Goal: Task Accomplishment & Management: Use online tool/utility

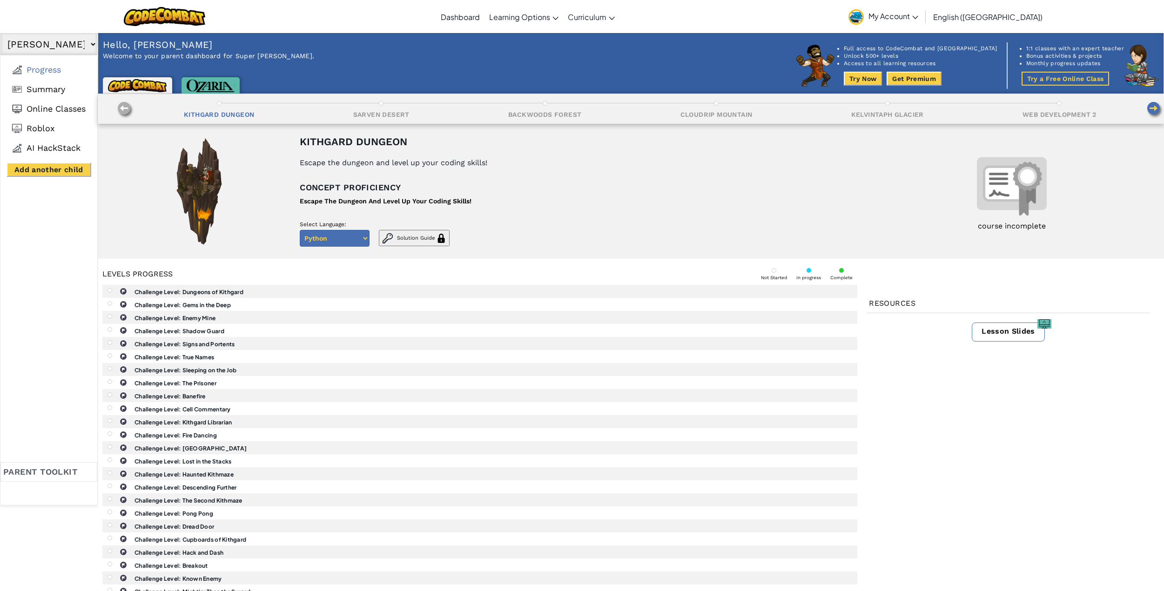
click at [356, 197] on div "Escape The Dungeon And Level Up Your Coding Skills!" at bounding box center [386, 201] width 172 height 13
click at [191, 165] on img at bounding box center [199, 191] width 58 height 116
click at [144, 87] on img at bounding box center [137, 85] width 59 height 13
click at [183, 292] on b "Challenge Level: Dungeons of Kithgard" at bounding box center [189, 292] width 109 height 7
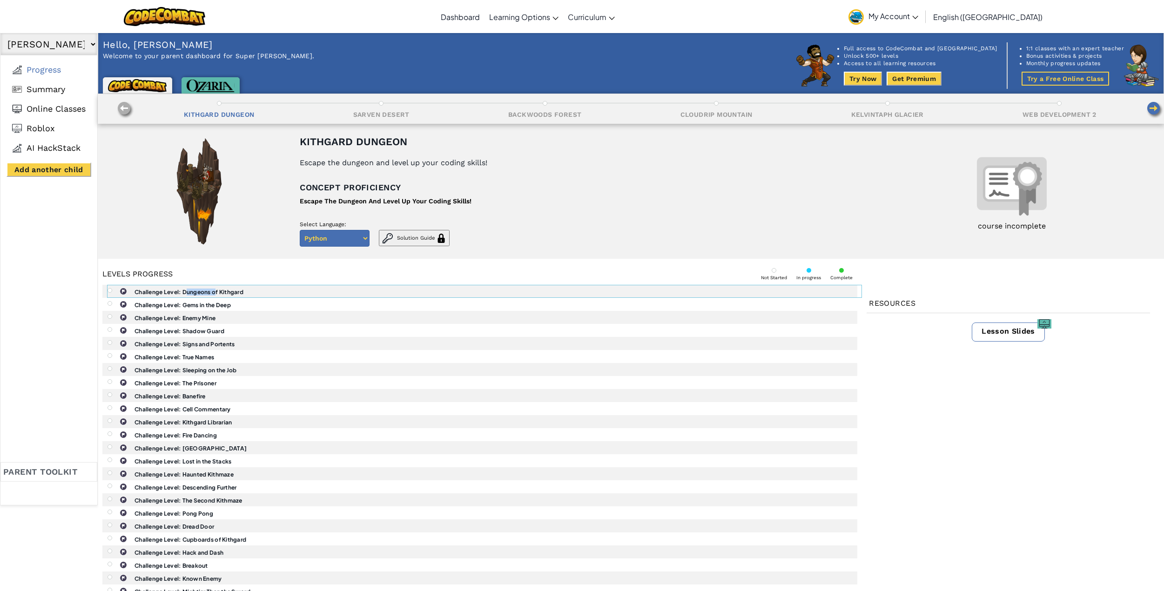
click at [183, 292] on b "Challenge Level: Dungeons of Kithgard" at bounding box center [189, 292] width 109 height 7
click at [125, 108] on img at bounding box center [125, 110] width 18 height 18
click at [145, 81] on img at bounding box center [137, 85] width 59 height 13
click at [43, 87] on span "Summary" at bounding box center [46, 89] width 39 height 10
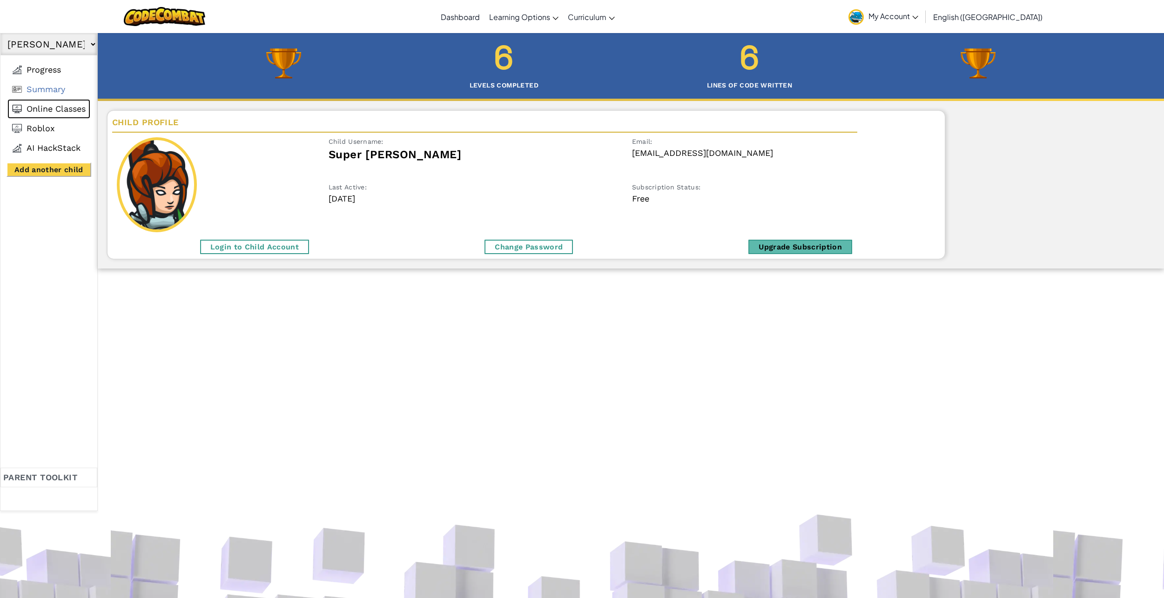
click at [39, 111] on span "Online Classes" at bounding box center [56, 109] width 59 height 10
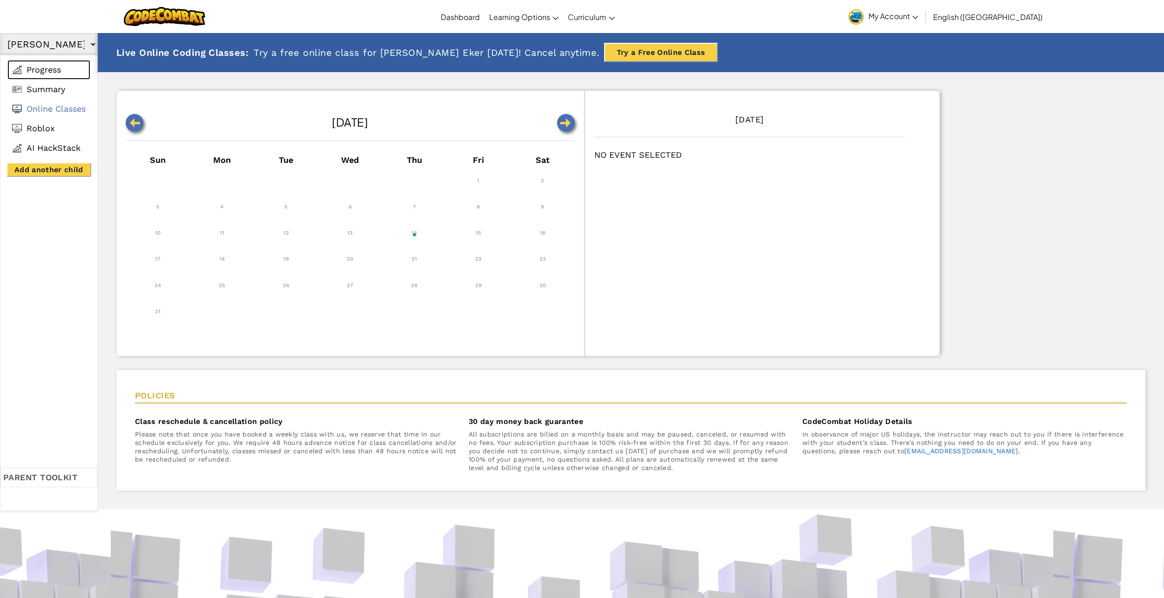
click at [44, 61] on li "Progress" at bounding box center [48, 70] width 83 height 20
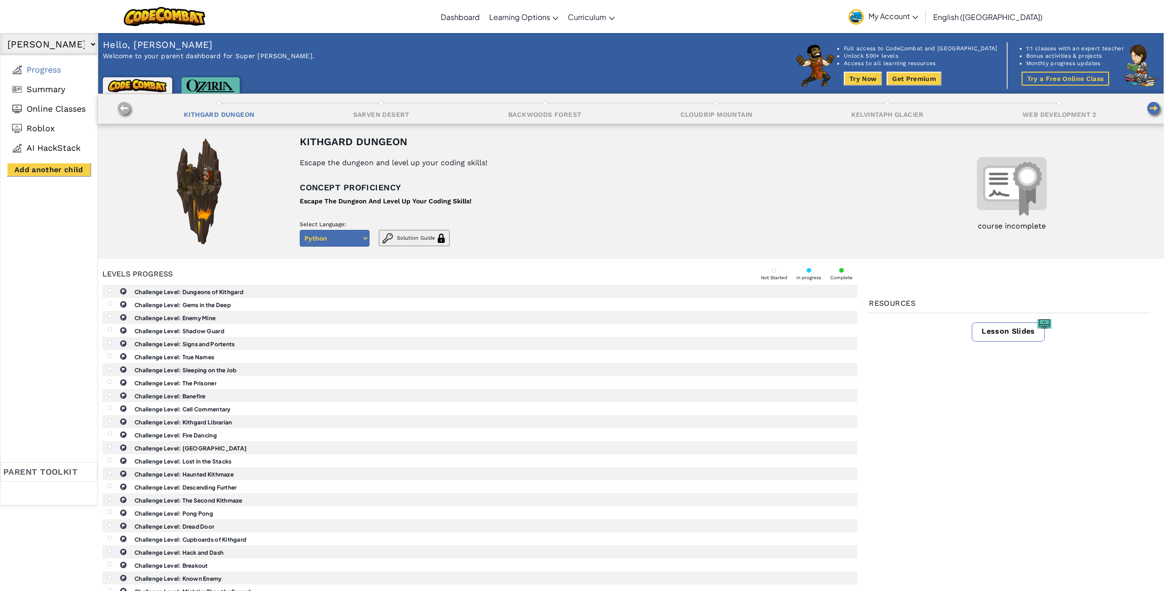
click at [195, 88] on img at bounding box center [211, 86] width 48 height 13
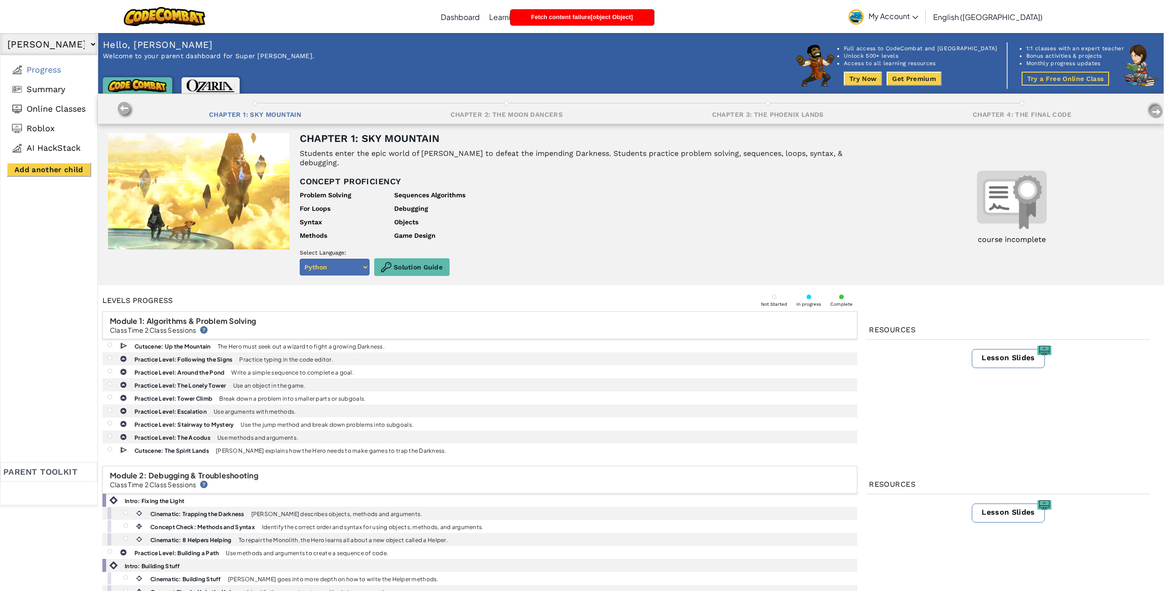
click at [146, 96] on div "Chapter 1: Sky Mountain Chapter 2: The Moon Dancers Chapter 3: The Phoenix Land…" at bounding box center [631, 109] width 1066 height 30
click at [146, 87] on img at bounding box center [137, 85] width 59 height 13
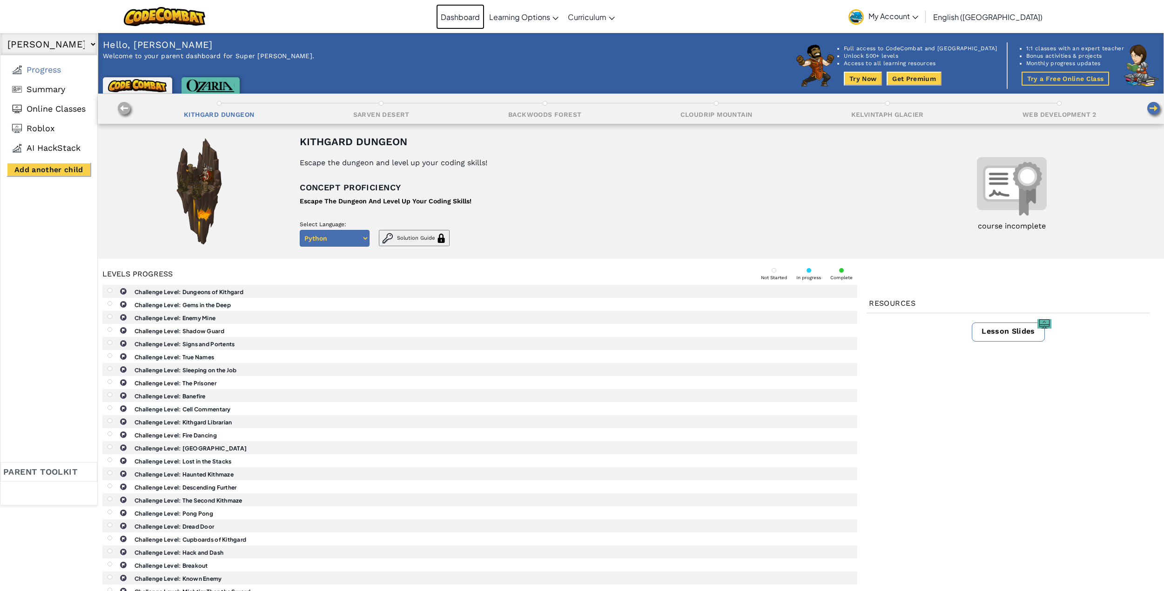
click at [485, 15] on link "Dashboard" at bounding box center [460, 16] width 48 height 25
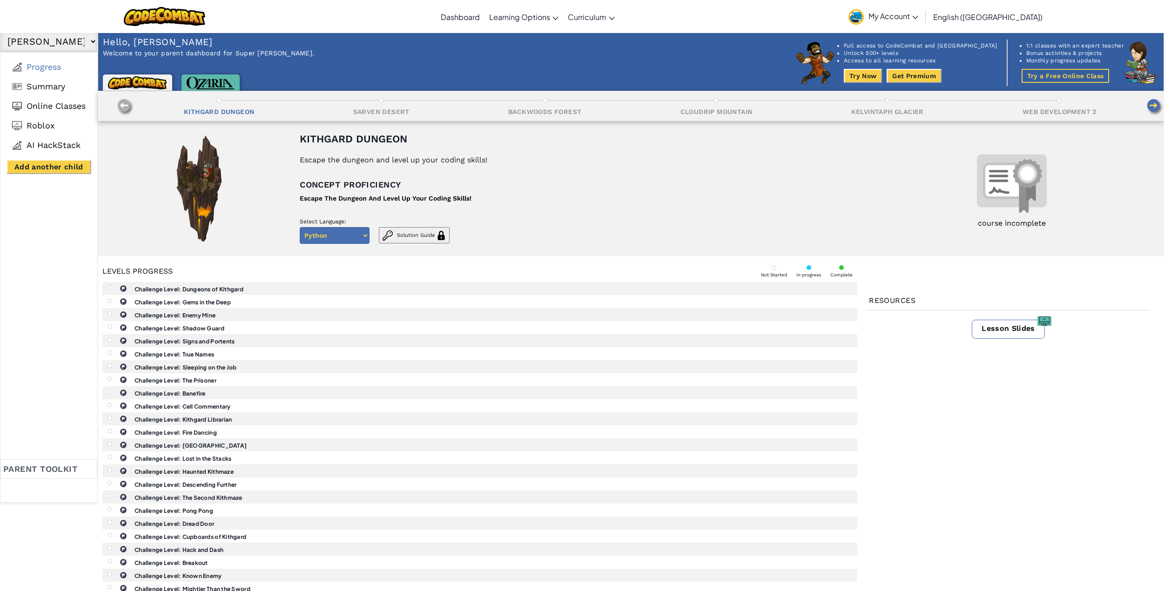
scroll to position [47, 0]
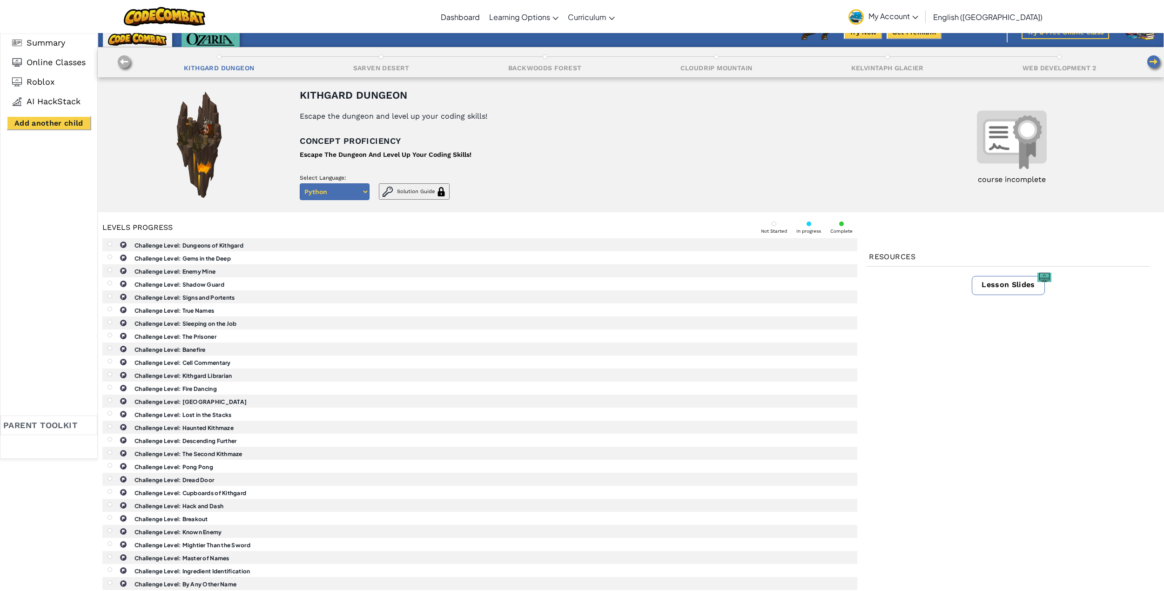
click at [367, 193] on select "Python Javascript" at bounding box center [335, 191] width 70 height 17
click at [300, 183] on select "Python Javascript" at bounding box center [335, 191] width 70 height 17
click at [364, 192] on select "Python Javascript" at bounding box center [335, 191] width 70 height 17
select select "python"
click at [300, 183] on select "Python Javascript" at bounding box center [335, 191] width 70 height 17
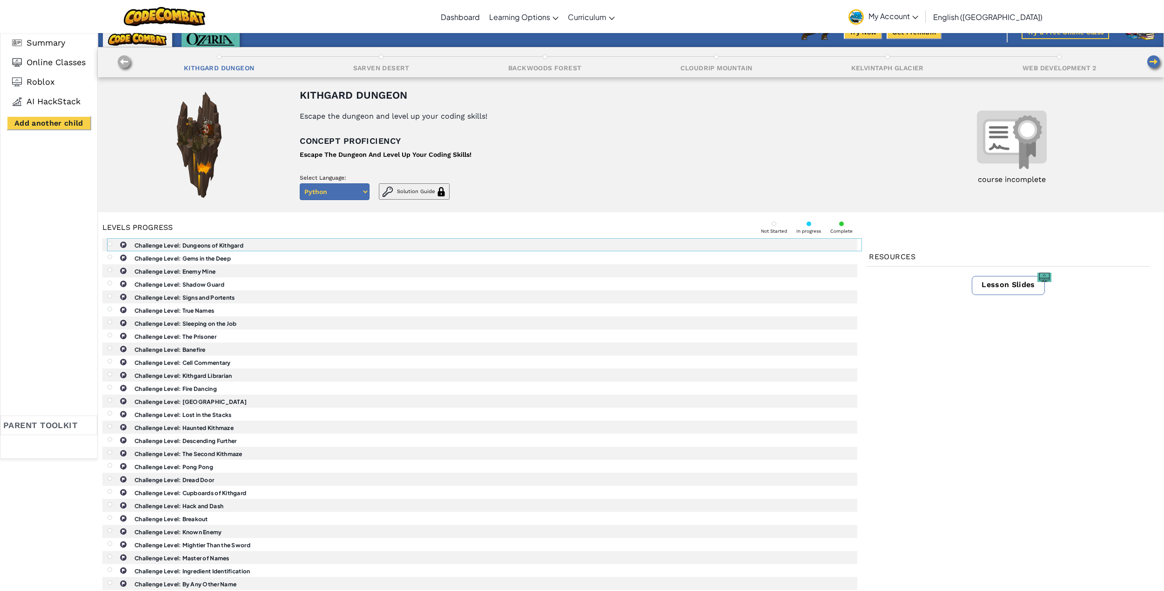
click at [124, 243] on img at bounding box center [123, 244] width 7 height 7
click at [112, 243] on div "Challenge Level: Dungeons of Kithgard" at bounding box center [485, 245] width 754 height 12
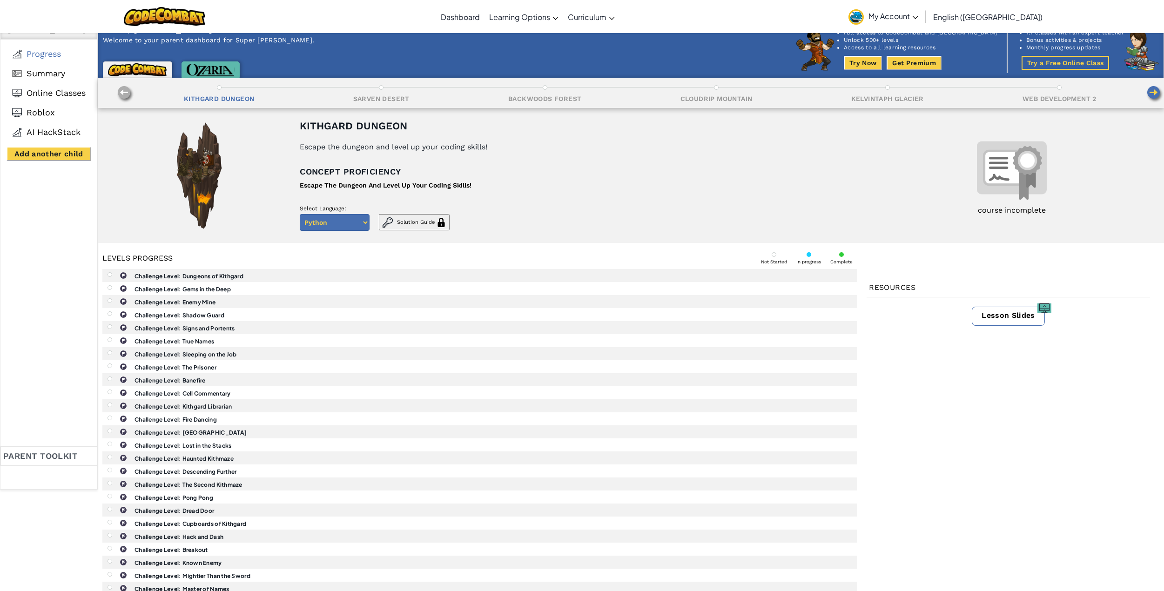
scroll to position [0, 0]
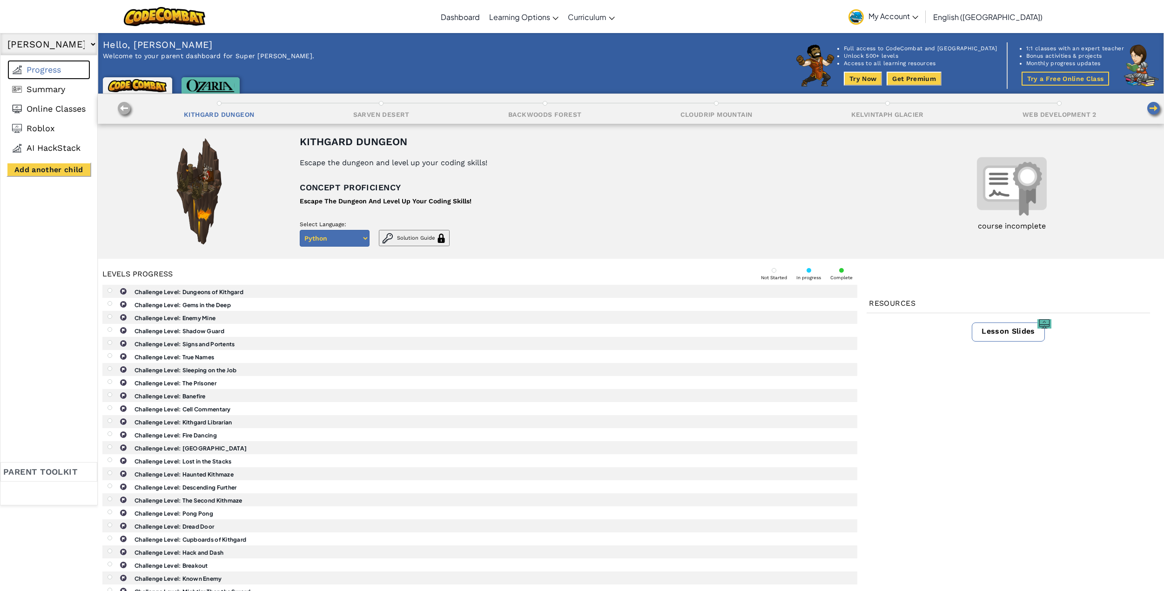
click at [54, 68] on span "Progress" at bounding box center [44, 70] width 34 height 10
click at [541, 55] on link "Premium Self-Paced" at bounding box center [531, 53] width 92 height 14
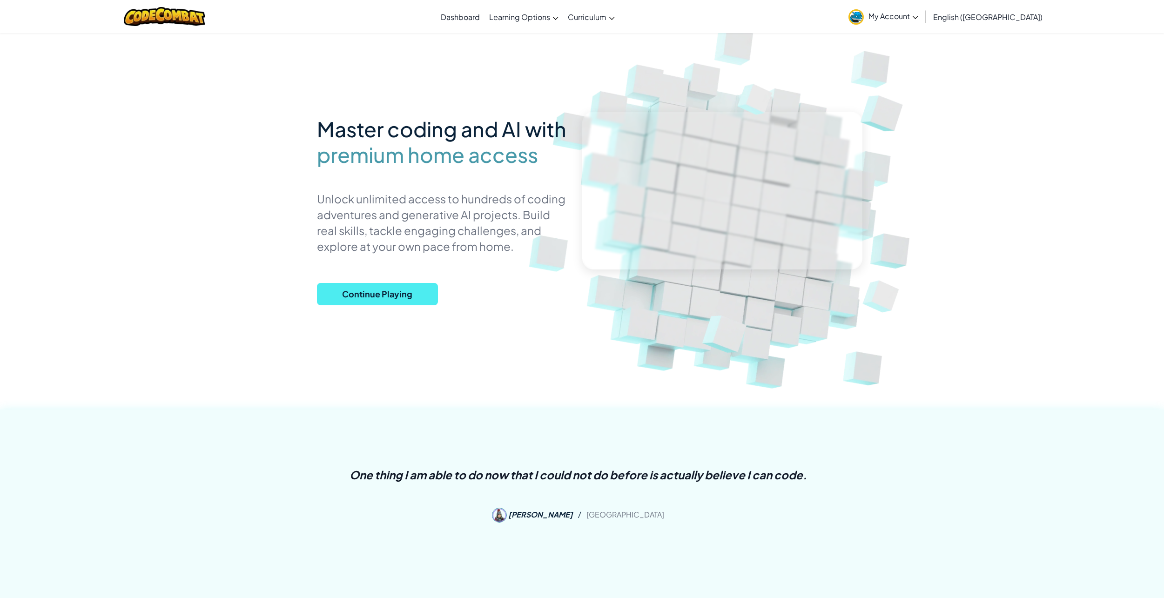
click at [415, 281] on div "Master coding and AI with premium home access Unlock unlimited access to hundre…" at bounding box center [442, 212] width 251 height 200
click at [411, 297] on span "Continue Playing" at bounding box center [377, 294] width 121 height 22
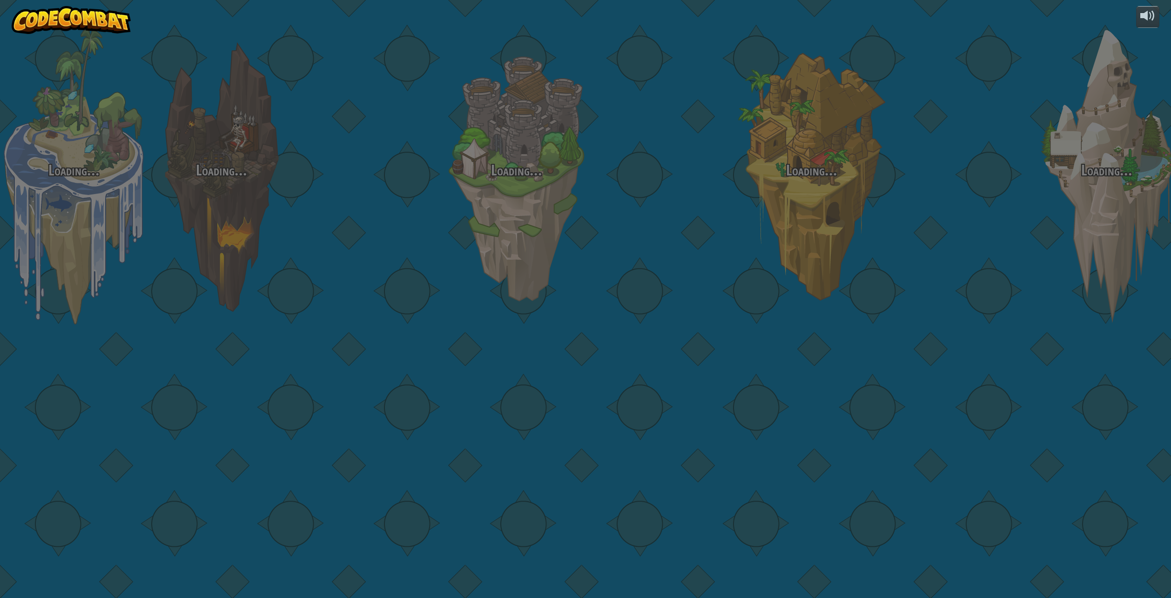
select select "en-GB"
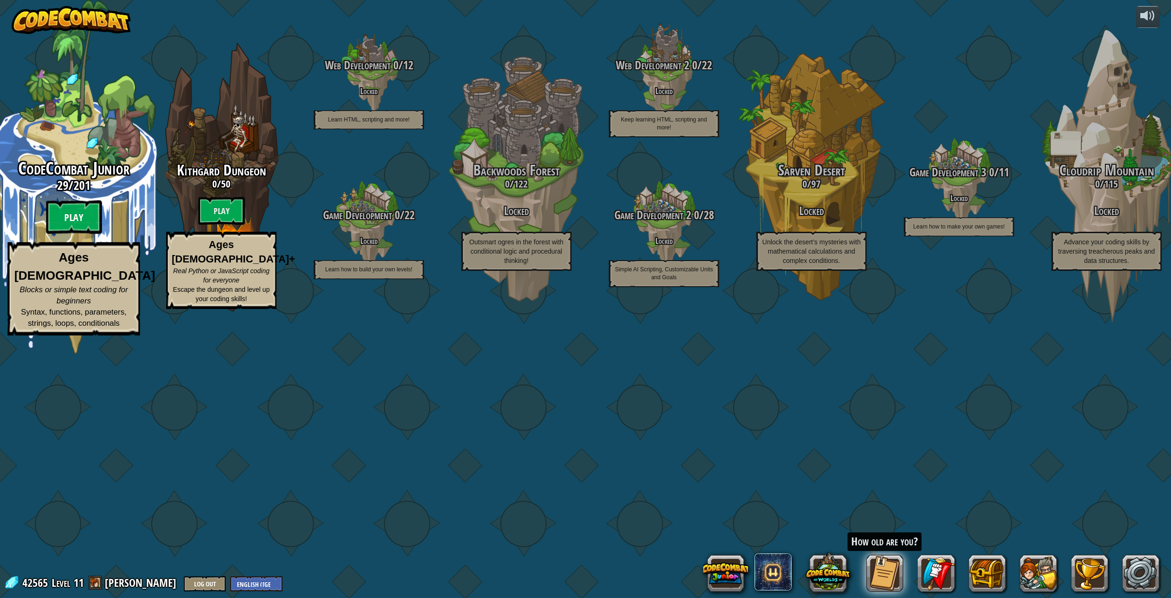
click at [80, 234] on btn "Play" at bounding box center [74, 218] width 56 height 34
select select "en-GB"
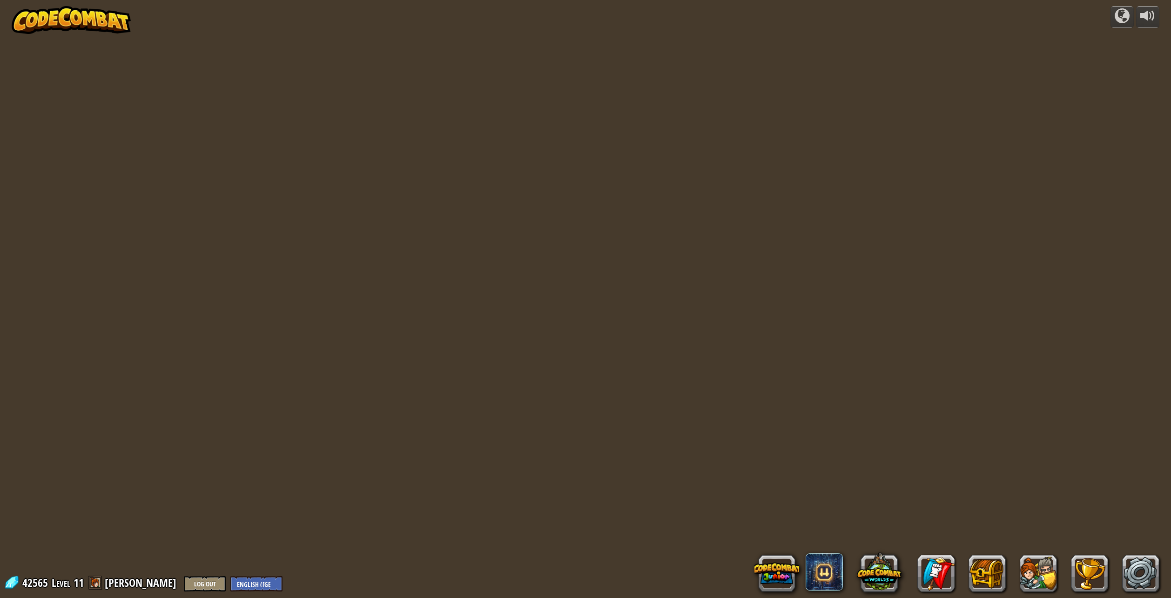
select select "en-GB"
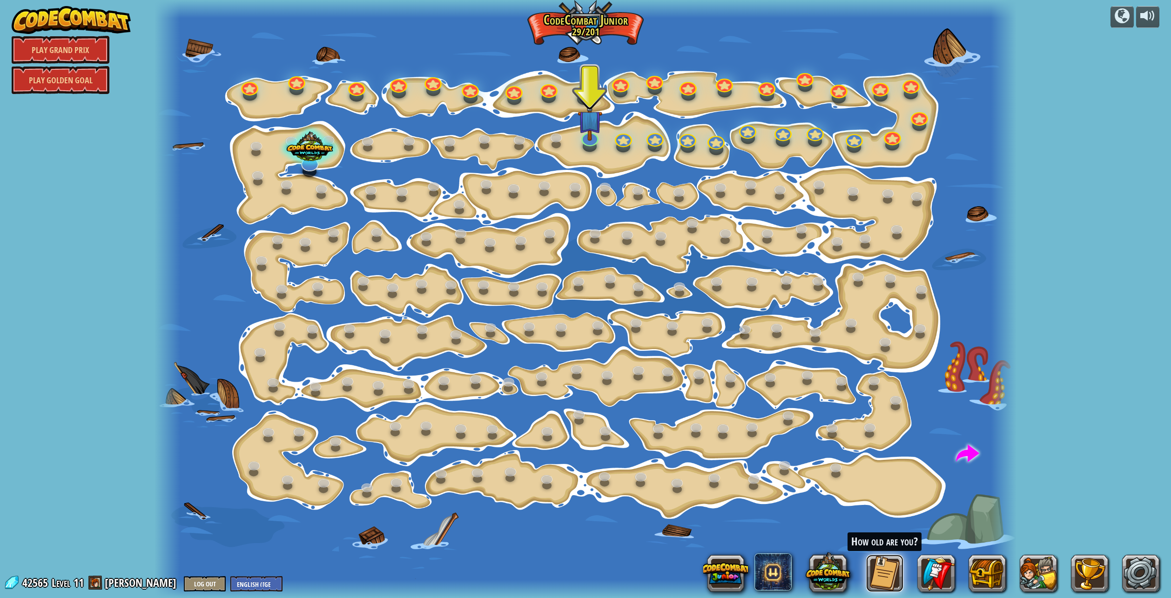
click at [888, 579] on button at bounding box center [884, 573] width 37 height 37
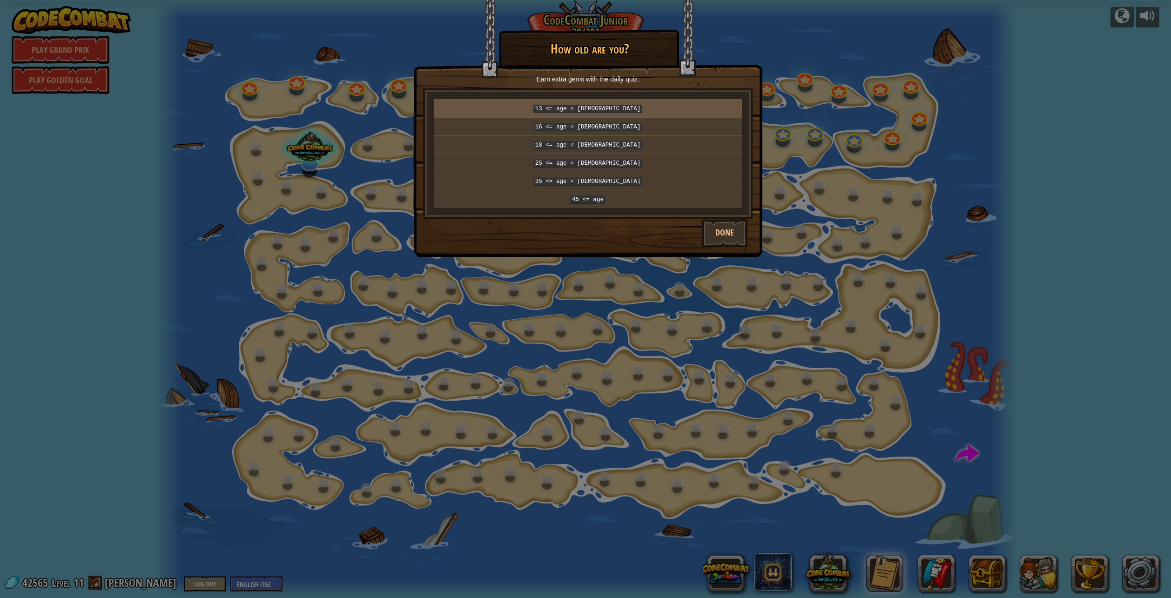
click at [611, 106] on code "13 <= age < 16" at bounding box center [587, 109] width 109 height 8
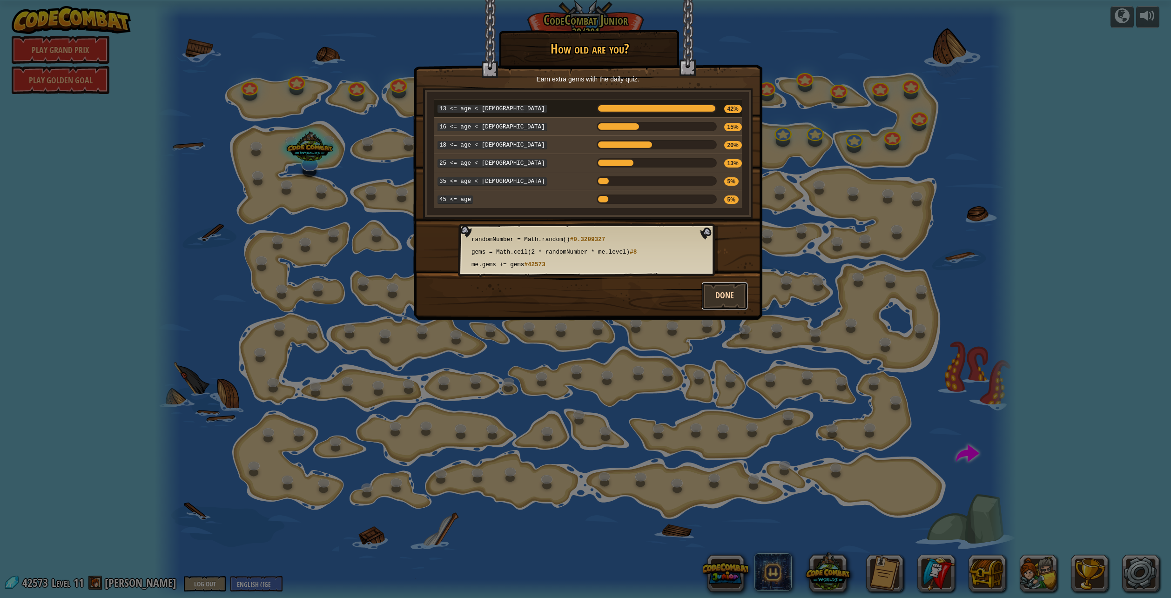
click at [728, 288] on button "Done" at bounding box center [724, 296] width 47 height 28
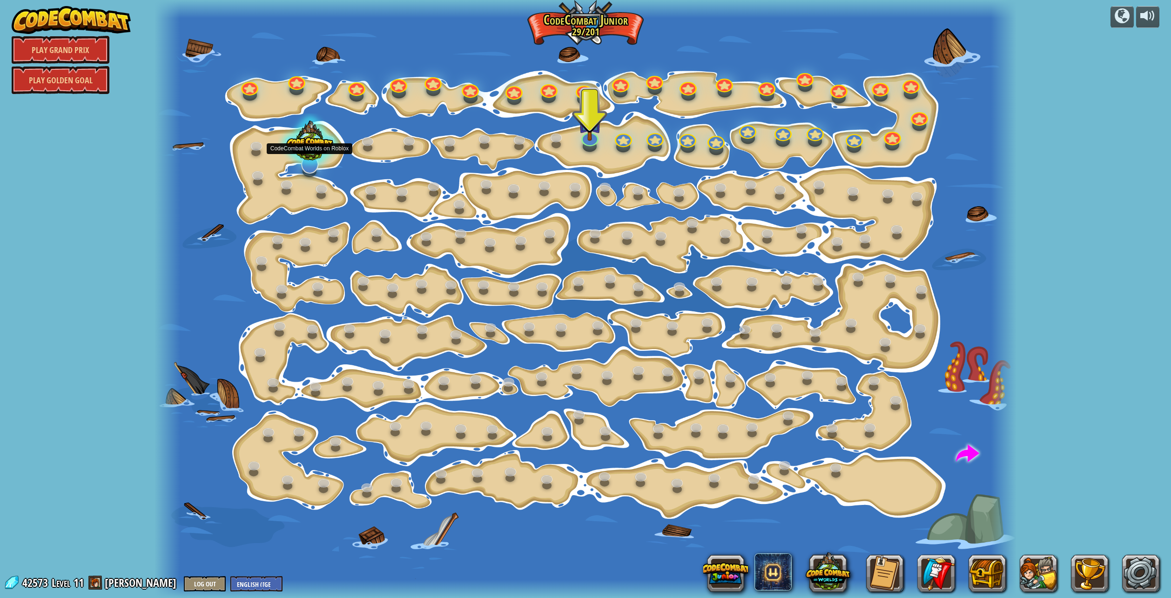
click at [309, 162] on div at bounding box center [309, 144] width 63 height 60
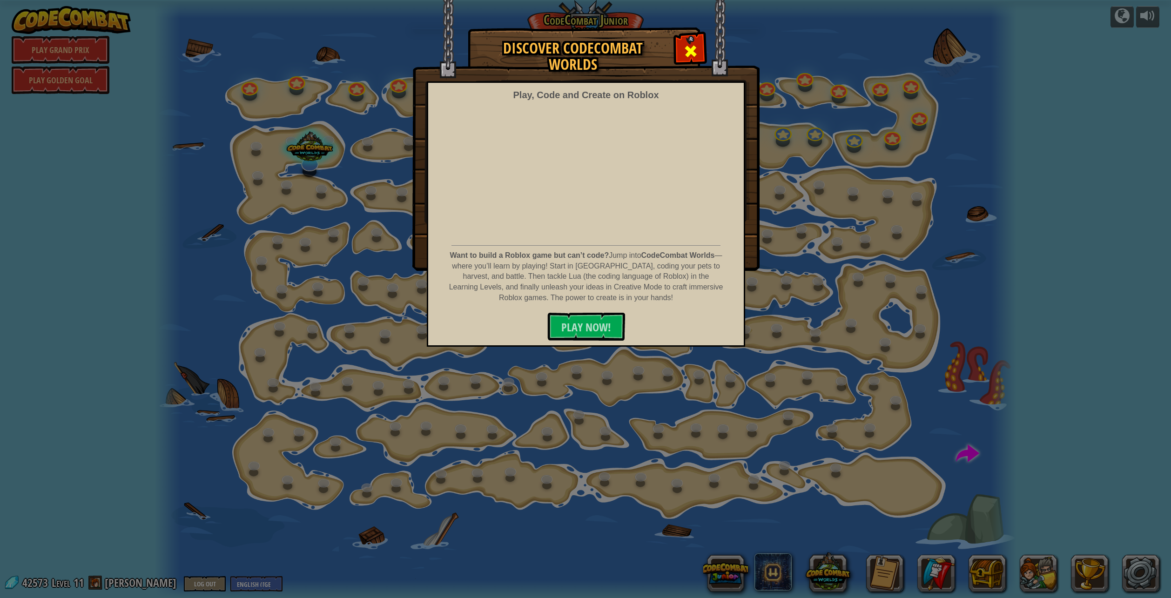
click at [692, 47] on span at bounding box center [690, 51] width 15 height 15
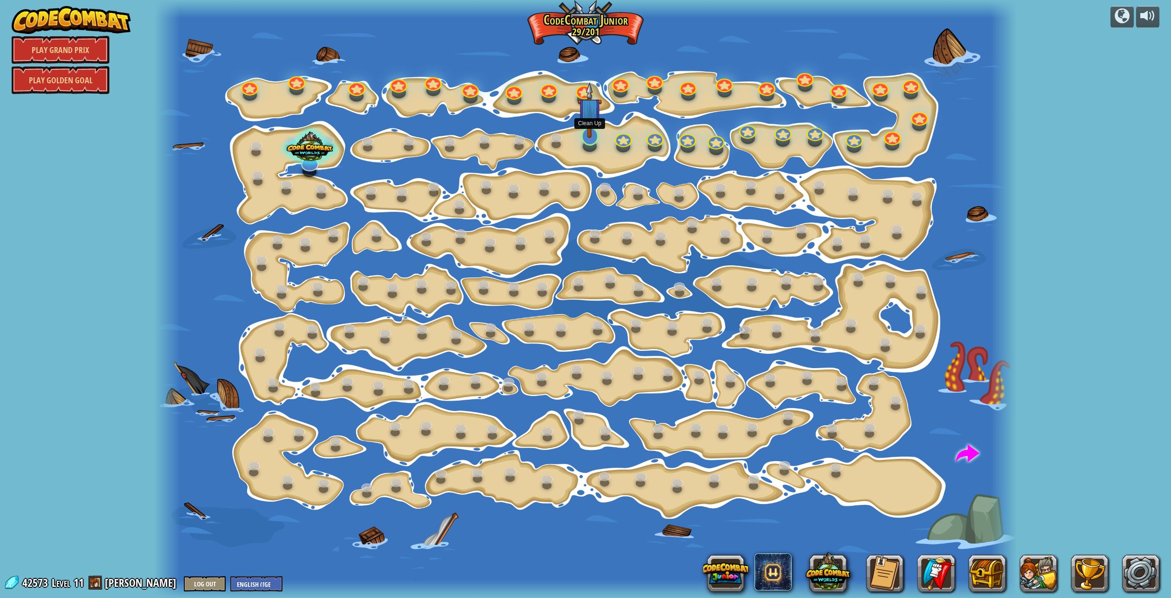
click at [589, 125] on img at bounding box center [590, 110] width 25 height 56
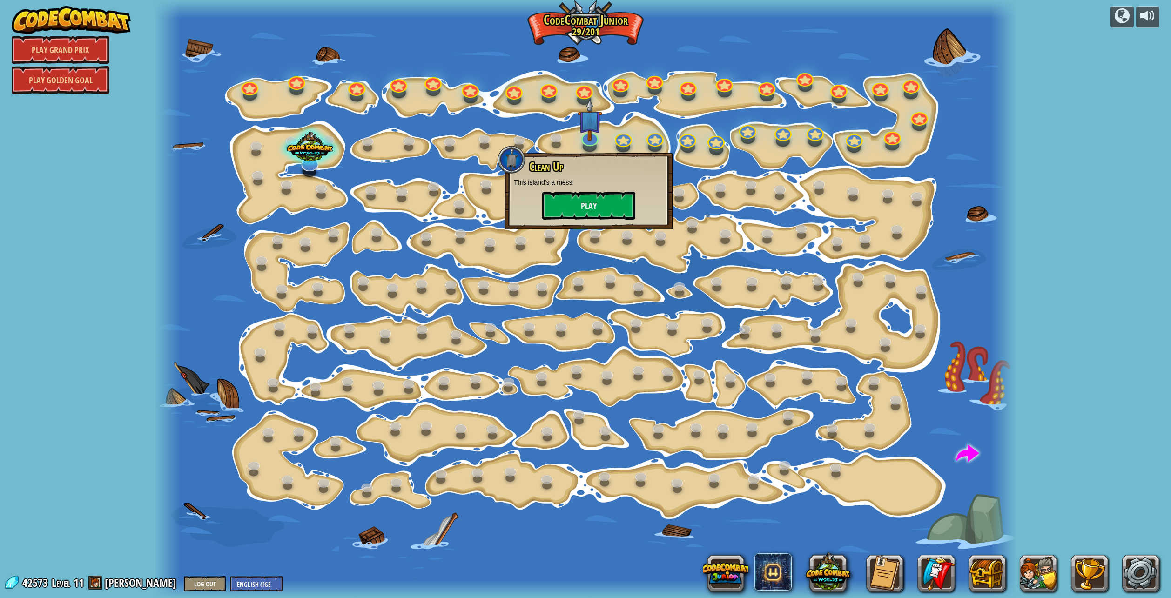
click at [700, 280] on div at bounding box center [586, 299] width 862 height 598
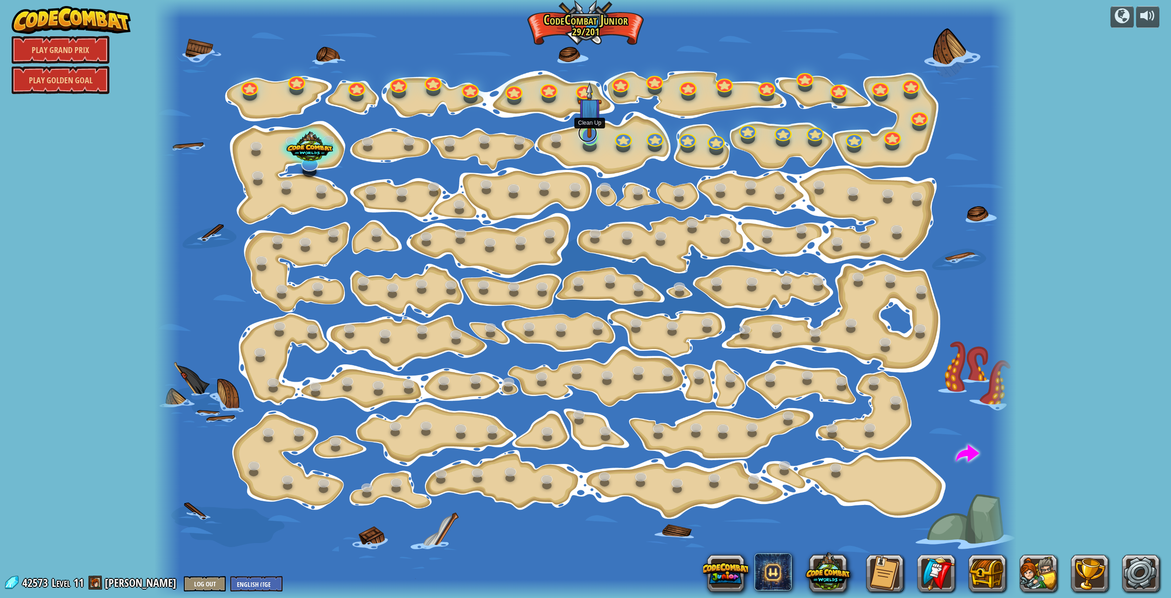
click at [586, 139] on link at bounding box center [587, 133] width 19 height 19
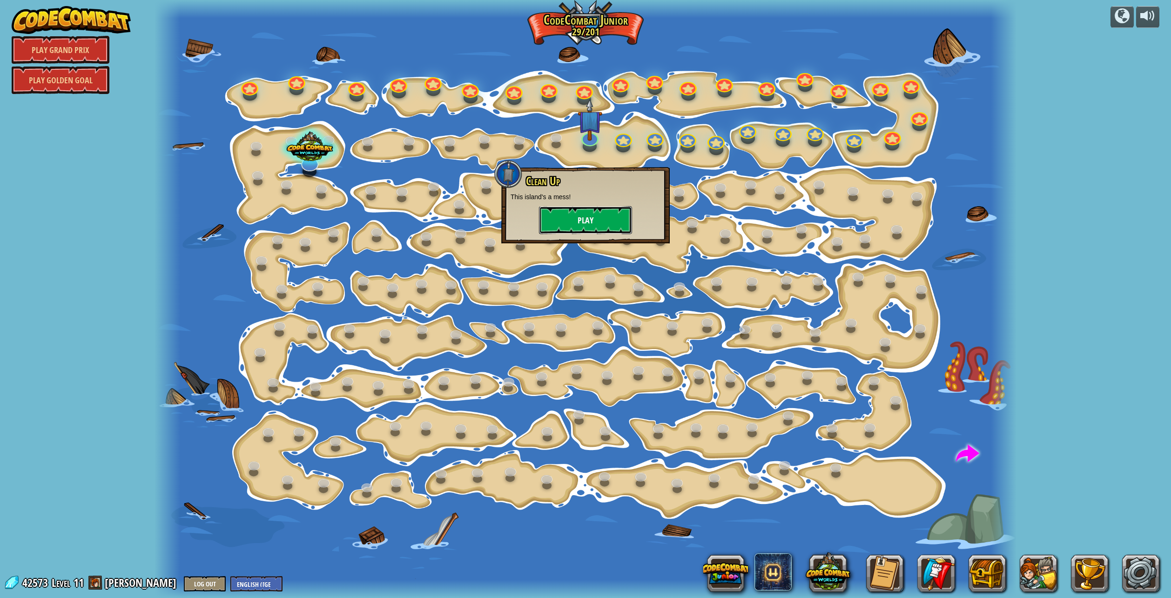
click at [584, 215] on button "Play" at bounding box center [585, 220] width 93 height 28
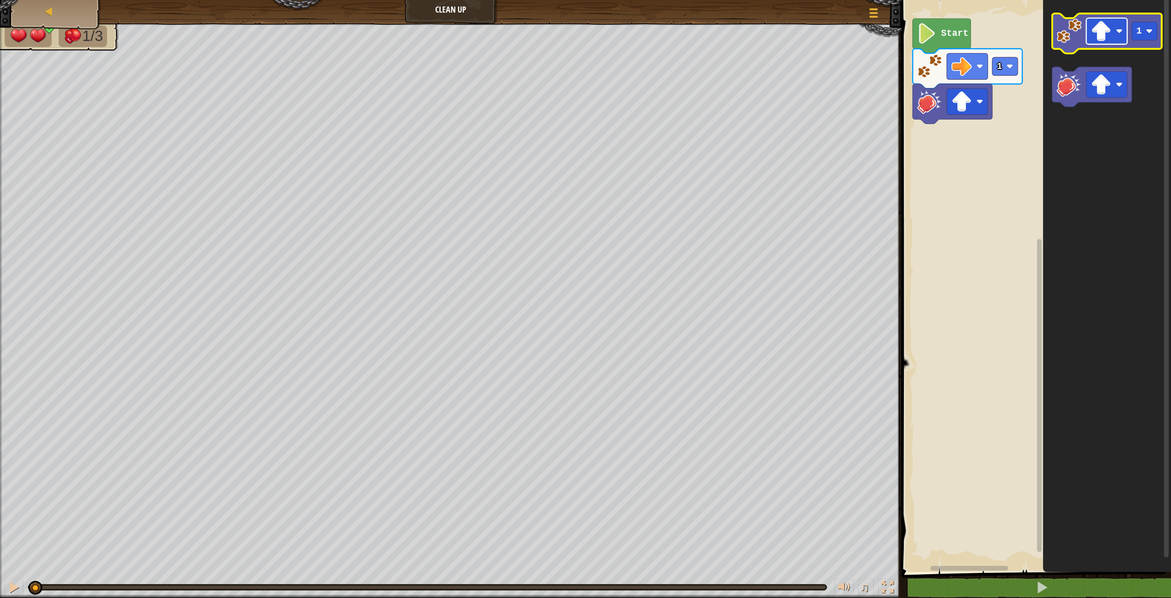
click at [1116, 25] on rect "Blockly Workspace" at bounding box center [1106, 31] width 41 height 26
click at [1080, 35] on image "Blockly Workspace" at bounding box center [1069, 30] width 25 height 25
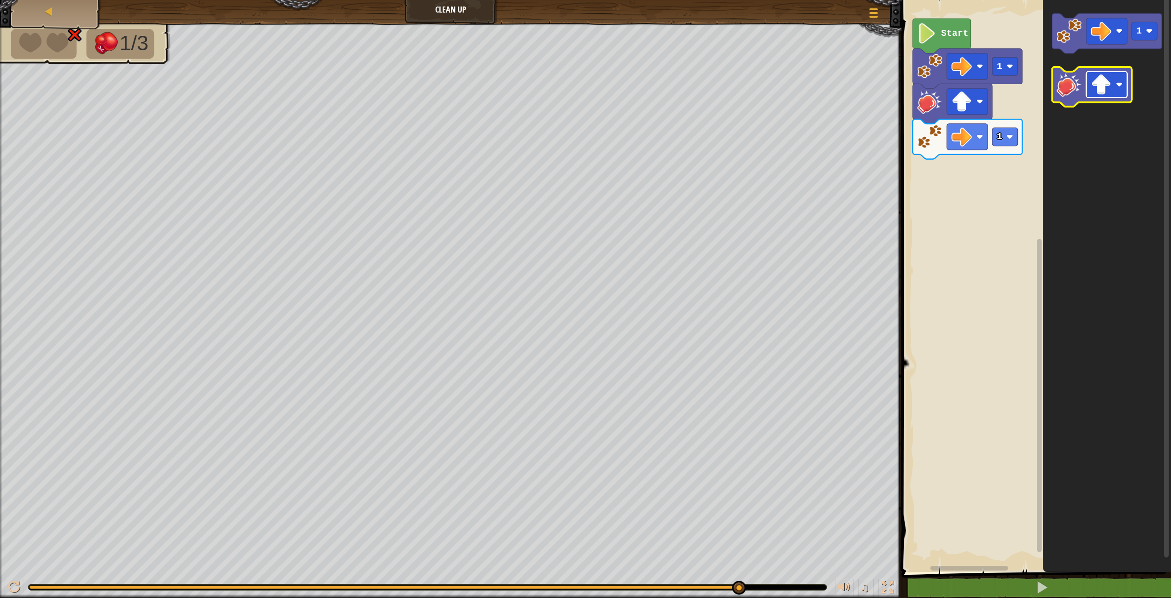
click at [1104, 90] on image "Blockly Workspace" at bounding box center [1101, 84] width 20 height 20
click at [1073, 89] on image "Blockly Workspace" at bounding box center [1069, 84] width 25 height 25
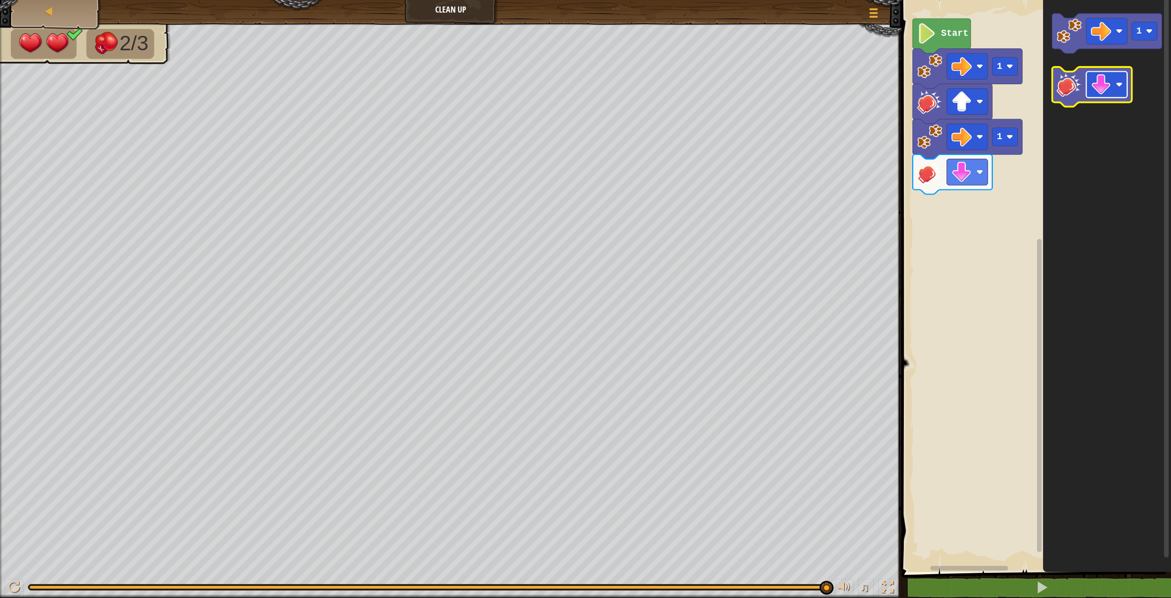
click at [1097, 85] on image "Blockly Workspace" at bounding box center [1101, 84] width 20 height 20
click at [1076, 39] on image "Blockly Workspace" at bounding box center [1069, 30] width 25 height 25
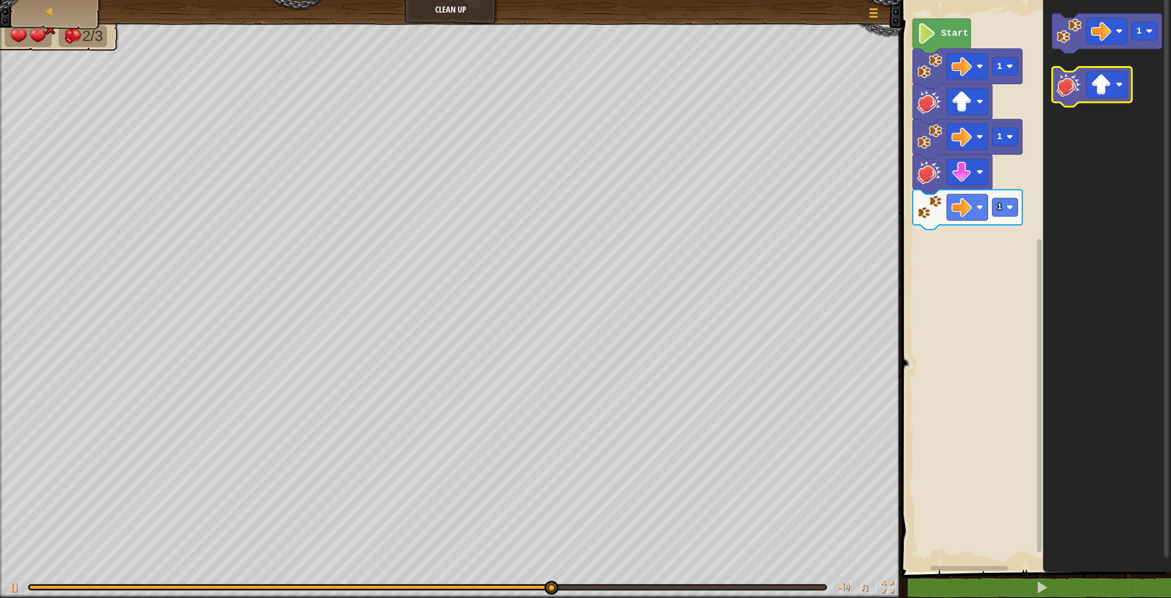
click at [1076, 88] on image "Blockly Workspace" at bounding box center [1069, 84] width 25 height 25
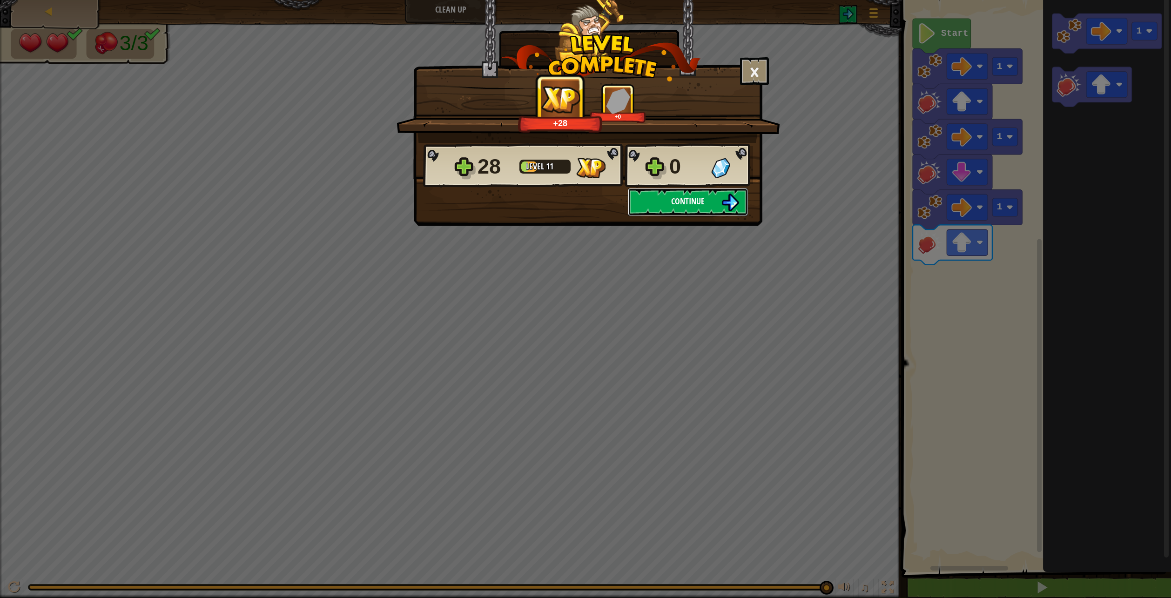
click at [665, 199] on button "Continue" at bounding box center [688, 202] width 120 height 28
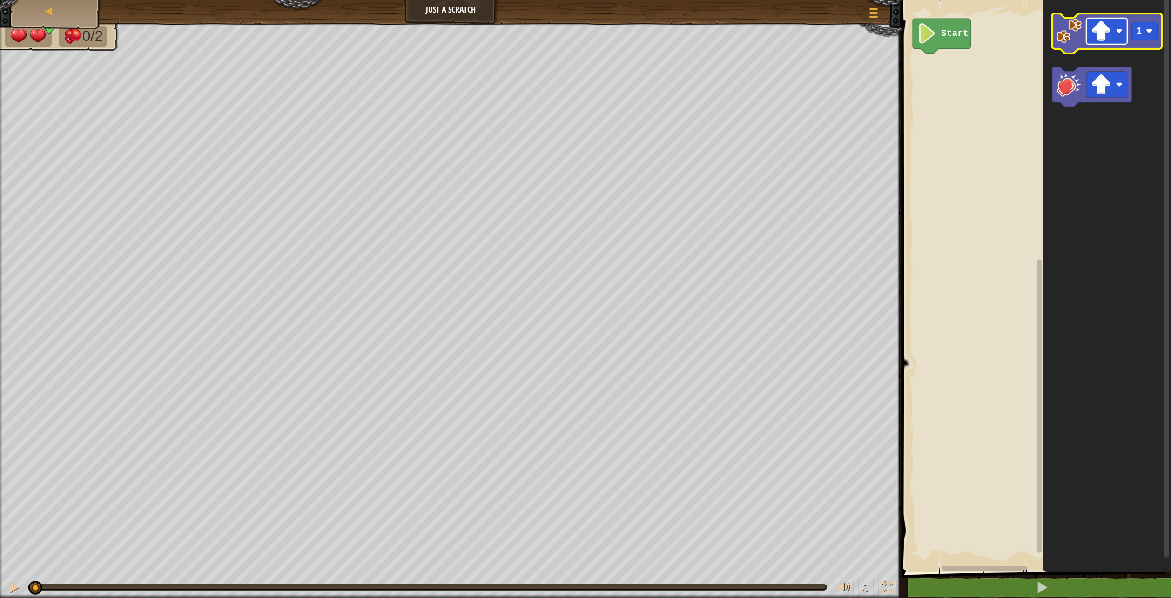
click at [1112, 34] on rect "Blockly Workspace" at bounding box center [1106, 31] width 41 height 26
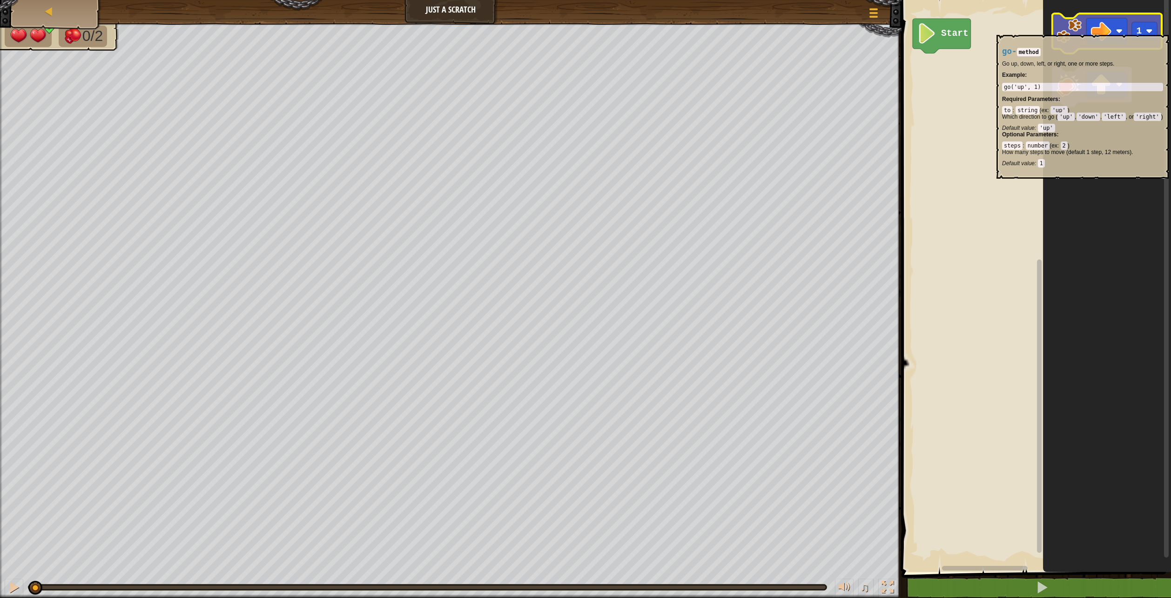
click at [1074, 30] on image "Blockly Workspace" at bounding box center [1069, 30] width 25 height 25
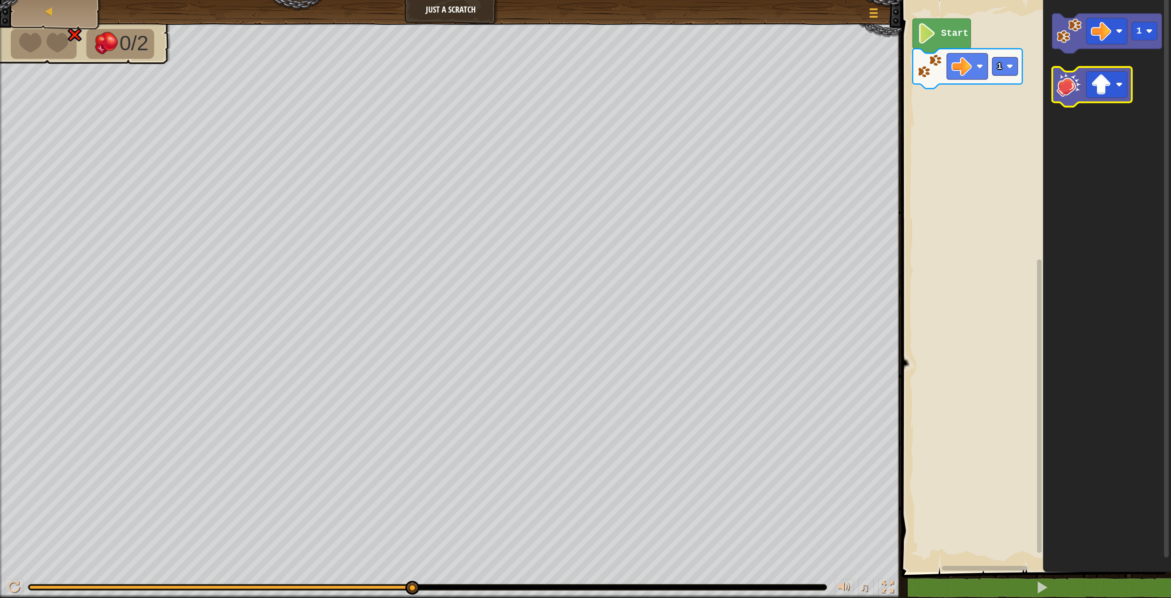
click at [1069, 90] on image "Blockly Workspace" at bounding box center [1069, 84] width 25 height 25
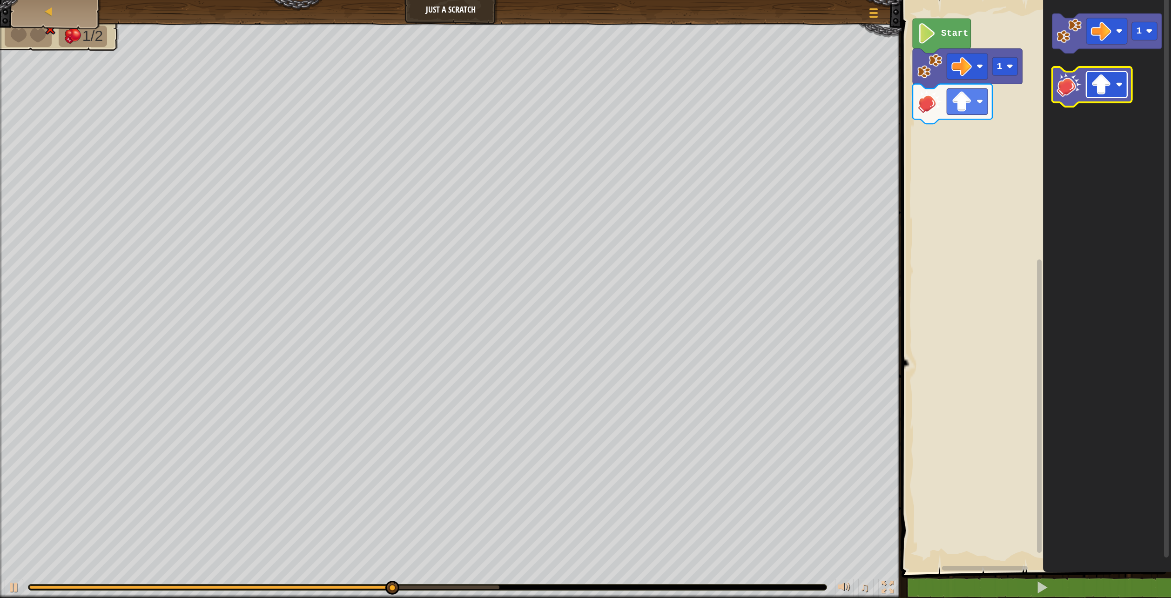
click at [1101, 87] on image "Blockly Workspace" at bounding box center [1101, 84] width 20 height 20
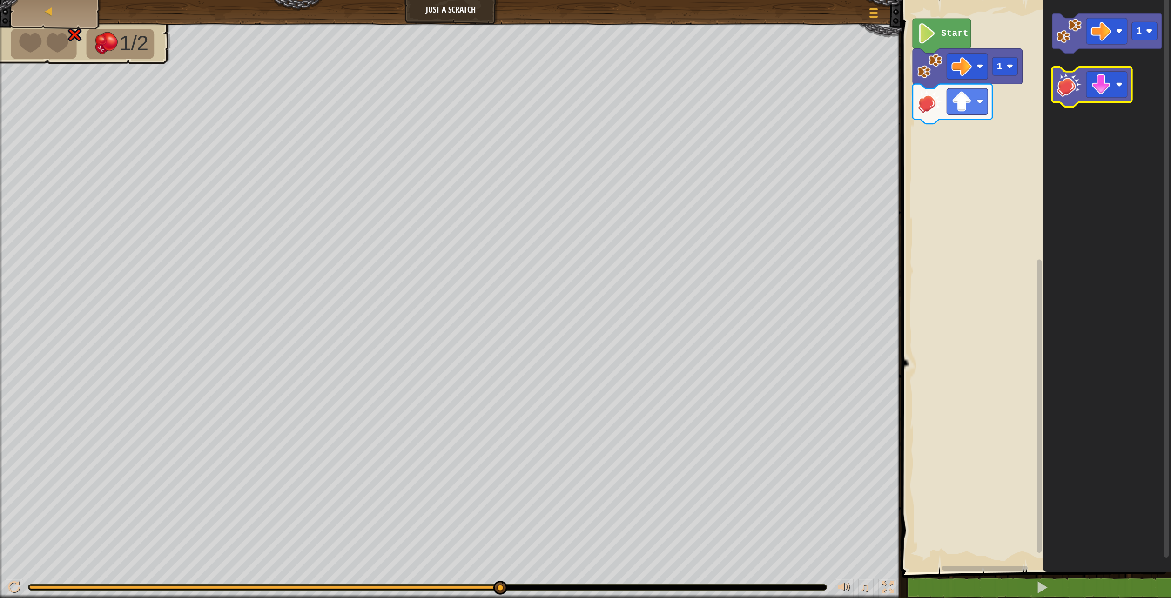
click at [1069, 84] on image "Blockly Workspace" at bounding box center [1069, 84] width 25 height 25
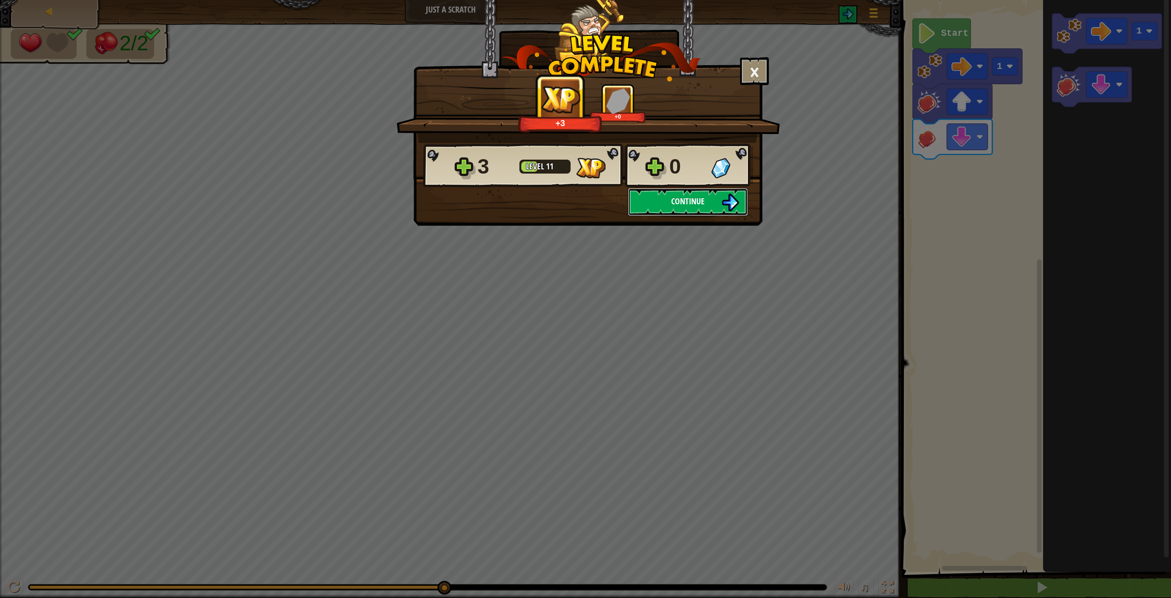
click at [728, 197] on img at bounding box center [730, 203] width 18 height 18
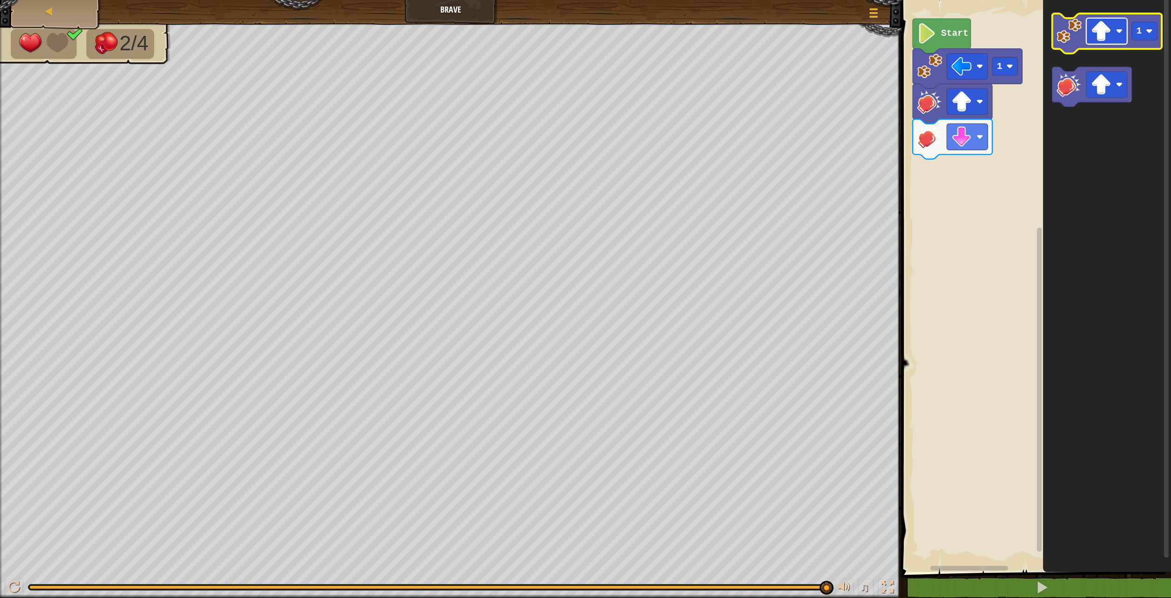
click at [1098, 31] on image "Blockly Workspace" at bounding box center [1101, 31] width 20 height 20
click at [1076, 90] on image "Blockly Workspace" at bounding box center [1069, 84] width 25 height 25
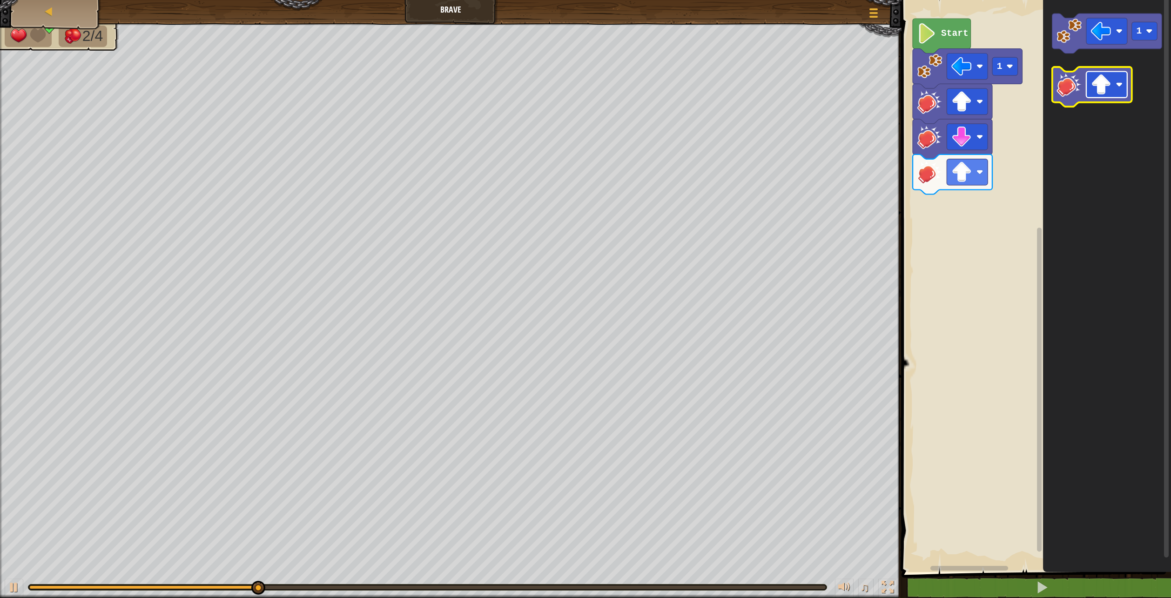
click at [1105, 90] on image "Blockly Workspace" at bounding box center [1101, 84] width 20 height 20
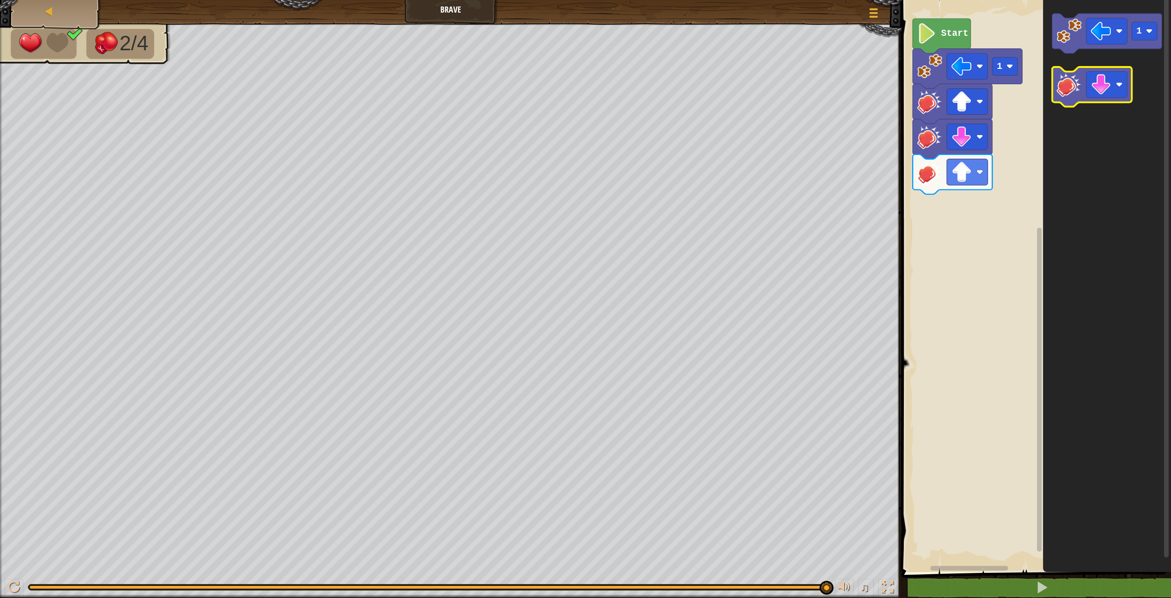
click at [1076, 88] on image "Blockly Workspace" at bounding box center [1069, 84] width 25 height 25
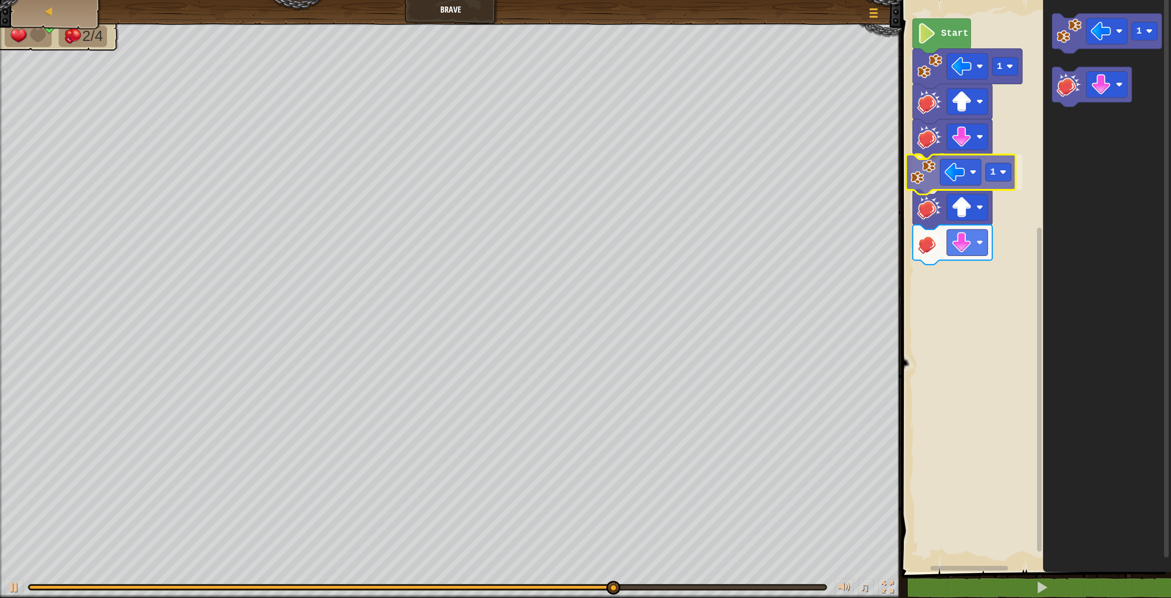
click at [927, 165] on div "1 1 Start 1 1" at bounding box center [1035, 283] width 272 height 577
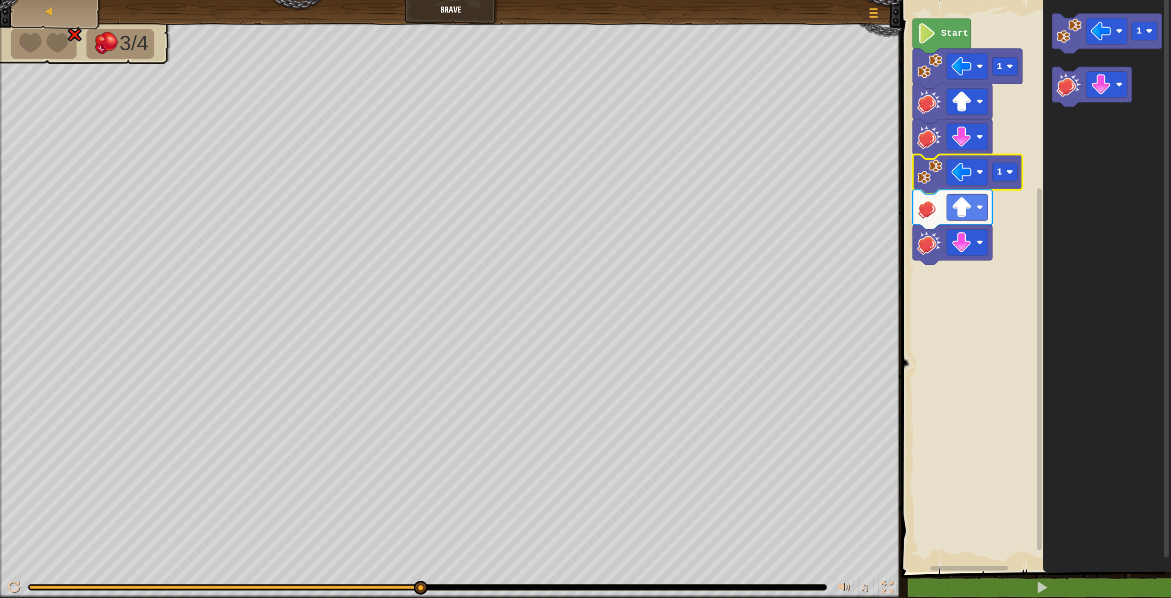
click at [953, 310] on rect "Blockly Workspace" at bounding box center [1035, 283] width 272 height 577
click at [1036, 581] on button at bounding box center [1042, 587] width 272 height 21
click at [1057, 311] on icon "Blockly Workspace" at bounding box center [1108, 283] width 128 height 577
click at [969, 285] on rect "Blockly Workspace" at bounding box center [1035, 283] width 272 height 577
click at [1032, 580] on button at bounding box center [1042, 587] width 272 height 21
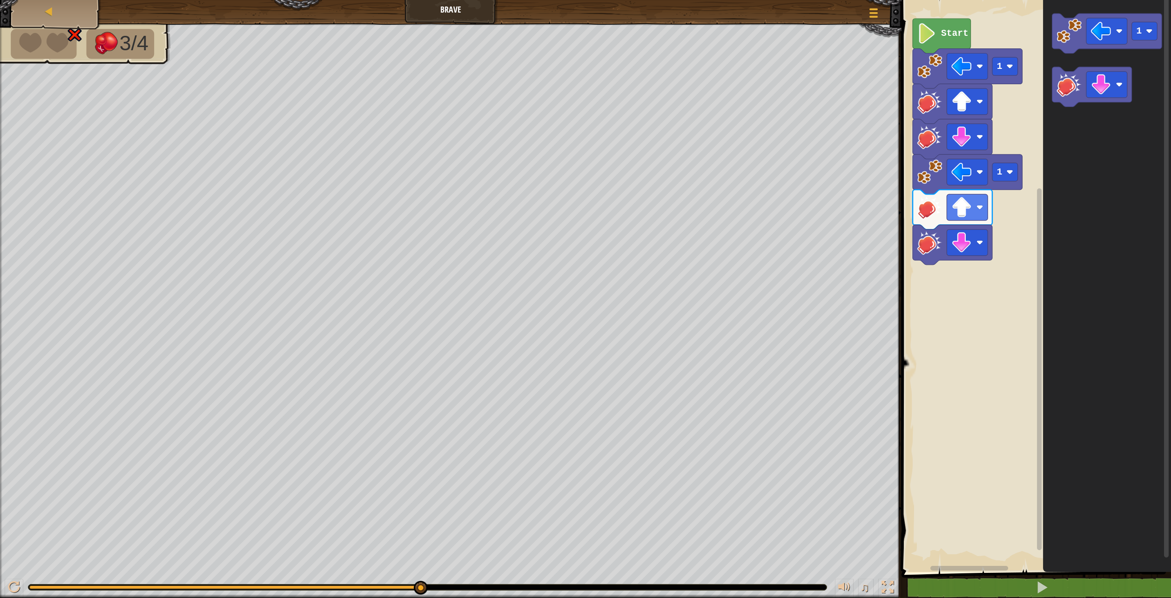
click at [967, 361] on rect "Blockly Workspace" at bounding box center [1035, 283] width 272 height 577
click at [48, 7] on div at bounding box center [48, 11] width 9 height 9
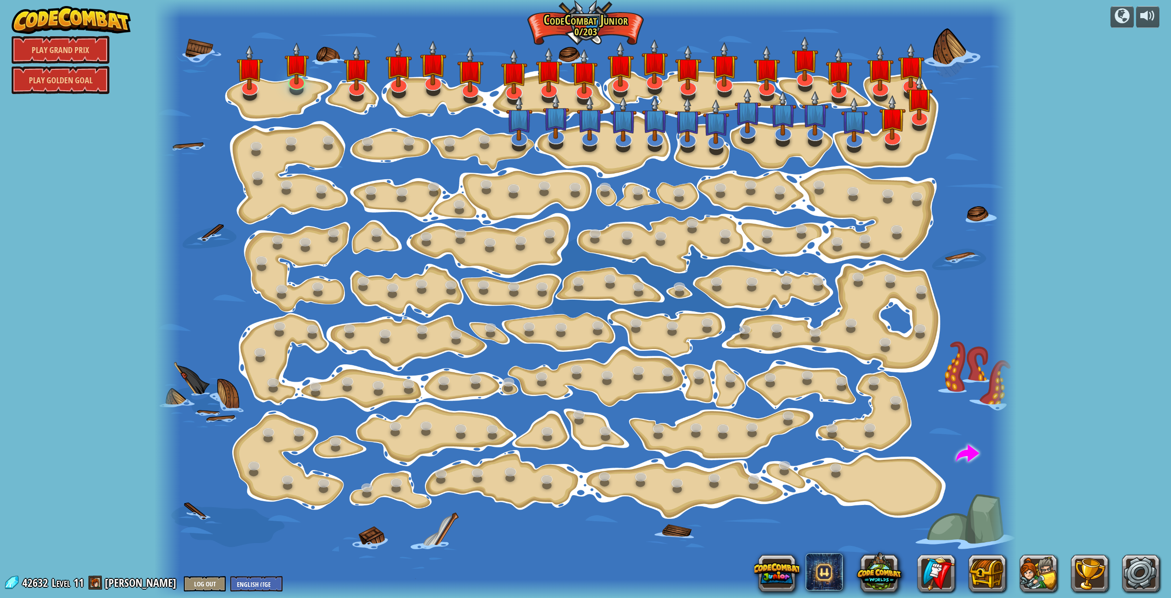
select select "en-GB"
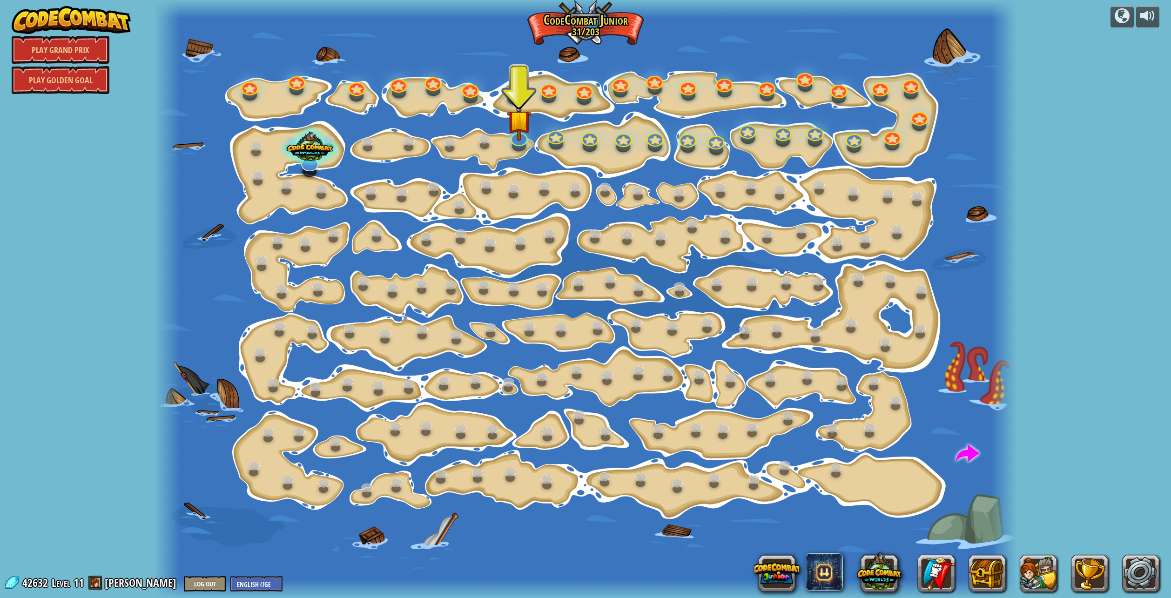
click at [974, 186] on div at bounding box center [586, 299] width 862 height 598
click at [1053, 570] on button at bounding box center [1038, 573] width 37 height 37
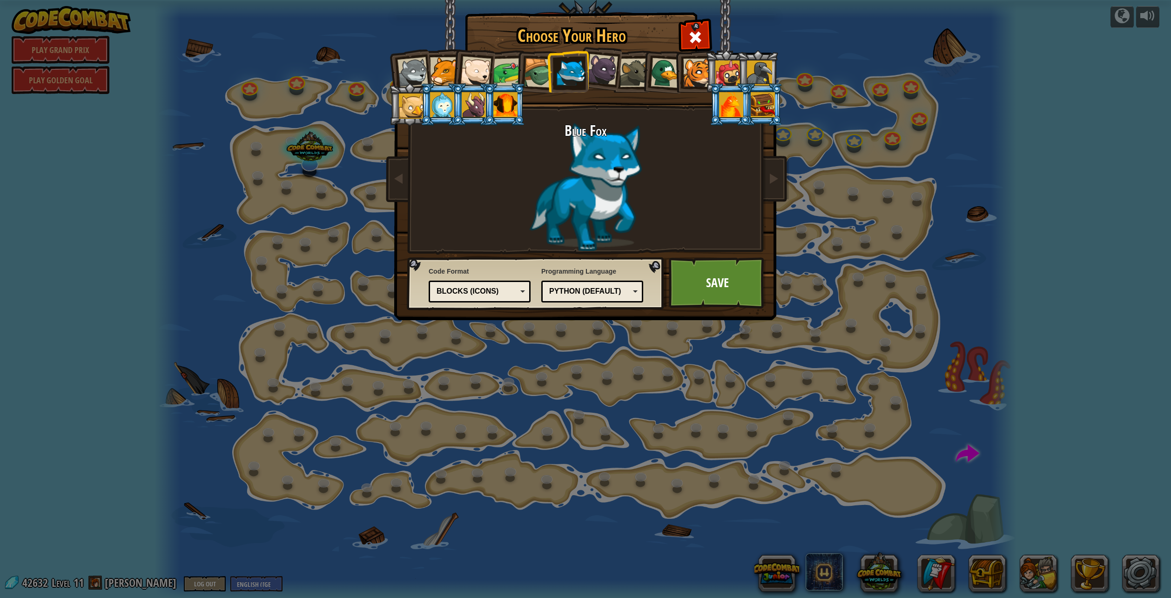
click at [499, 102] on div at bounding box center [505, 104] width 24 height 25
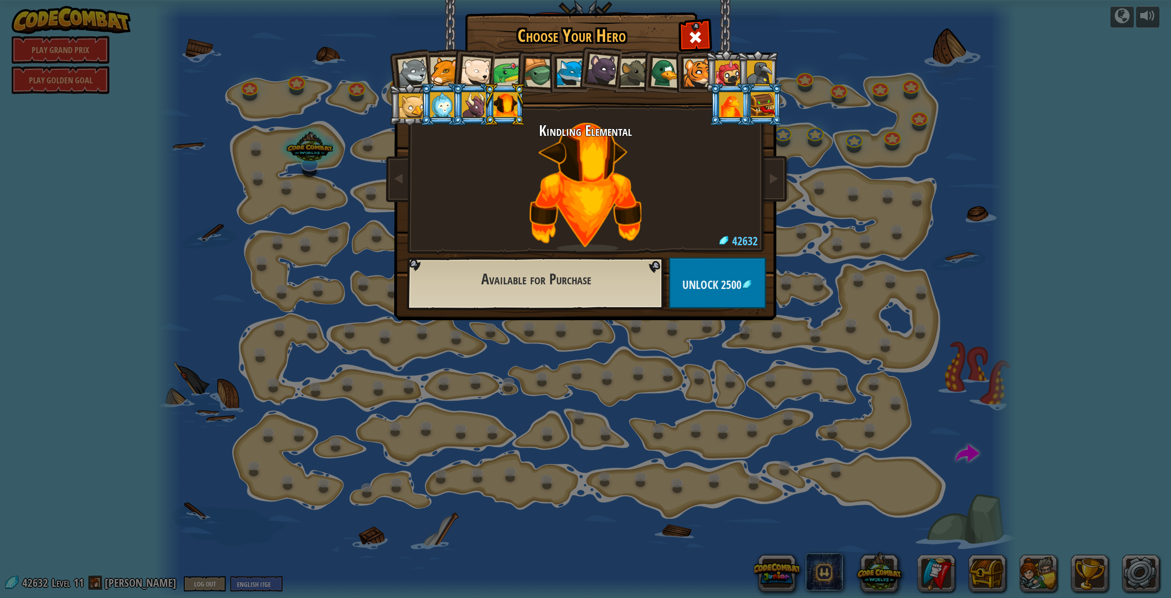
click at [474, 113] on div at bounding box center [474, 104] width 24 height 25
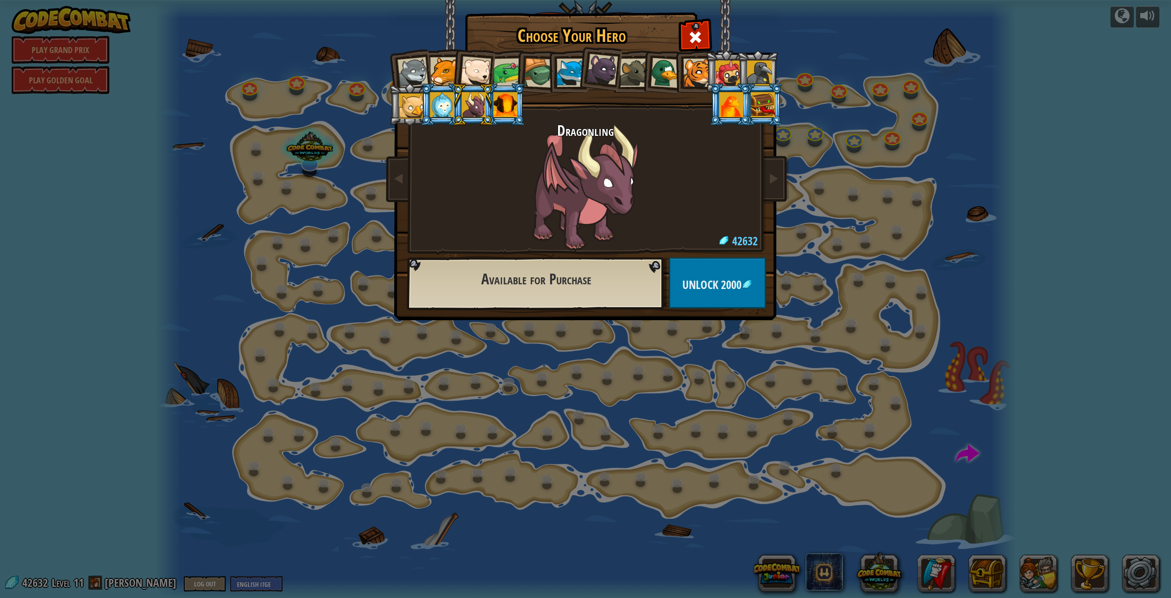
click at [455, 108] on li at bounding box center [473, 104] width 42 height 42
click at [445, 108] on div at bounding box center [442, 104] width 24 height 25
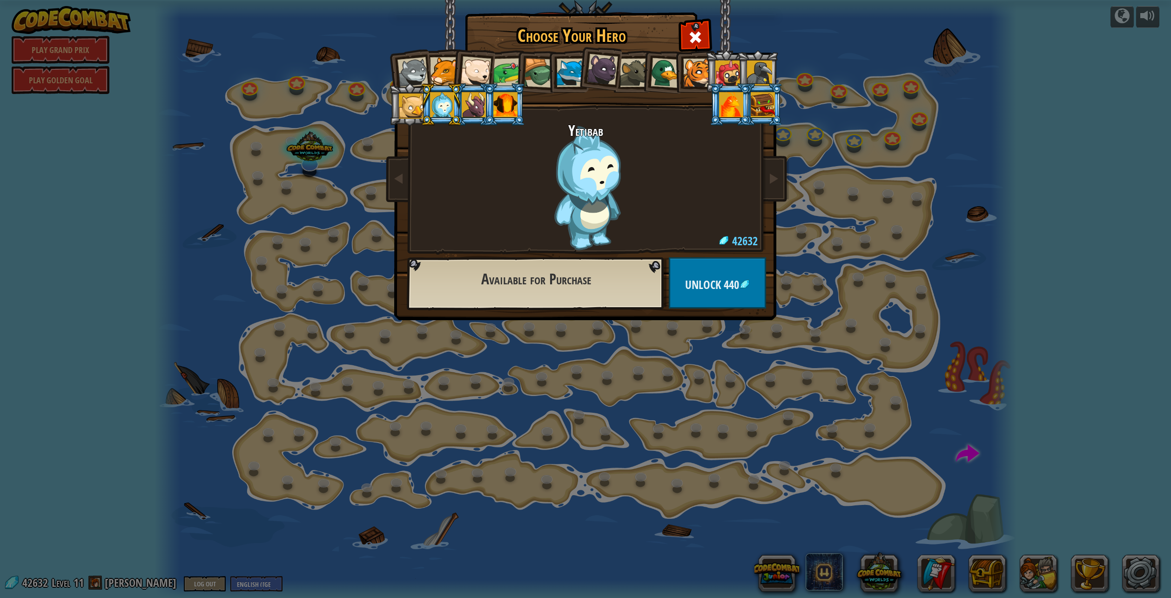
click at [419, 99] on div at bounding box center [411, 106] width 25 height 25
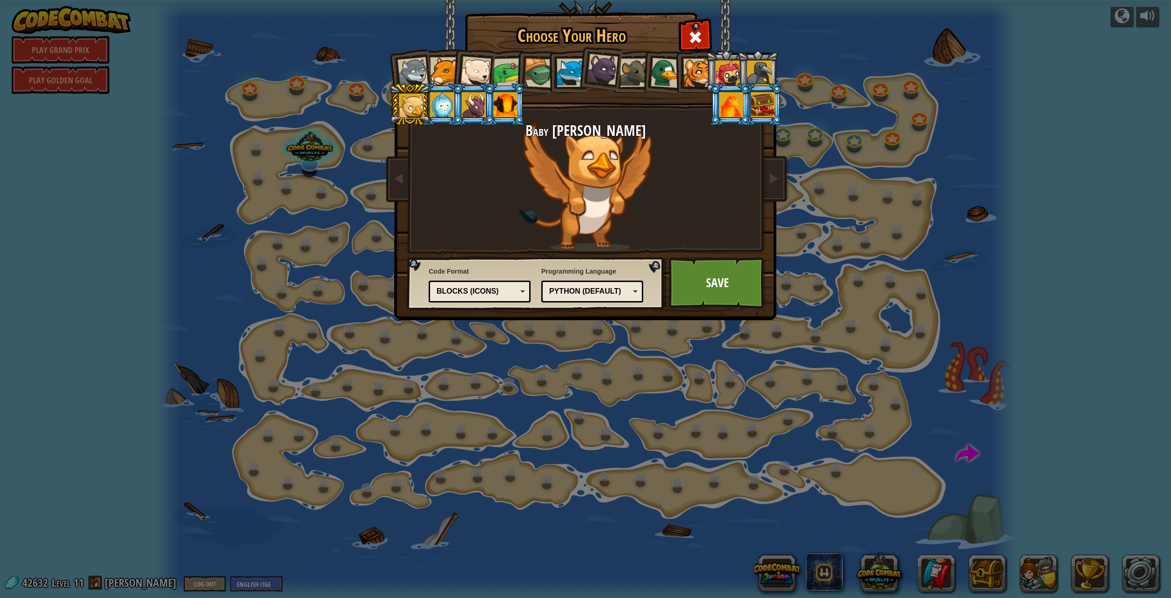
click at [733, 103] on div at bounding box center [731, 104] width 24 height 25
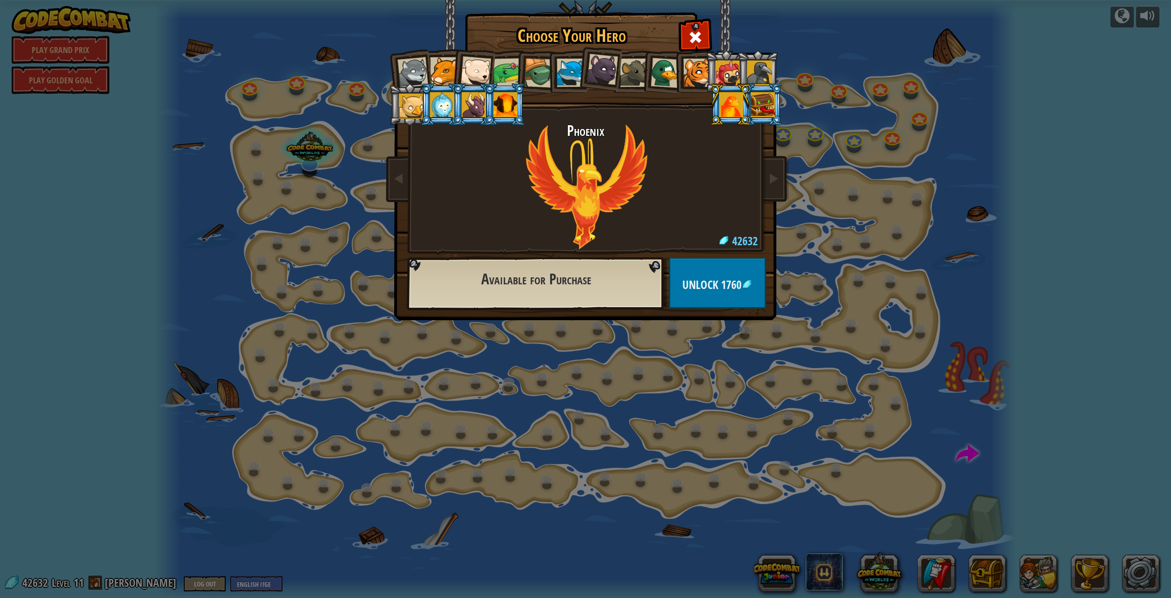
click at [757, 100] on div at bounding box center [763, 104] width 24 height 25
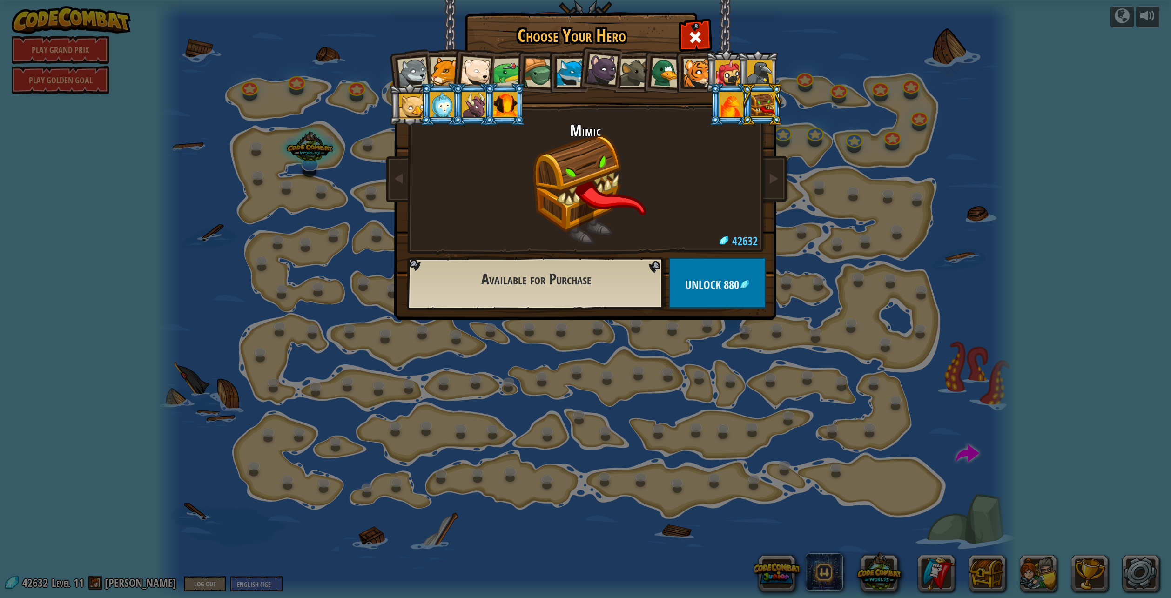
click at [735, 108] on div at bounding box center [731, 104] width 24 height 25
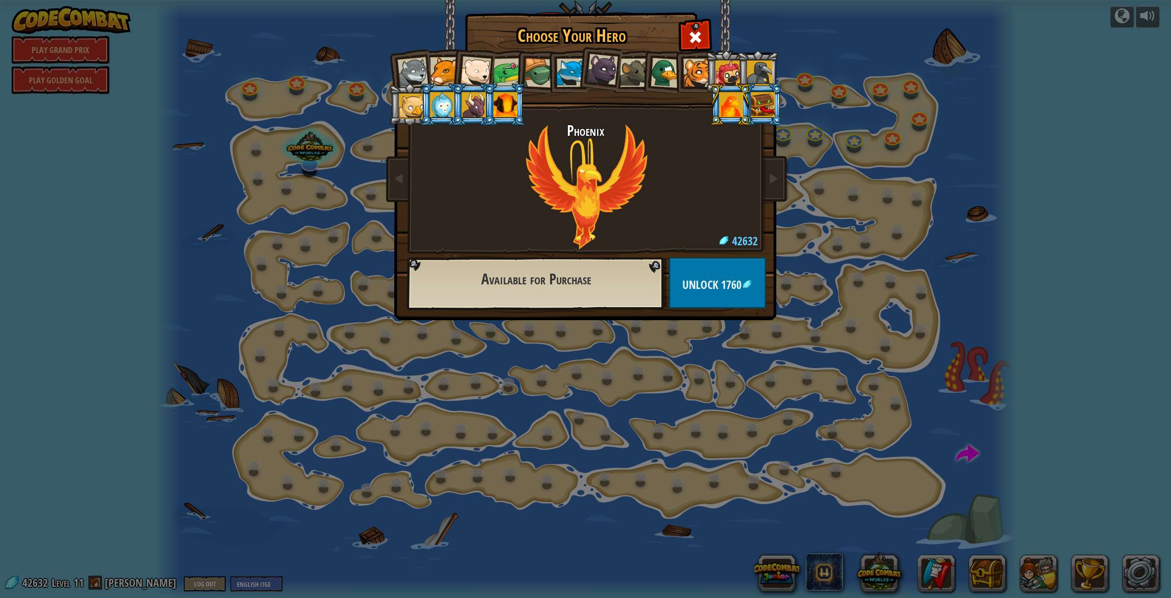
click at [413, 62] on div at bounding box center [413, 72] width 31 height 31
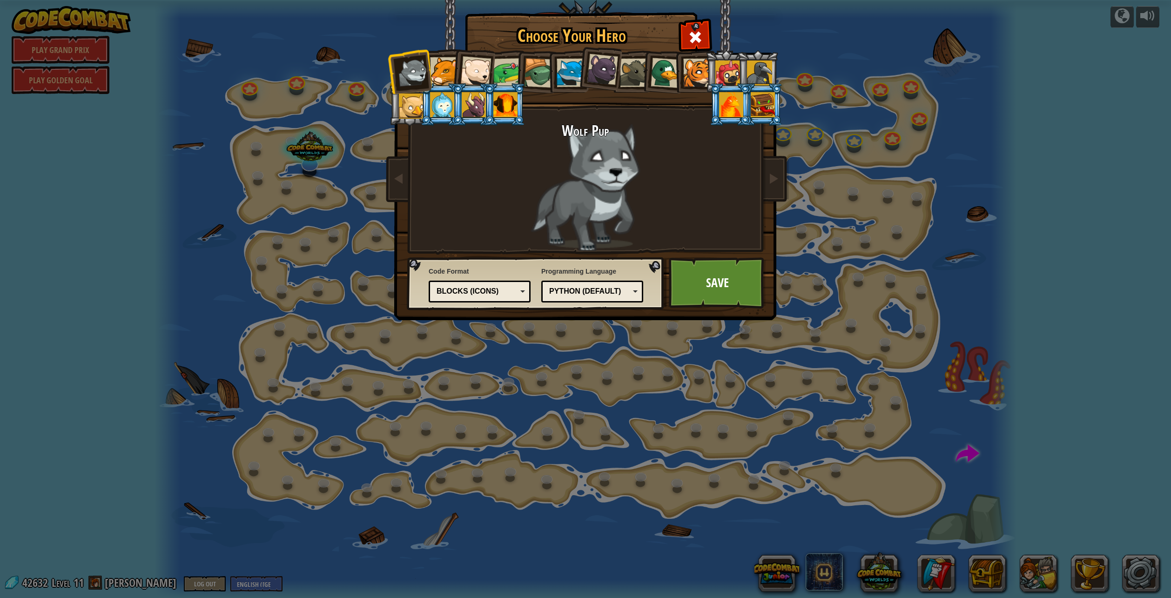
click at [511, 100] on div at bounding box center [505, 104] width 24 height 25
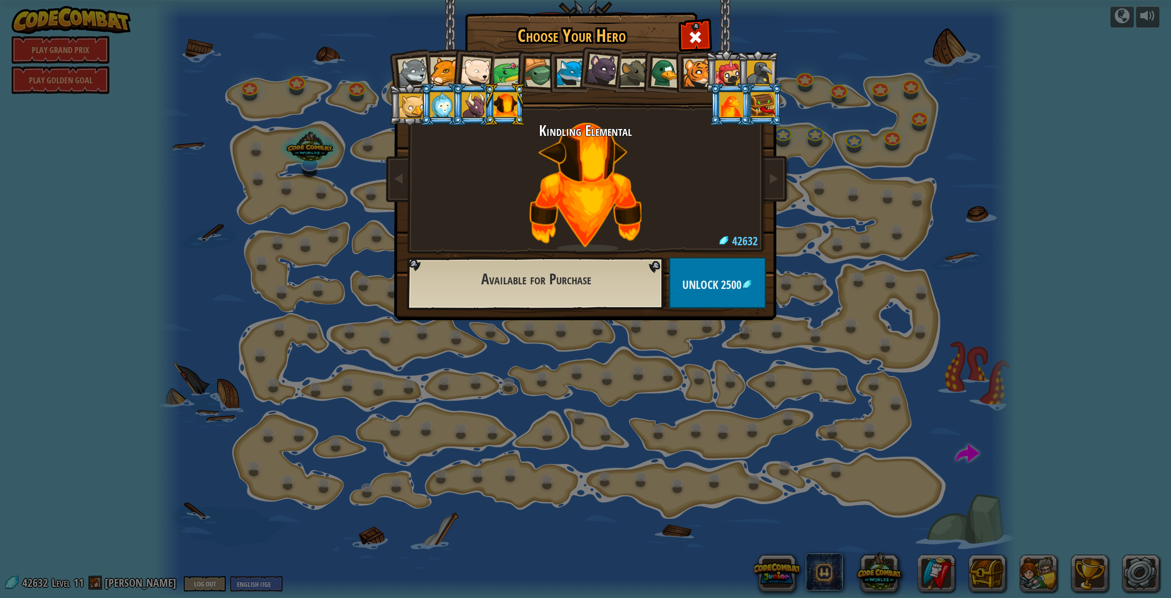
click at [475, 100] on div at bounding box center [474, 104] width 24 height 25
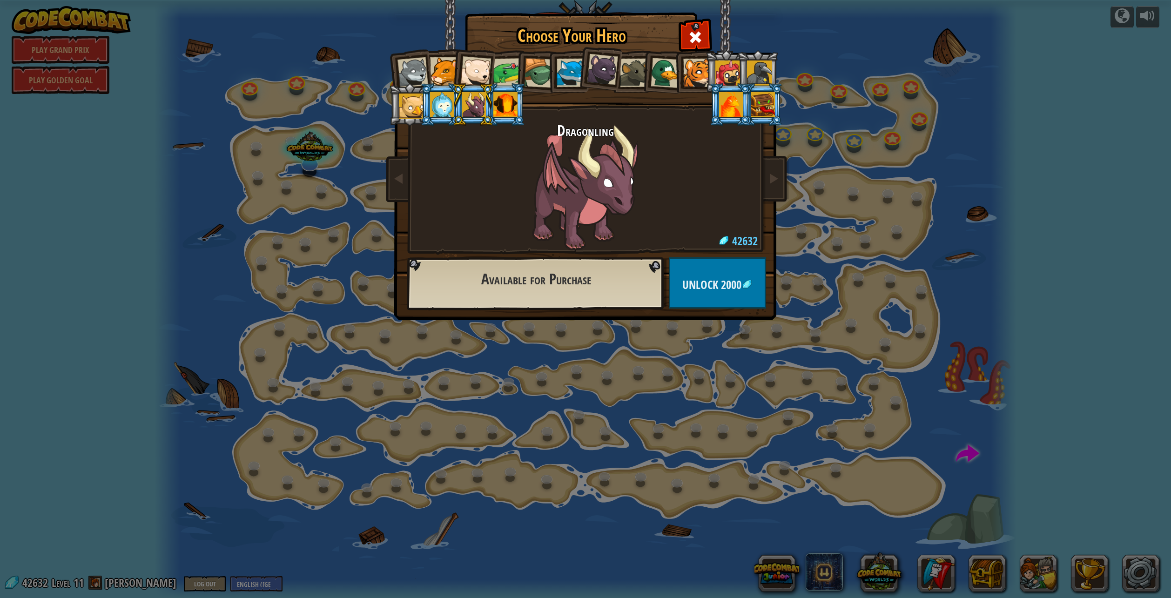
click at [443, 107] on div at bounding box center [442, 104] width 24 height 25
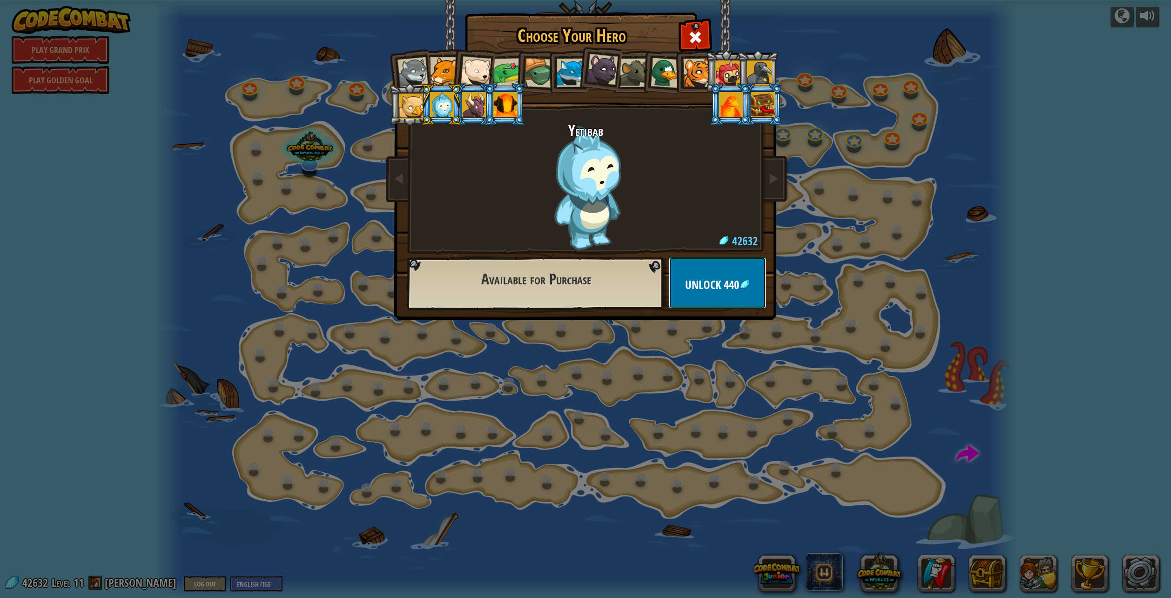
click at [727, 290] on span "440" at bounding box center [731, 285] width 15 height 16
click at [735, 268] on button "Confirm" at bounding box center [717, 282] width 97 height 51
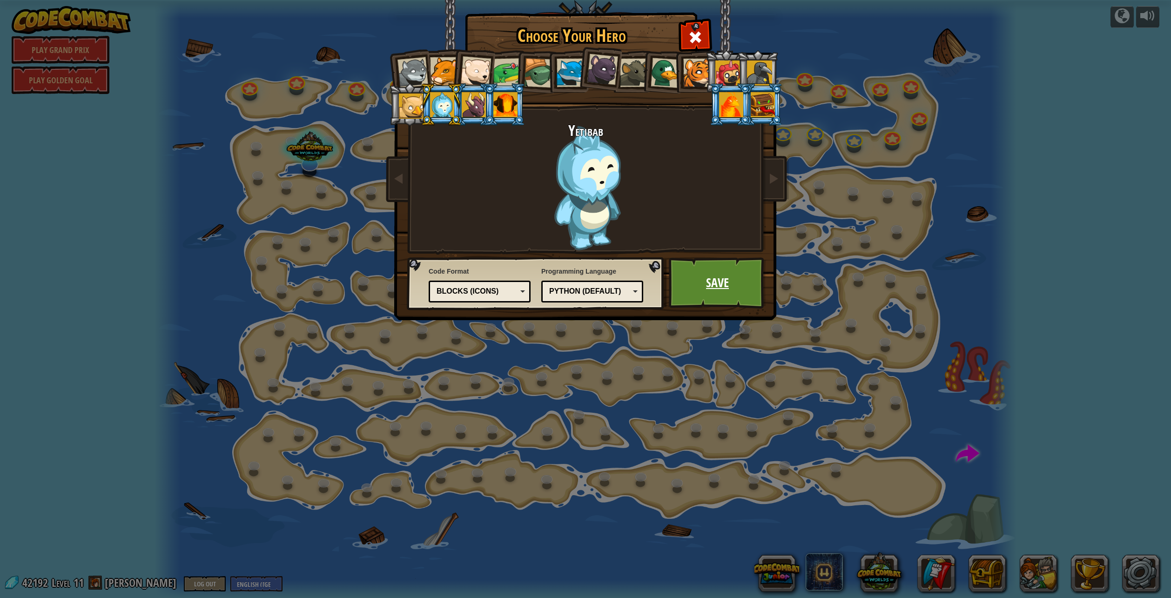
click at [724, 283] on link "Save" at bounding box center [717, 282] width 97 height 51
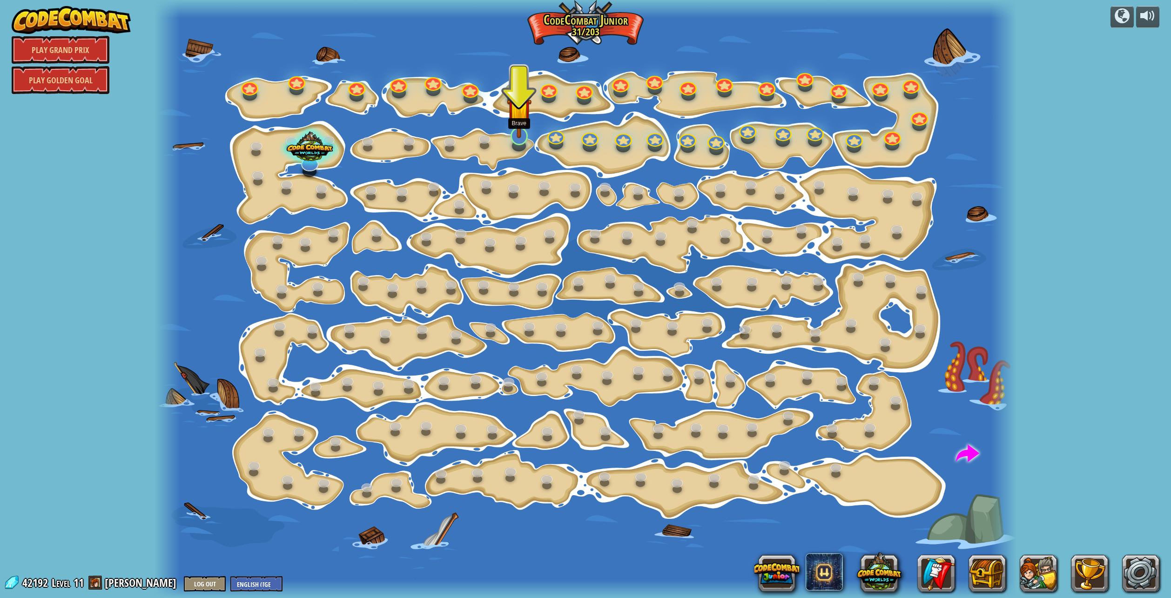
click at [522, 127] on img at bounding box center [519, 110] width 25 height 56
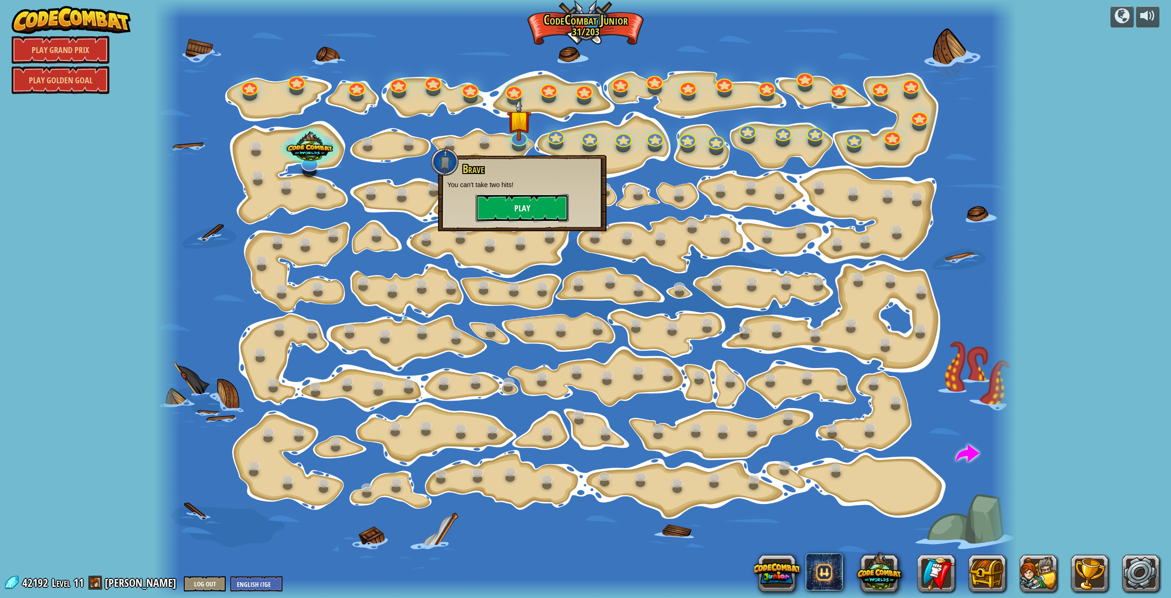
click at [514, 206] on button "Play" at bounding box center [522, 208] width 93 height 28
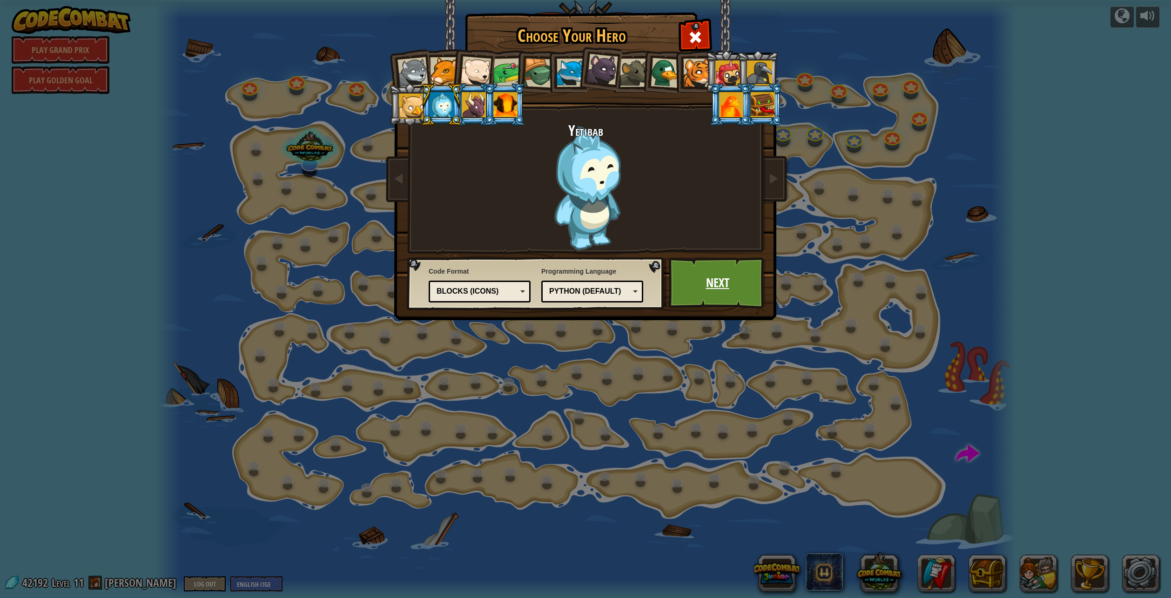
click at [711, 280] on link "Next" at bounding box center [717, 282] width 97 height 51
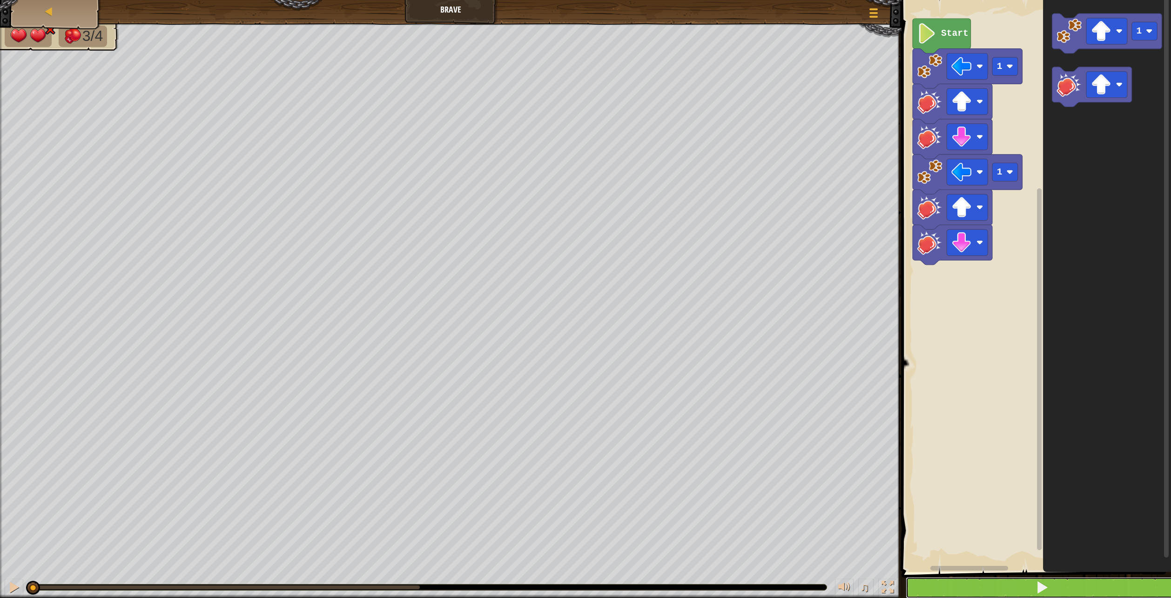
click at [1114, 590] on button at bounding box center [1042, 587] width 272 height 21
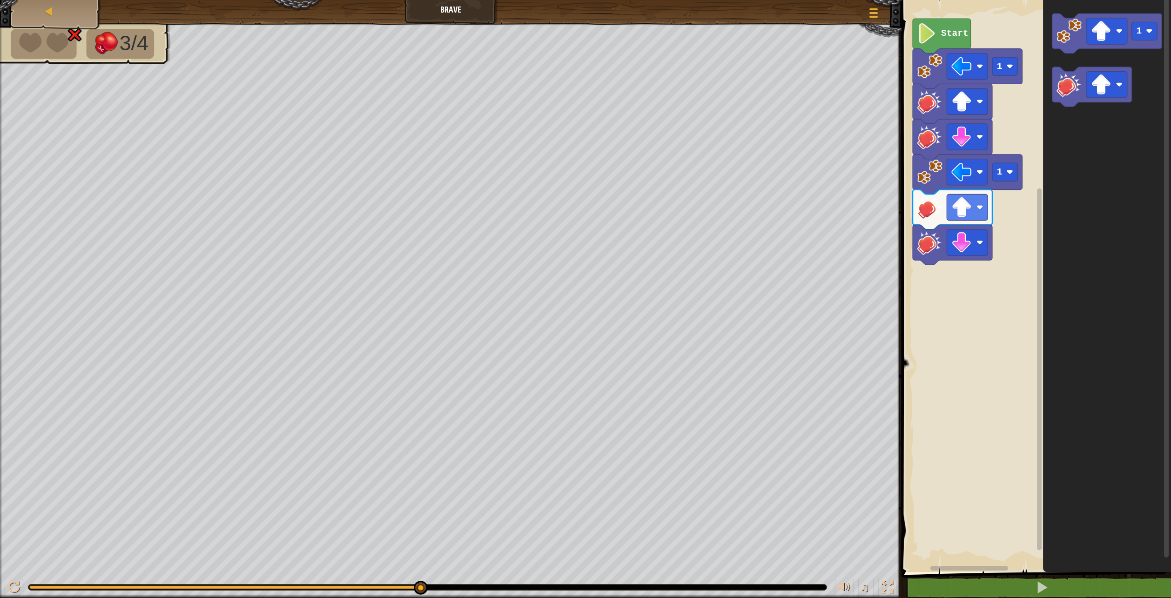
click at [992, 311] on rect "Blockly Workspace" at bounding box center [1035, 283] width 272 height 577
click at [1102, 77] on image "Blockly Workspace" at bounding box center [1101, 84] width 20 height 20
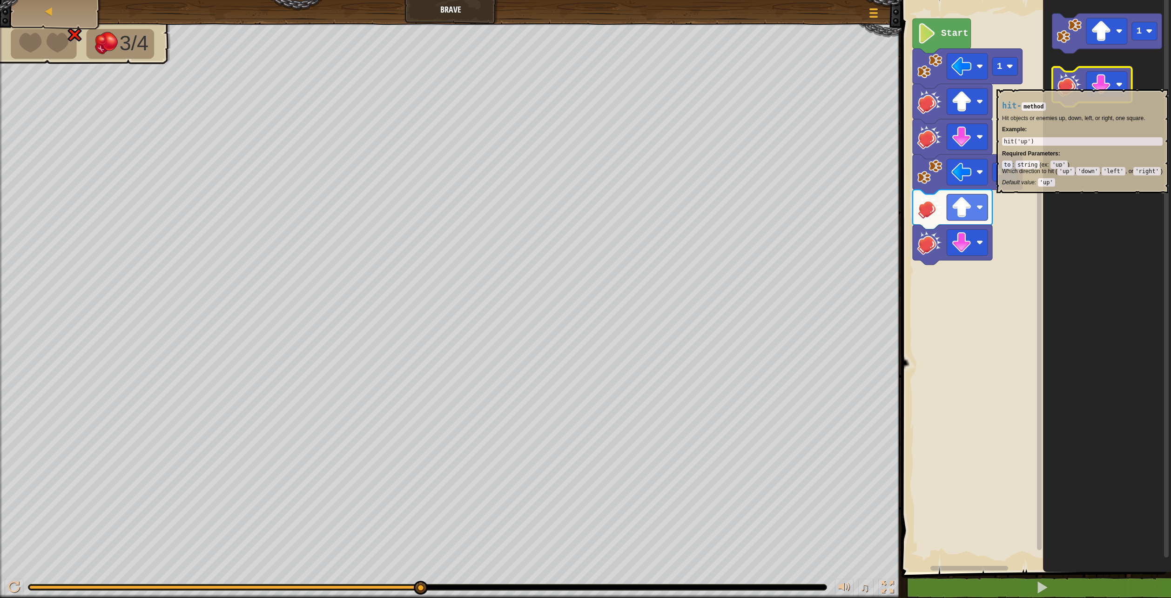
click at [1069, 85] on image "Blockly Workspace" at bounding box center [1069, 84] width 25 height 25
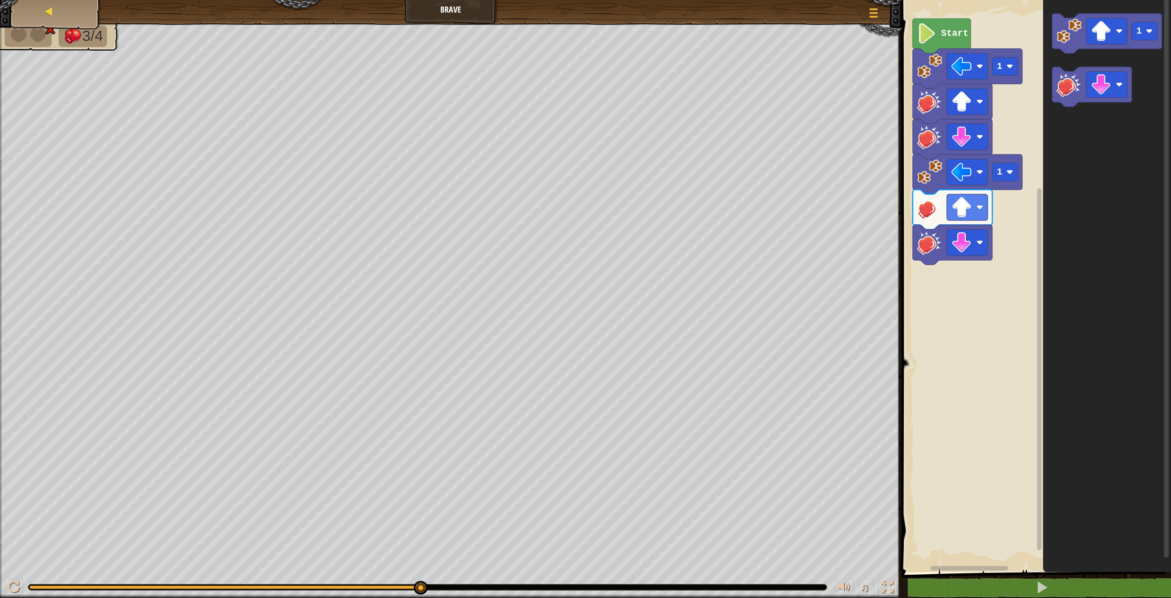
click at [58, 11] on div "Map" at bounding box center [56, 11] width 74 height 23
select select "en-GB"
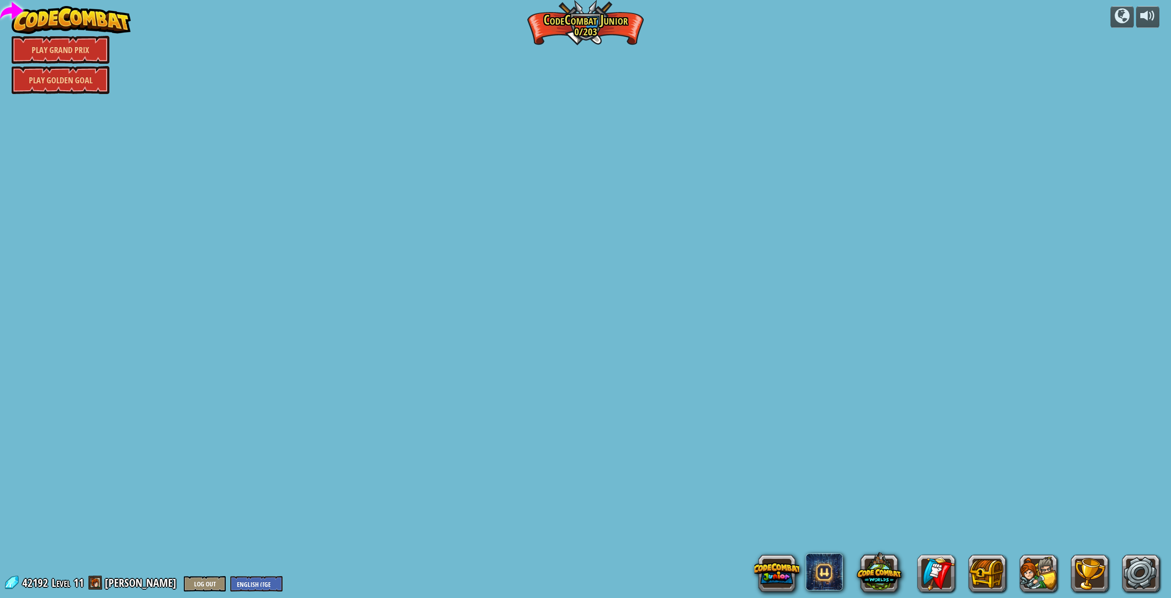
select select "en-GB"
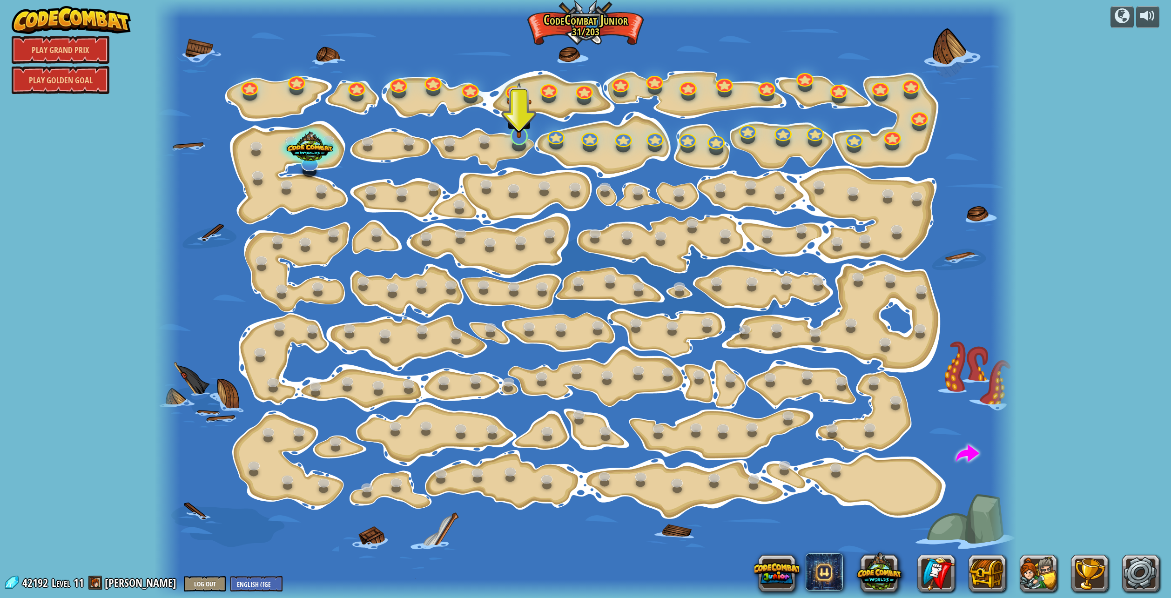
click at [519, 133] on img at bounding box center [519, 110] width 25 height 56
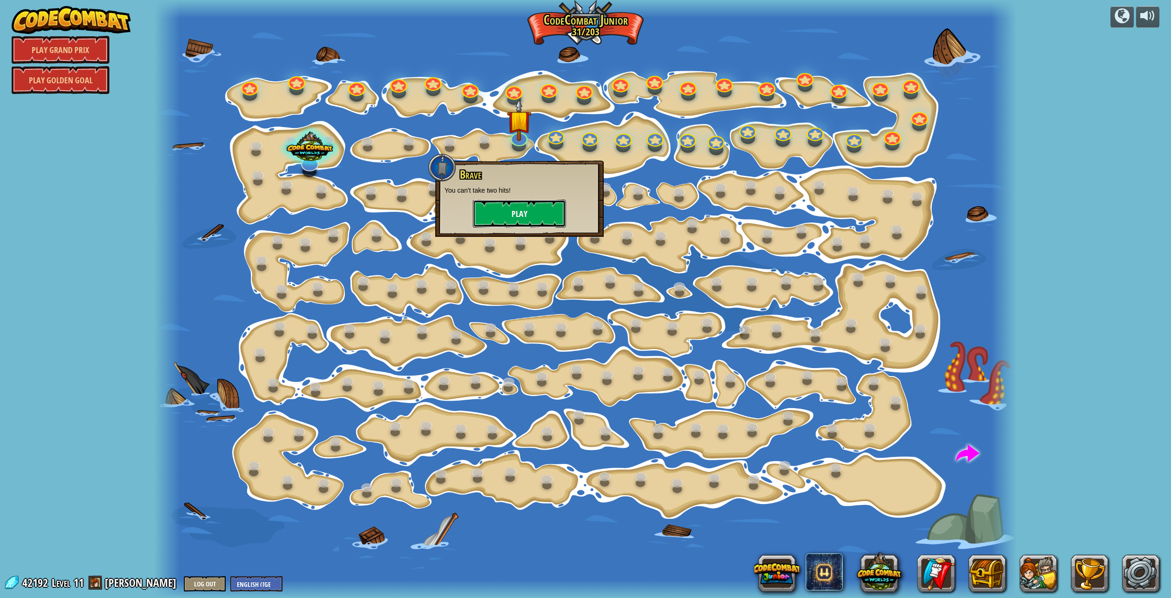
click at [495, 214] on button "Play" at bounding box center [519, 214] width 93 height 28
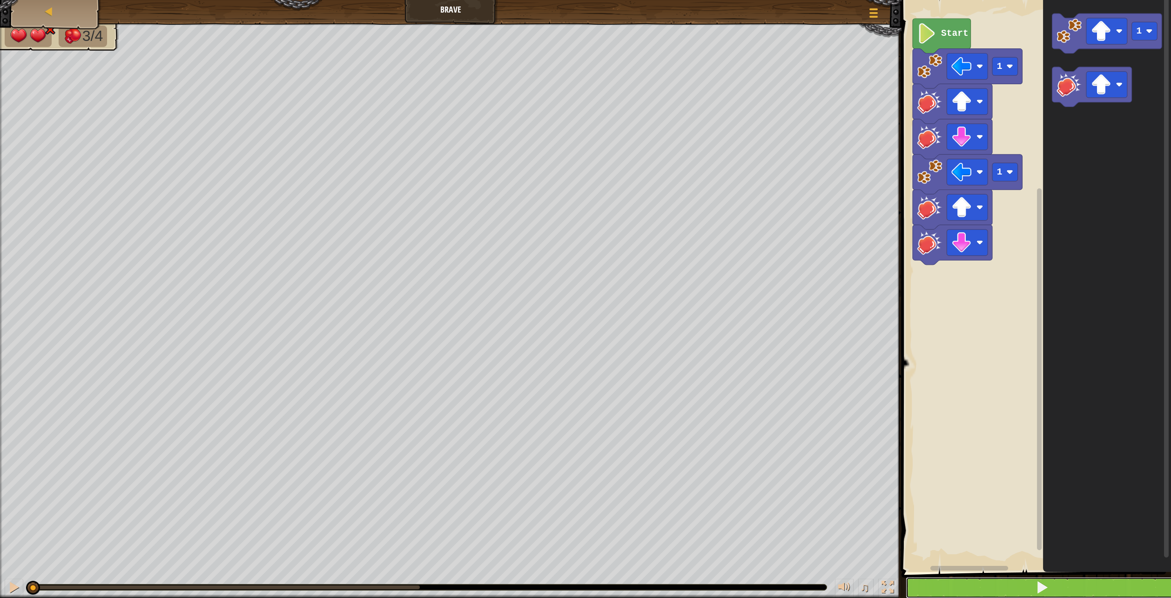
click at [1004, 580] on button at bounding box center [1042, 587] width 272 height 21
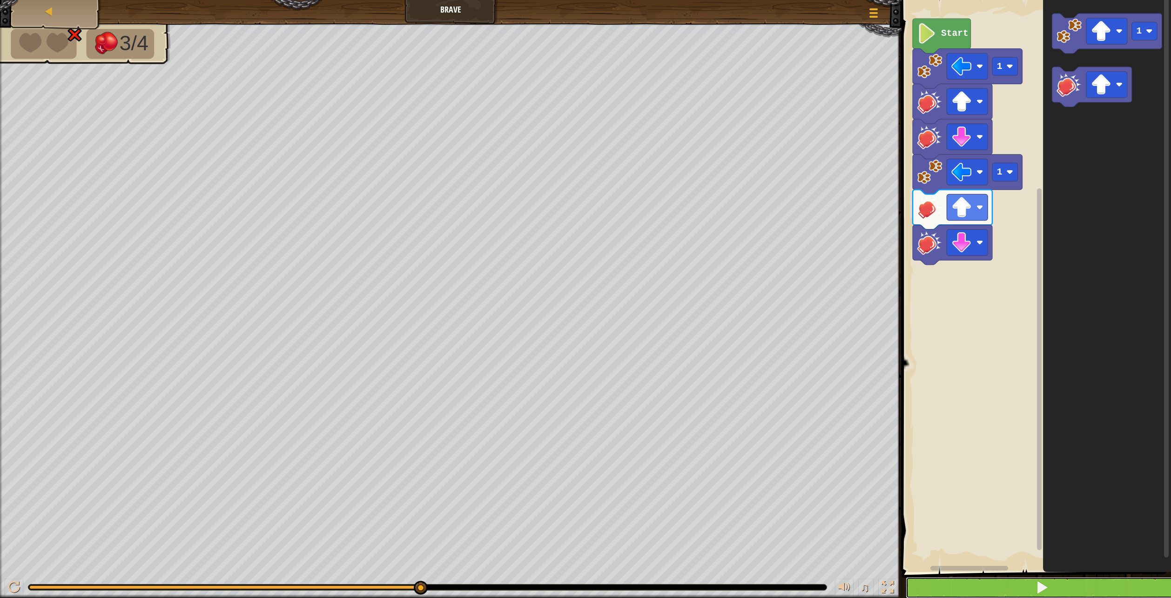
click at [993, 581] on button at bounding box center [1042, 587] width 272 height 21
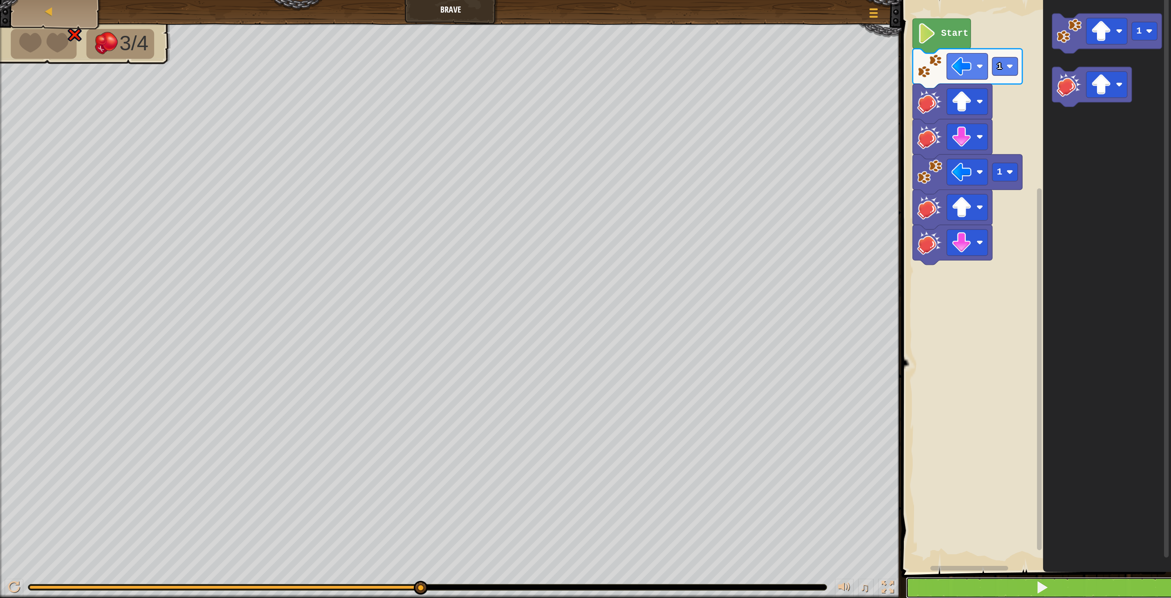
click at [1043, 587] on span at bounding box center [1042, 587] width 13 height 13
click at [1030, 586] on button at bounding box center [1042, 587] width 272 height 21
click at [7, 590] on button at bounding box center [14, 588] width 19 height 19
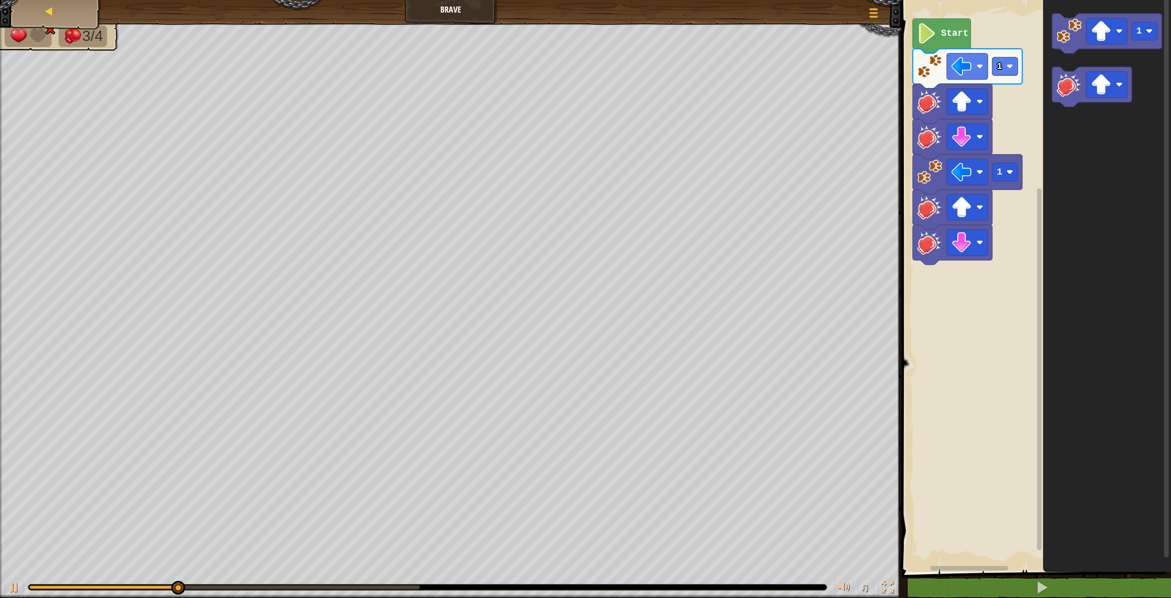
click at [66, 12] on div "Map" at bounding box center [56, 11] width 74 height 23
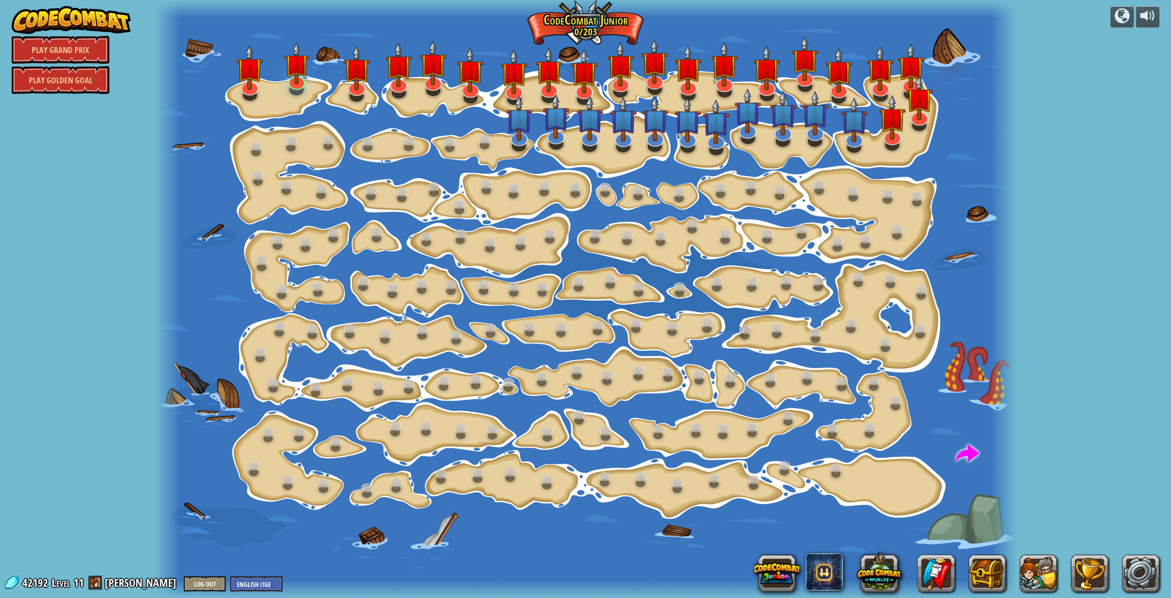
select select "en-GB"
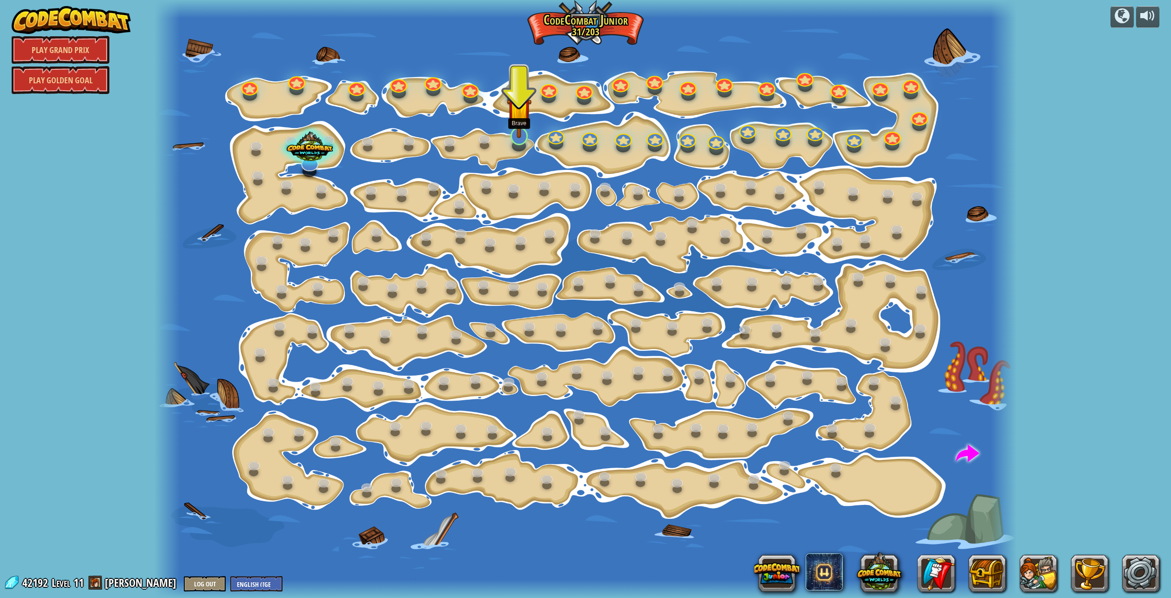
click at [521, 131] on img at bounding box center [519, 110] width 25 height 56
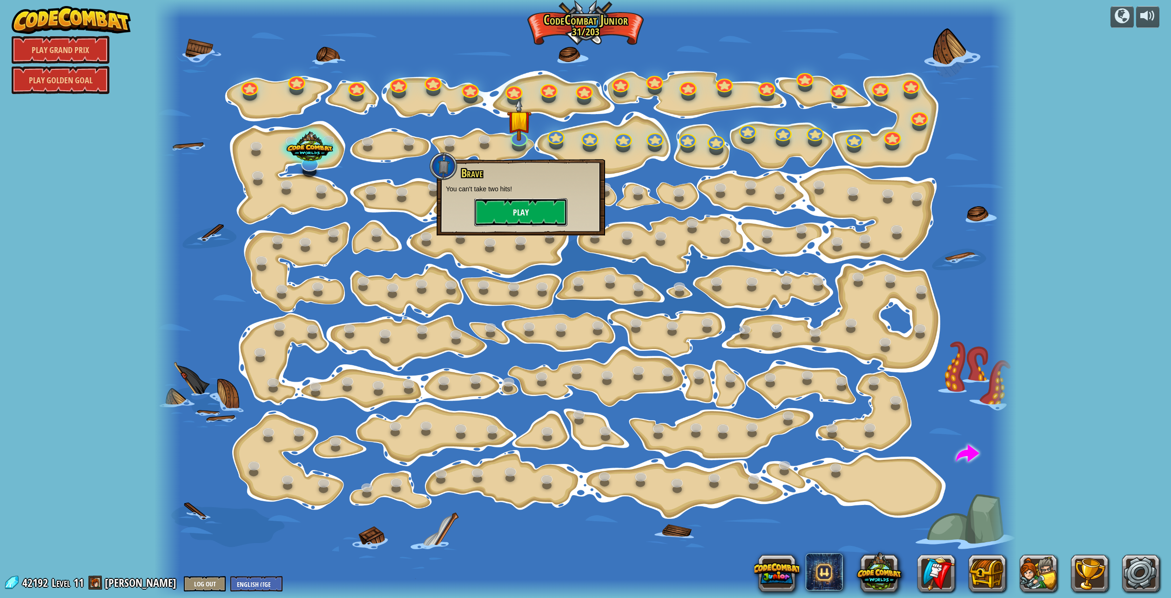
click at [528, 215] on button "Play" at bounding box center [520, 212] width 93 height 28
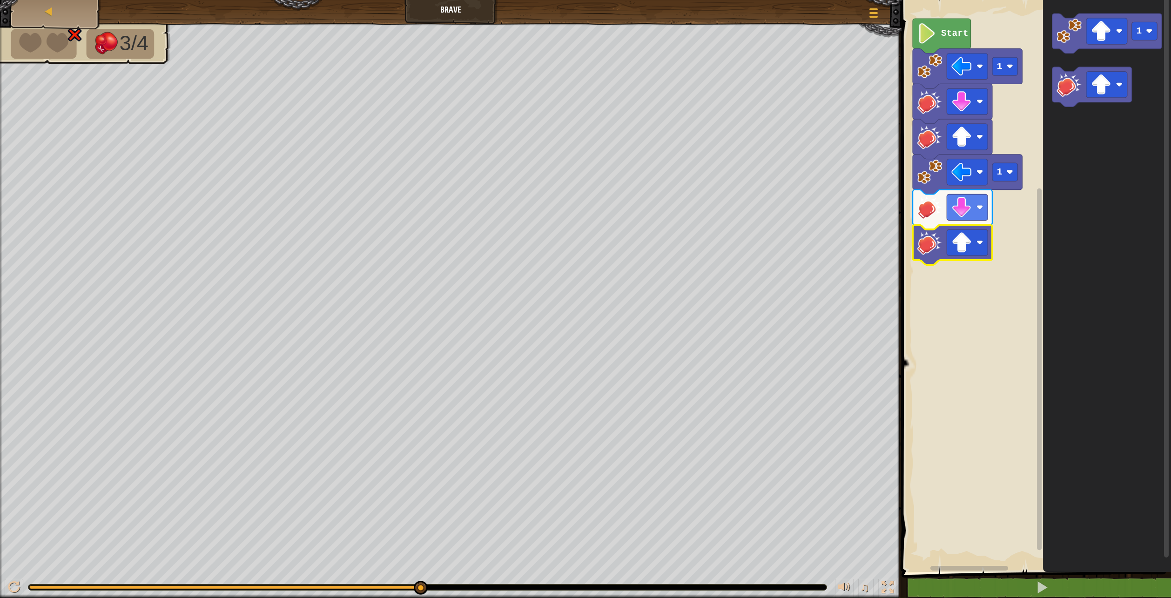
click at [933, 45] on icon "Blockly Workspace" at bounding box center [942, 36] width 58 height 34
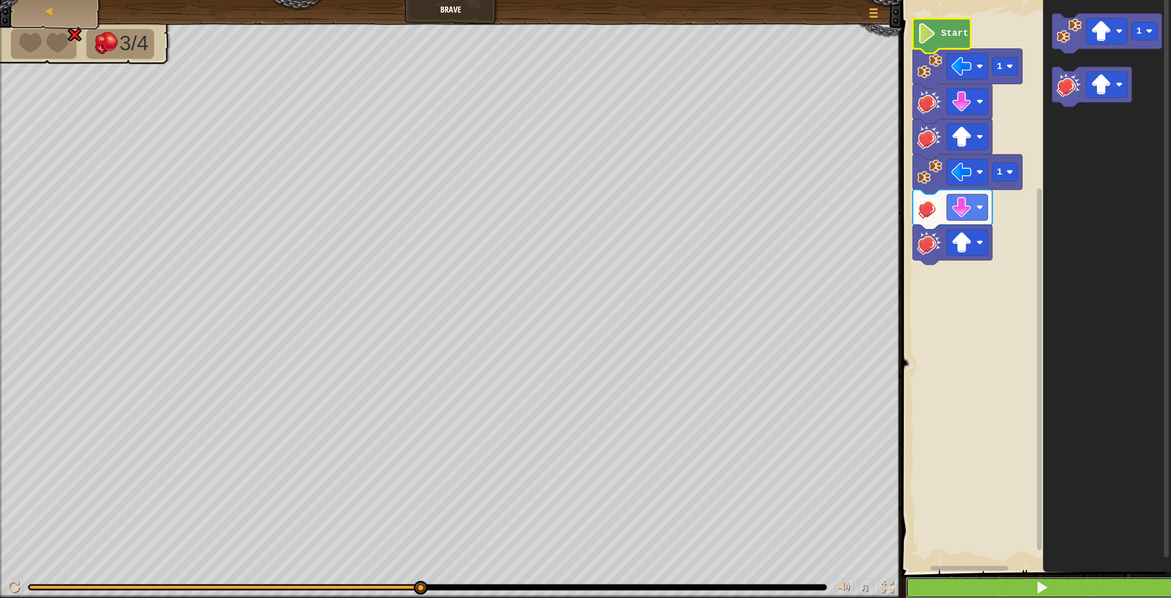
click at [1038, 591] on span at bounding box center [1042, 587] width 13 height 13
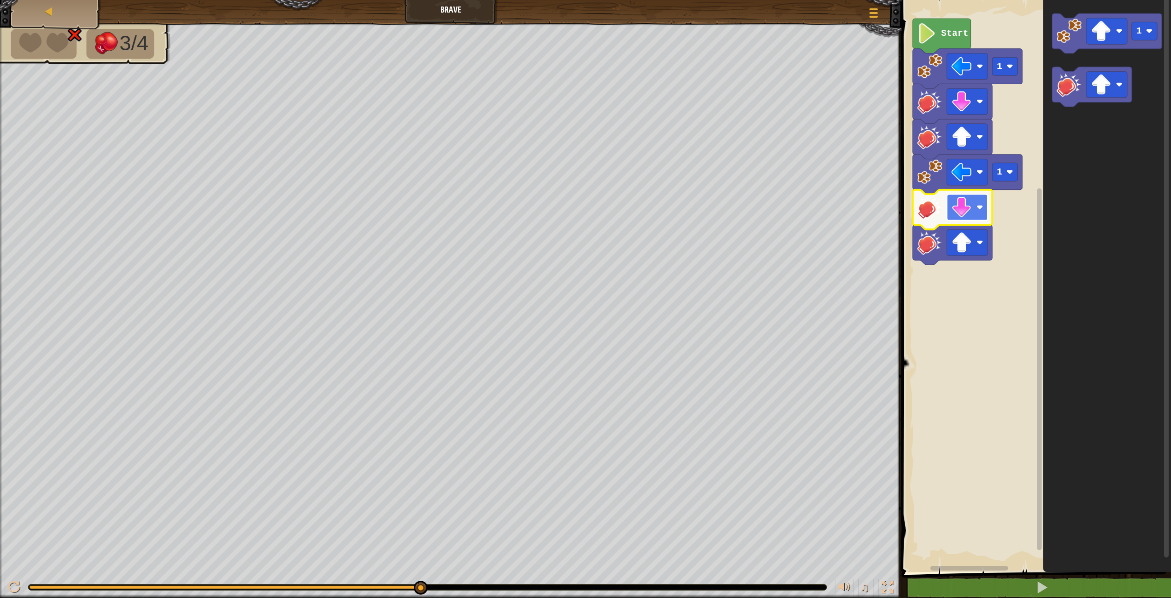
click at [978, 211] on rect "Blockly Workspace" at bounding box center [967, 207] width 41 height 26
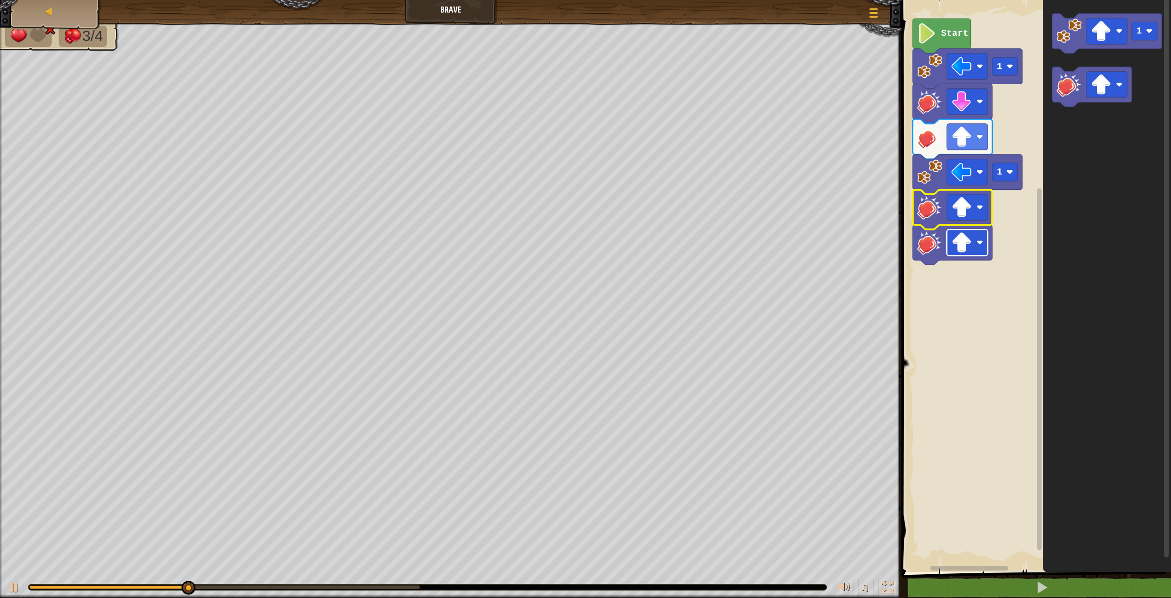
click at [976, 248] on rect "Blockly Workspace" at bounding box center [967, 242] width 41 height 26
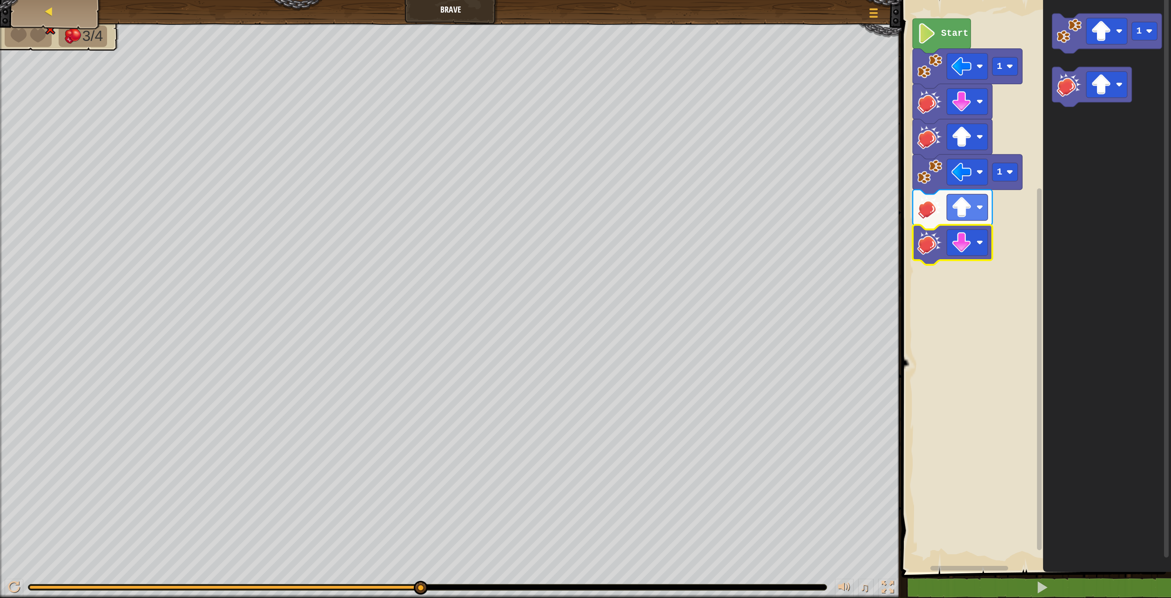
click at [61, 13] on div "Map" at bounding box center [56, 11] width 74 height 23
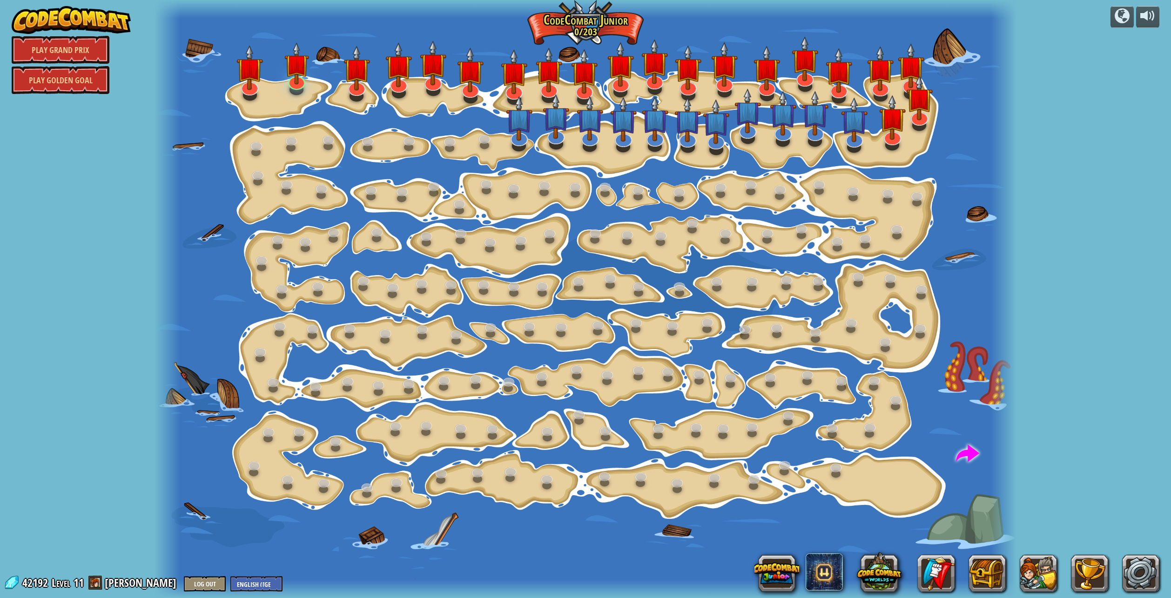
select select "en-GB"
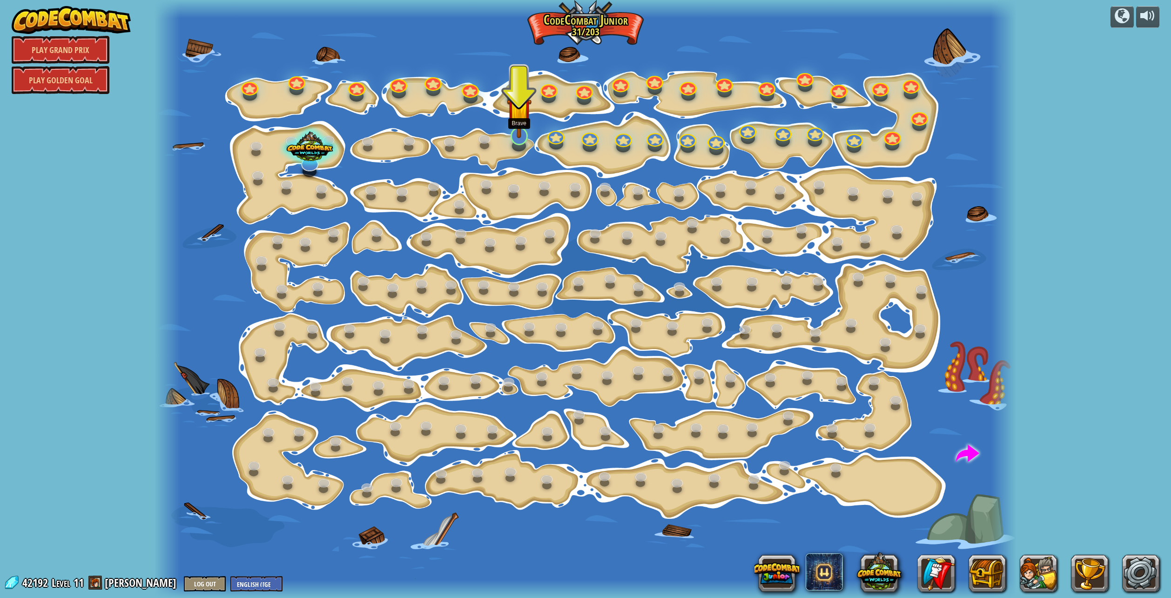
click at [525, 118] on img at bounding box center [519, 110] width 25 height 56
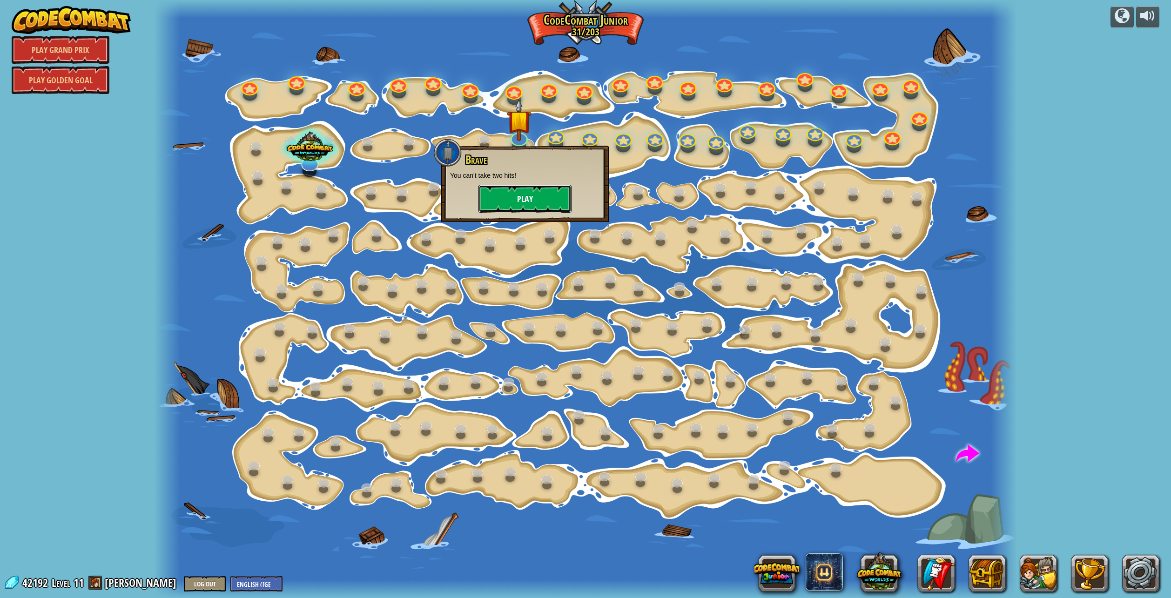
click at [496, 195] on button "Play" at bounding box center [525, 199] width 93 height 28
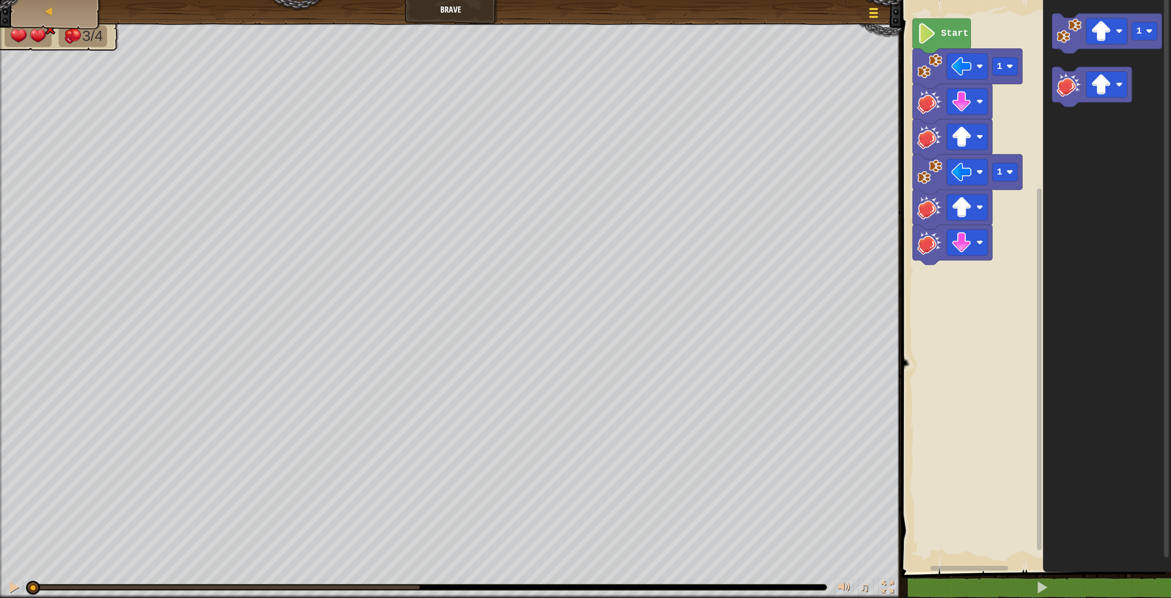
click at [874, 14] on div at bounding box center [874, 12] width 13 height 13
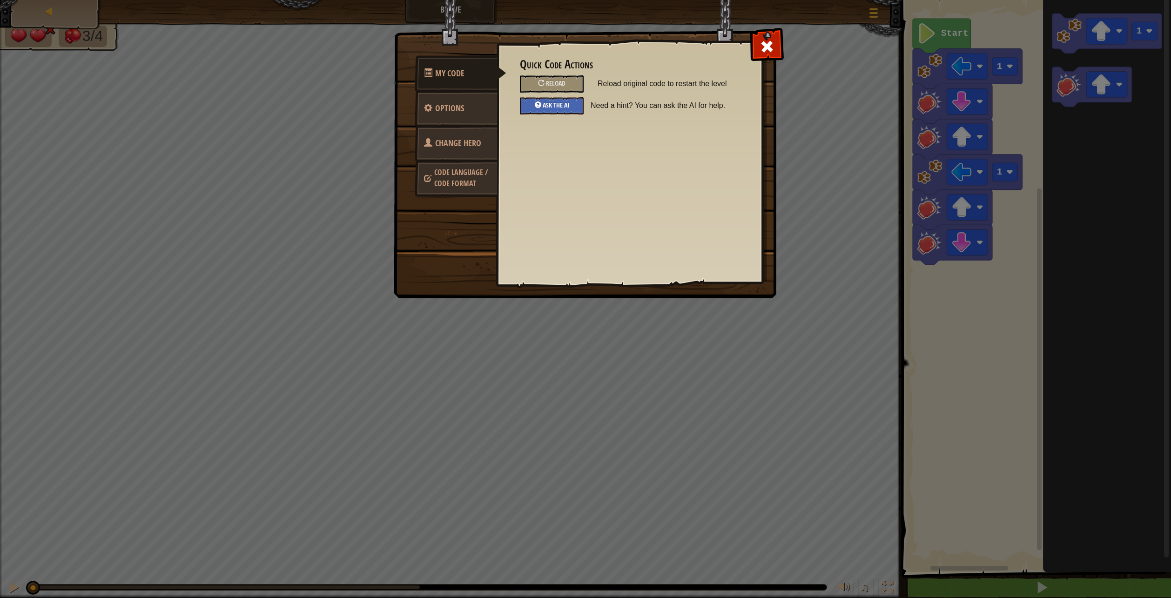
click at [556, 100] on div "Ask the AI" at bounding box center [552, 105] width 64 height 17
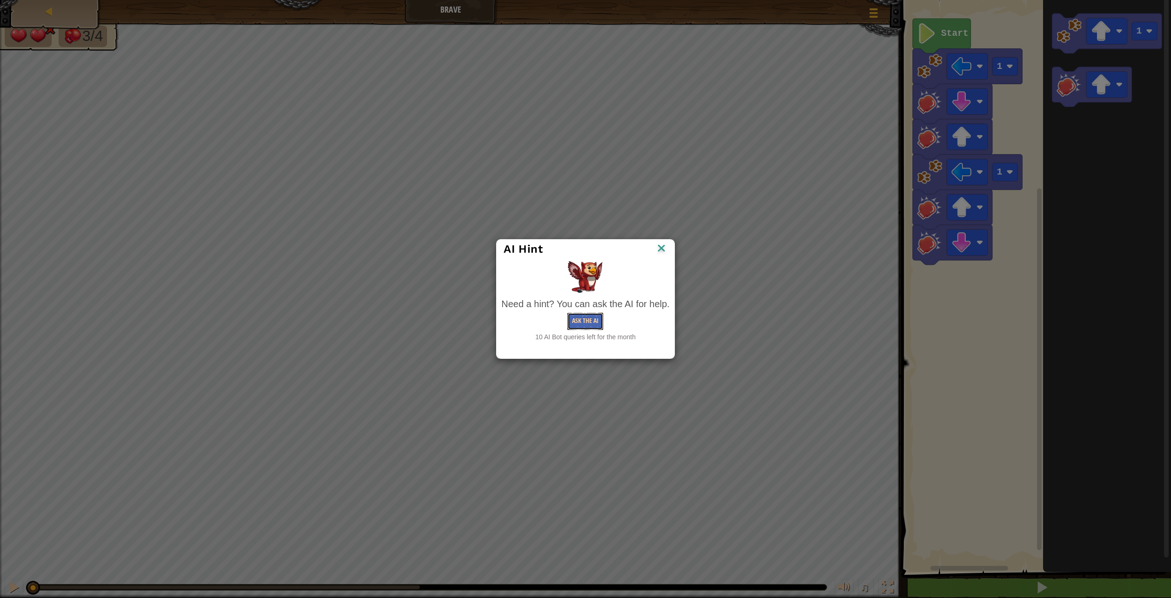
click at [584, 319] on button "Ask the AI" at bounding box center [585, 321] width 36 height 17
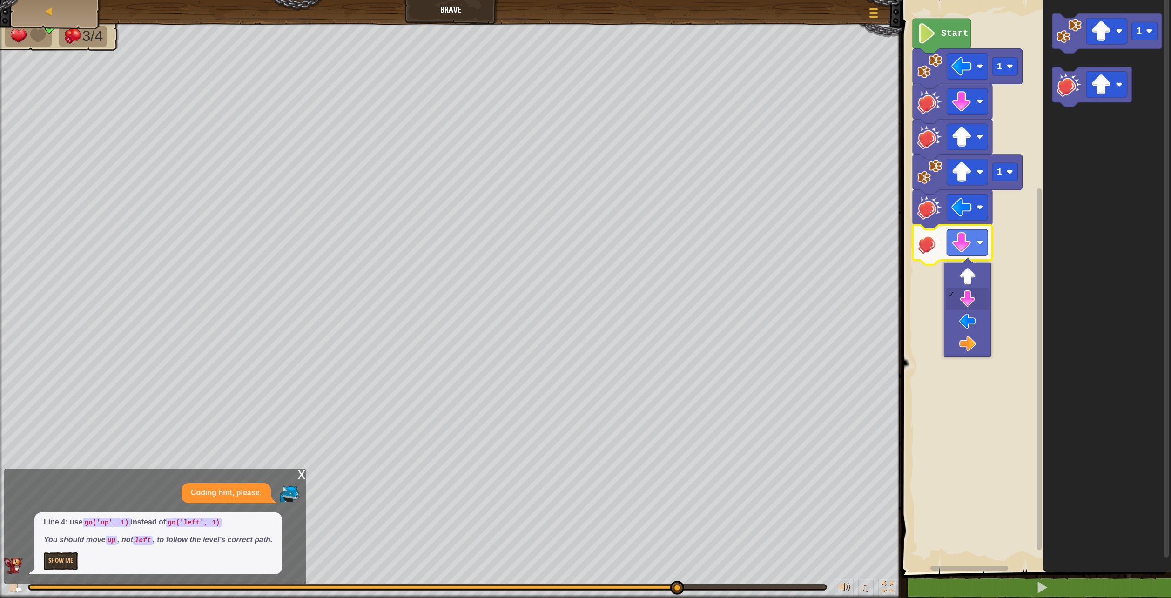
click at [1002, 226] on rect "Blockly Workspace" at bounding box center [1035, 283] width 272 height 577
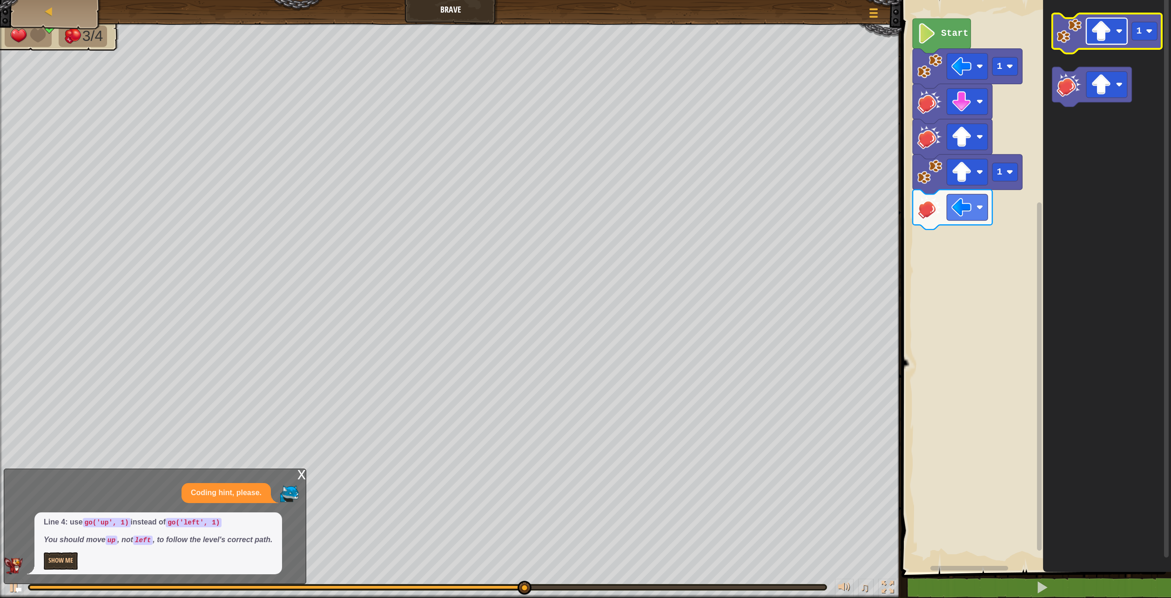
click at [1102, 36] on image "Blockly Workspace" at bounding box center [1101, 31] width 20 height 20
click at [1140, 33] on text "1" at bounding box center [1140, 31] width 6 height 10
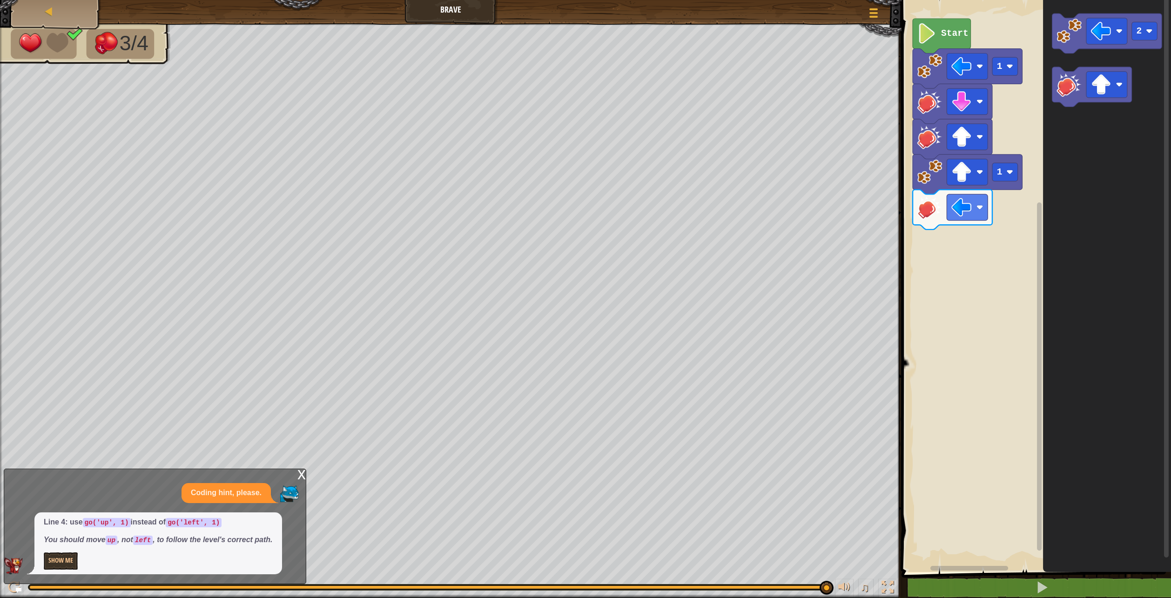
click at [938, 231] on div "Start 1 1 2" at bounding box center [1035, 283] width 272 height 577
click at [1070, 45] on icon "Blockly Workspace" at bounding box center [1106, 33] width 109 height 40
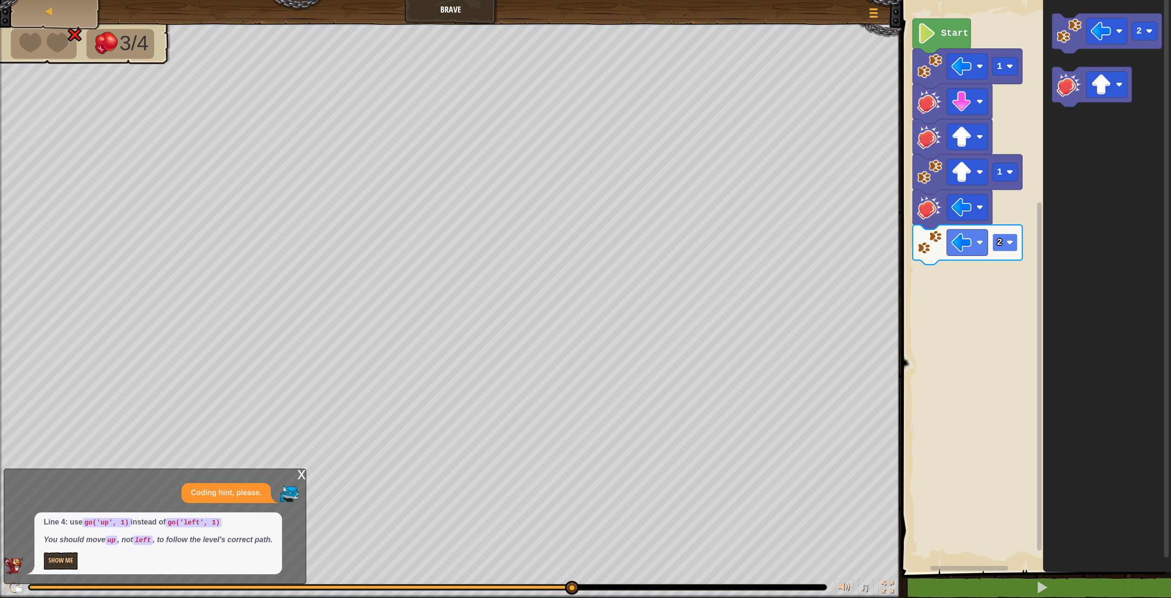
click at [1008, 242] on image "Blockly Workspace" at bounding box center [1010, 242] width 7 height 7
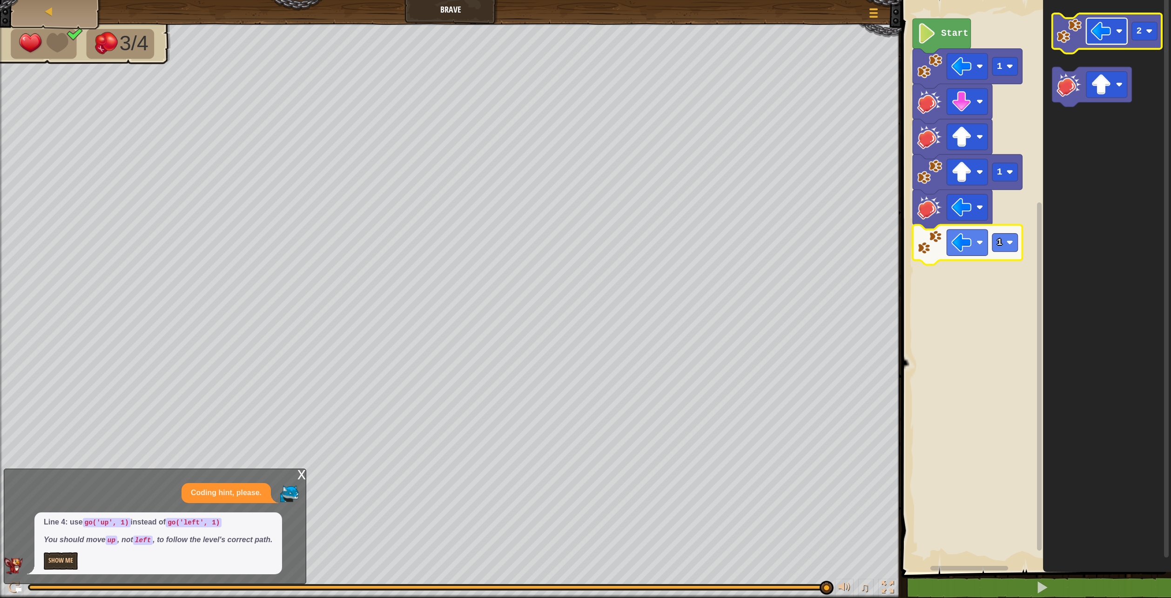
click at [1111, 26] on image "Blockly Workspace" at bounding box center [1101, 31] width 20 height 20
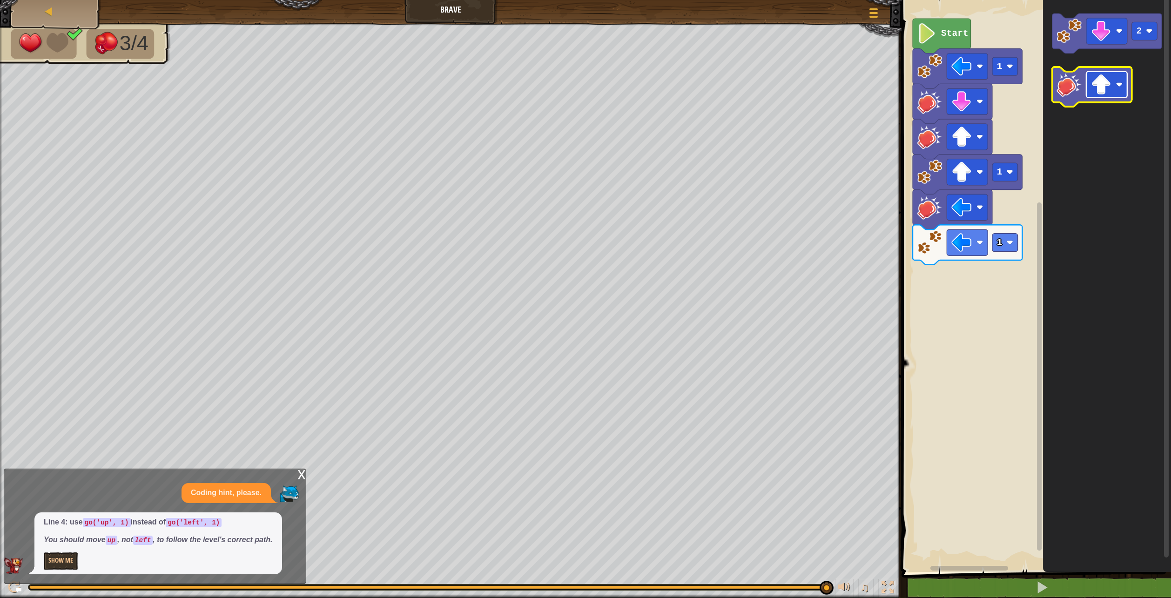
click at [1107, 79] on image "Blockly Workspace" at bounding box center [1101, 84] width 20 height 20
click at [1065, 38] on image "Blockly Workspace" at bounding box center [1069, 30] width 25 height 25
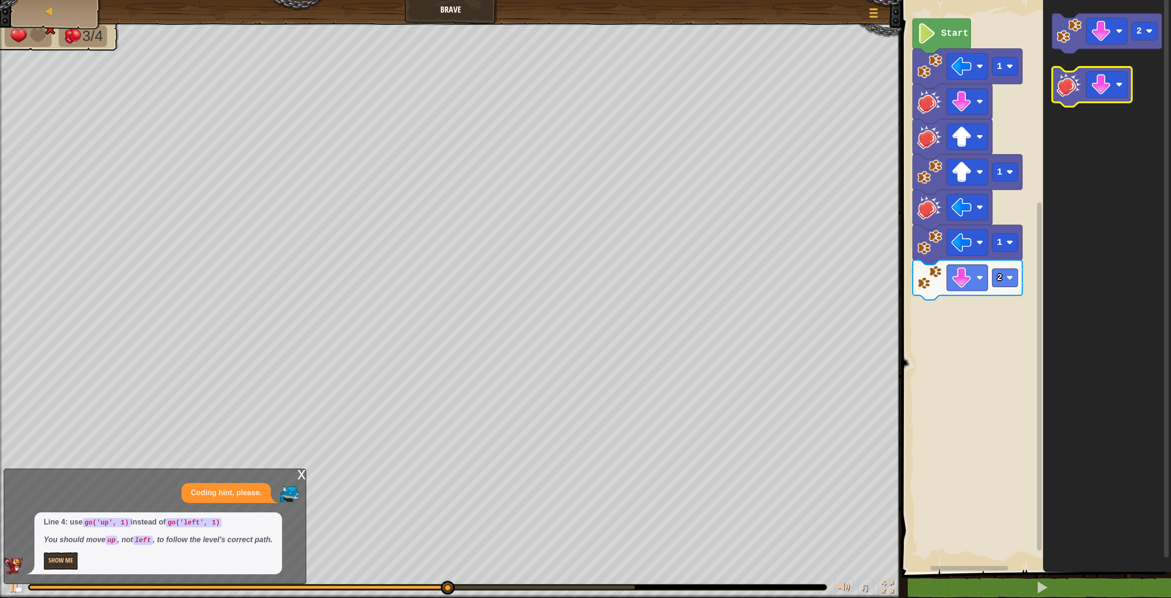
click at [1063, 100] on icon "Blockly Workspace" at bounding box center [1092, 87] width 80 height 40
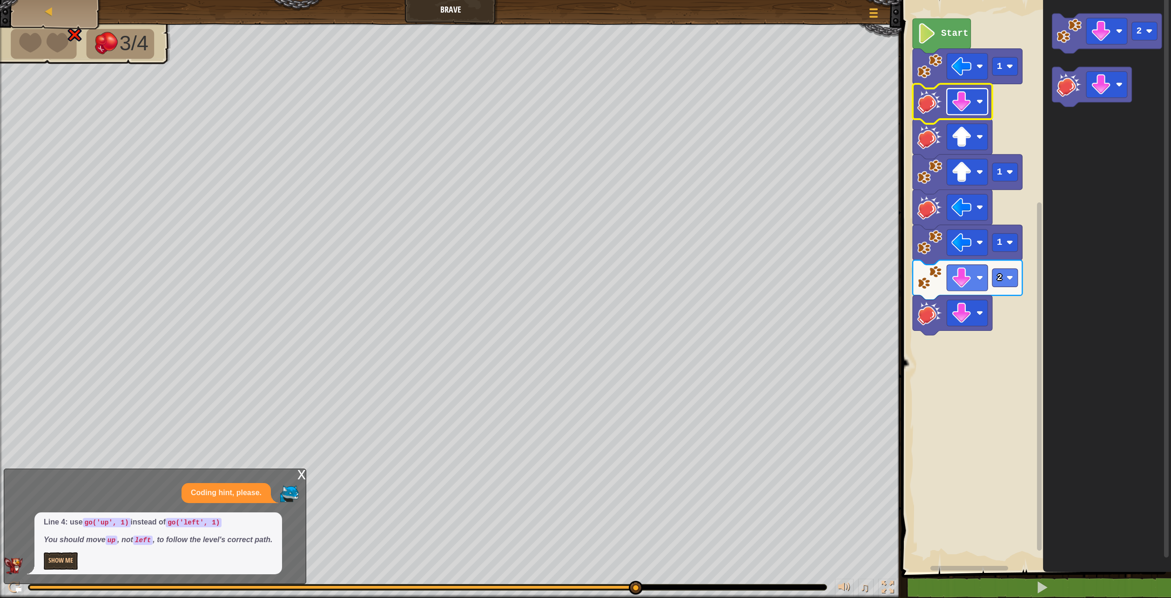
click at [977, 103] on image "Blockly Workspace" at bounding box center [980, 101] width 7 height 7
click at [936, 284] on image "Blockly Workspace" at bounding box center [929, 277] width 25 height 25
click at [994, 278] on rect "Blockly Workspace" at bounding box center [1005, 278] width 26 height 18
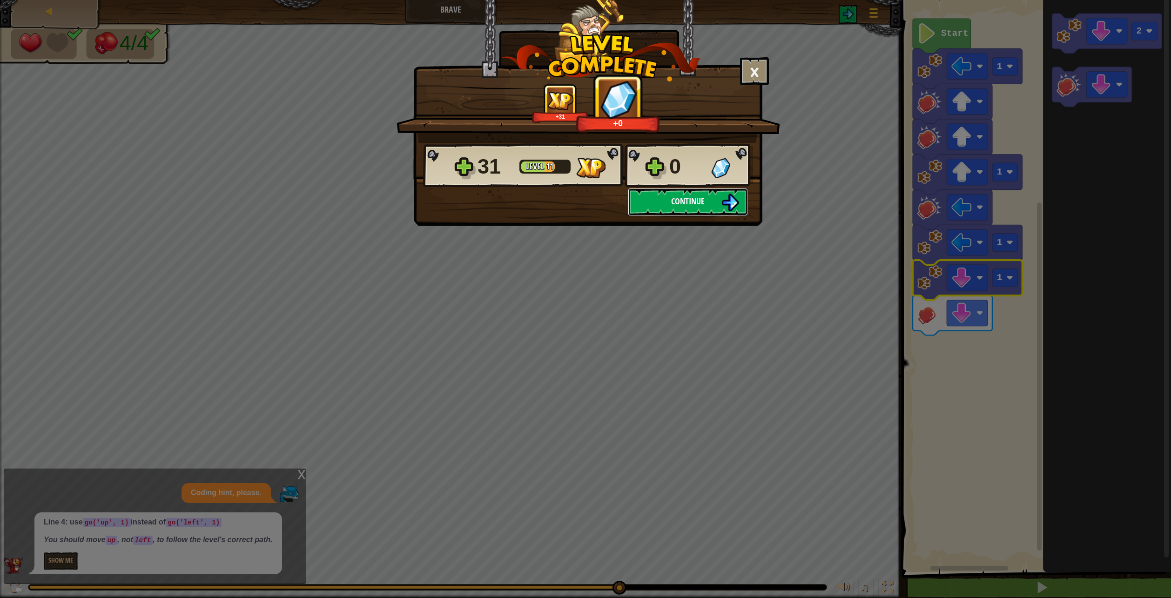
click at [676, 197] on span "Continue" at bounding box center [688, 201] width 34 height 12
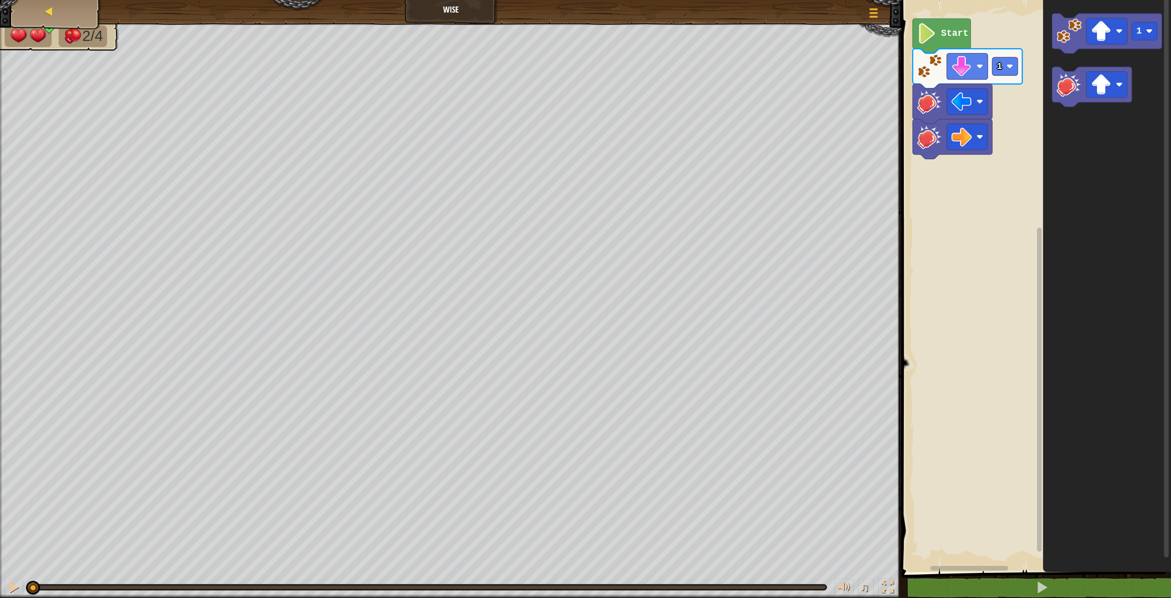
click at [63, 13] on div "Map" at bounding box center [56, 11] width 74 height 23
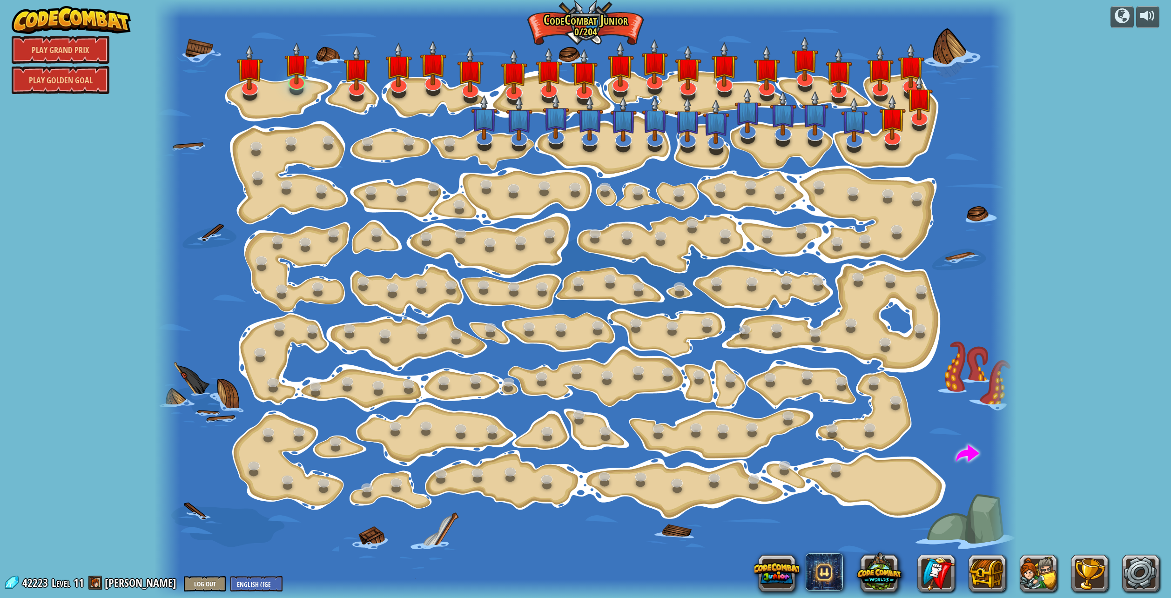
select select "en-GB"
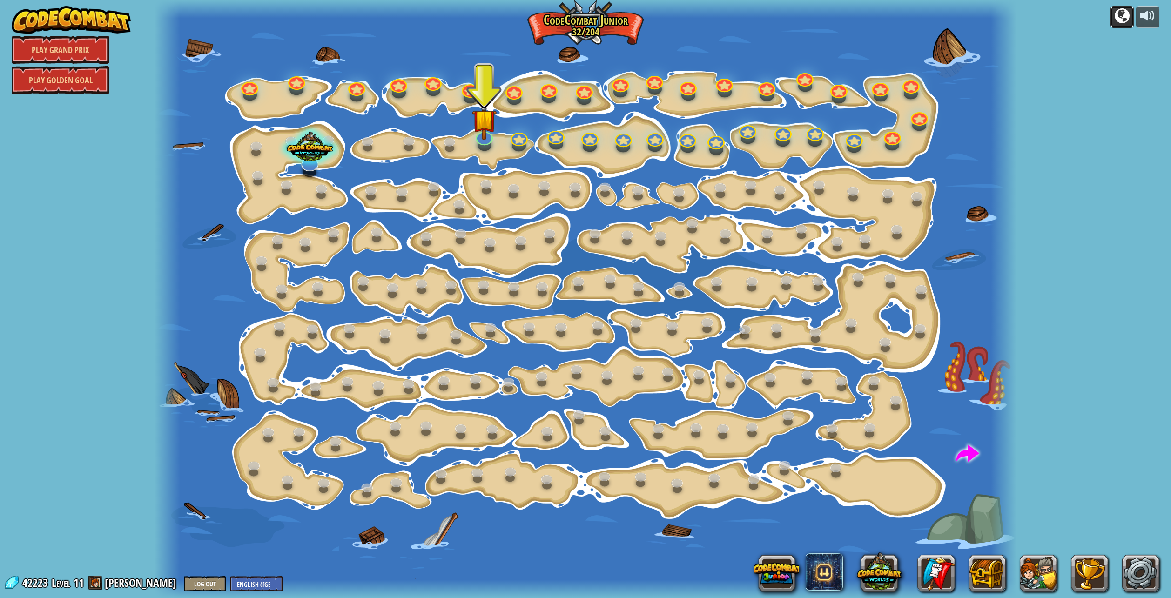
click at [1125, 19] on div at bounding box center [1122, 15] width 15 height 15
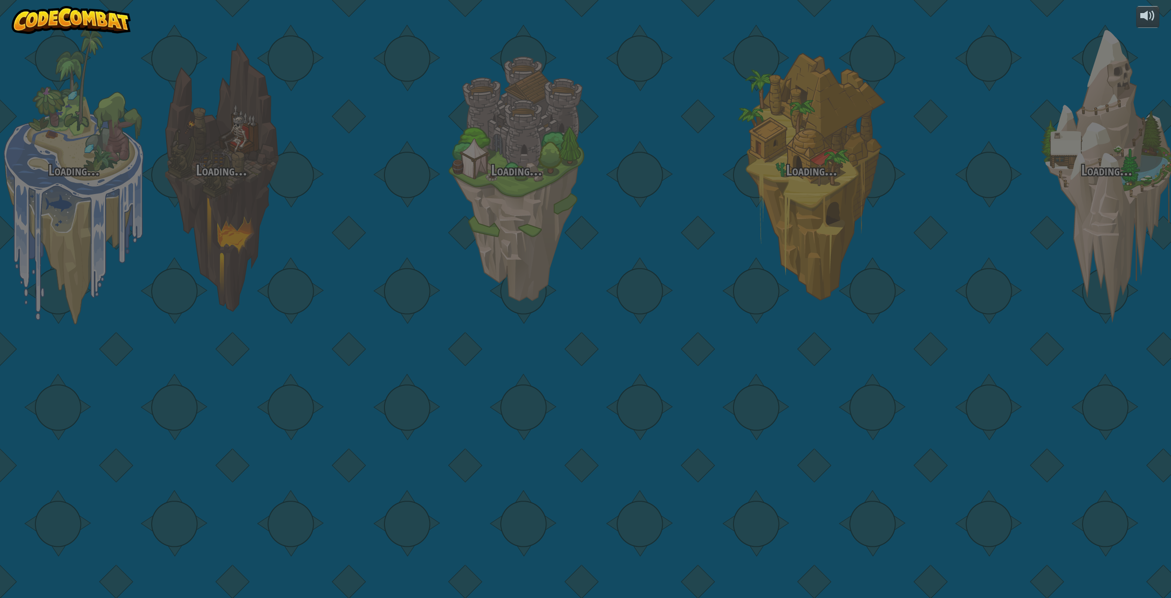
select select "en-GB"
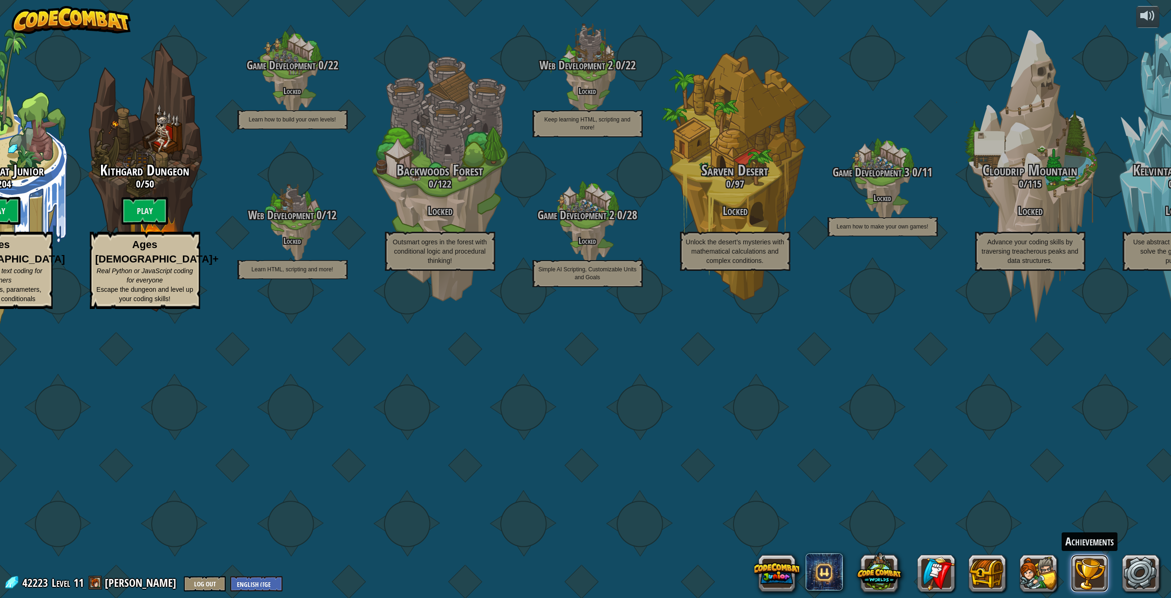
click at [1094, 571] on button at bounding box center [1089, 573] width 37 height 37
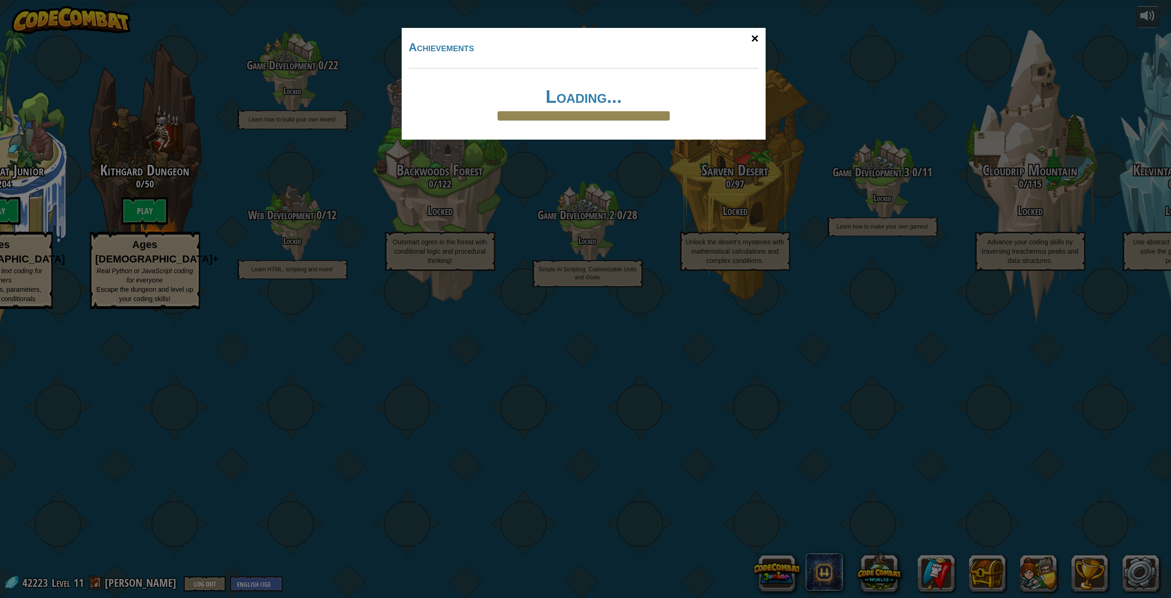
click at [755, 39] on div "×" at bounding box center [754, 38] width 21 height 27
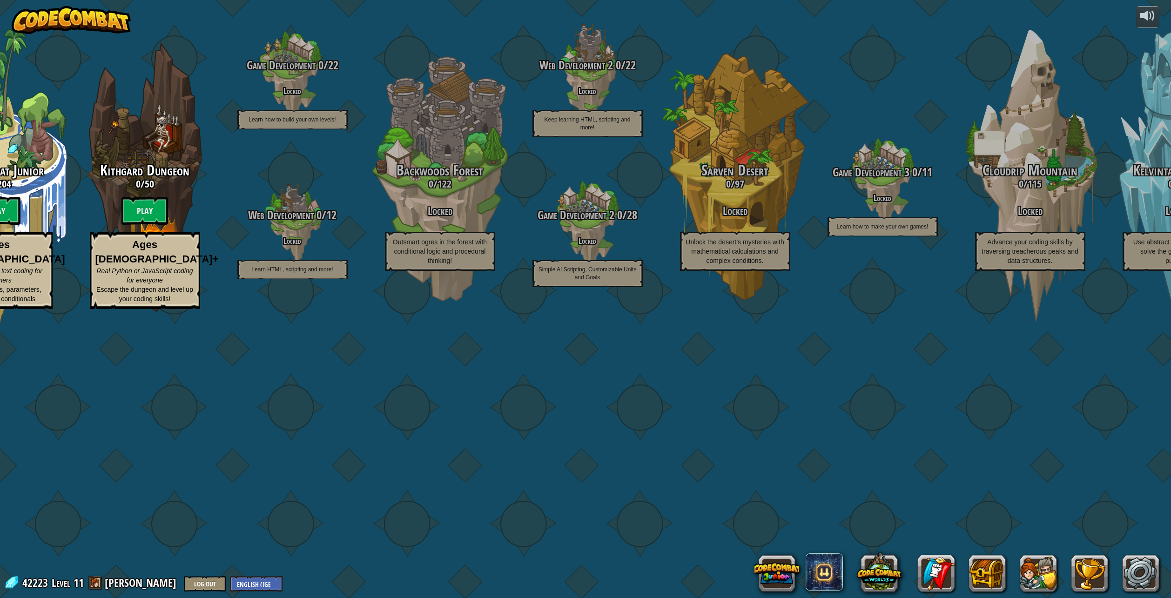
click at [115, 27] on img at bounding box center [71, 20] width 119 height 28
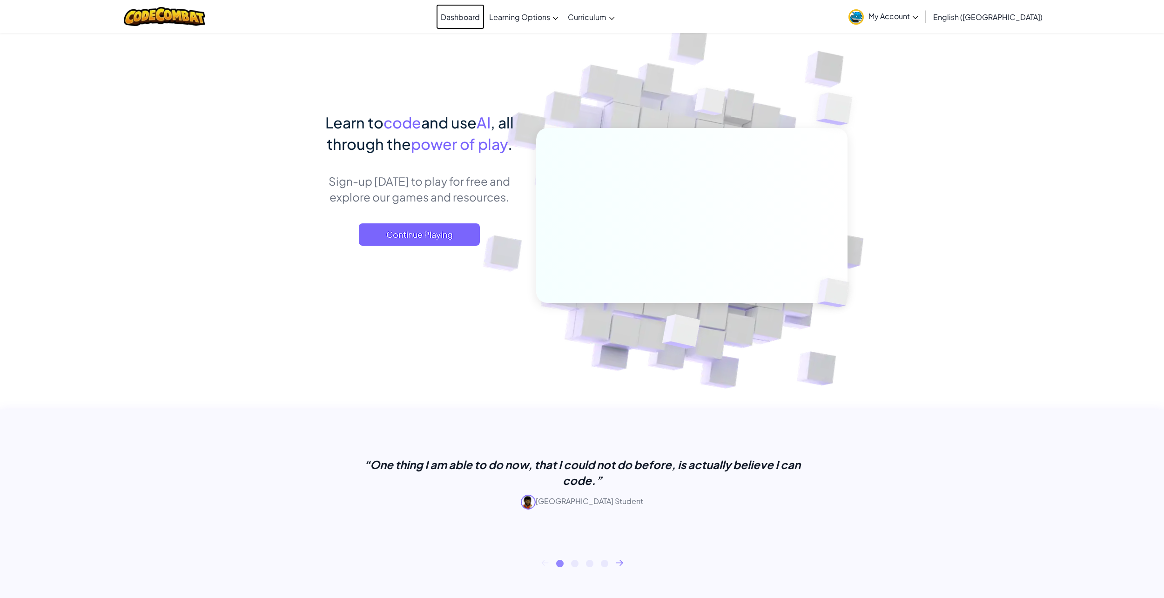
click at [485, 20] on link "Dashboard" at bounding box center [460, 16] width 48 height 25
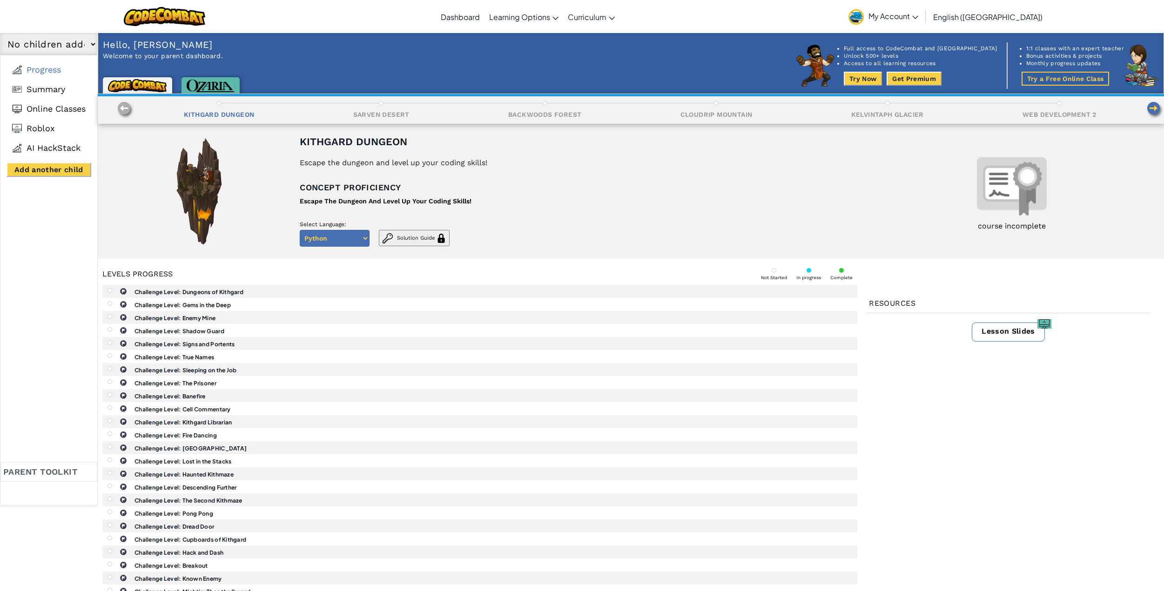
select select "689db4f0859c8d669fce3294"
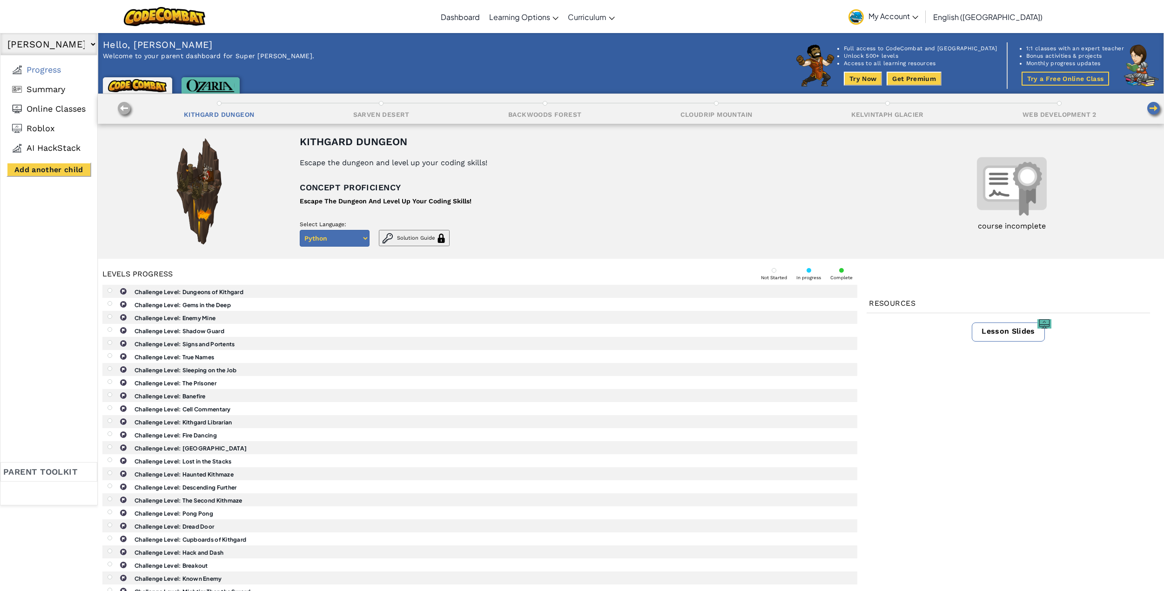
click at [882, 76] on button "Try Now" at bounding box center [863, 79] width 38 height 14
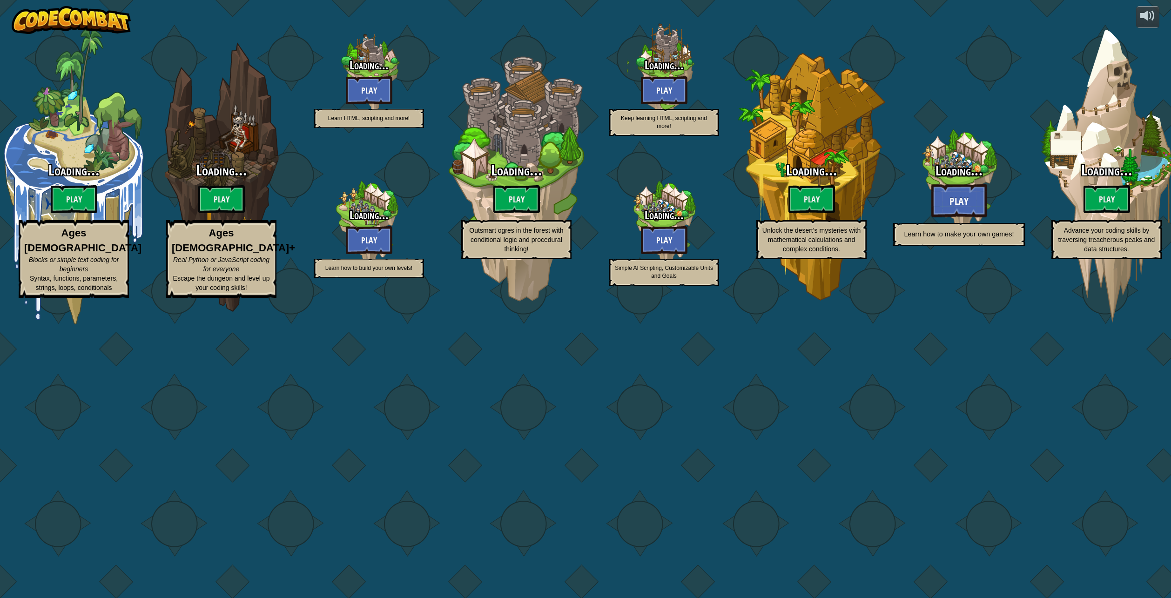
select select "en-[GEOGRAPHIC_DATA]"
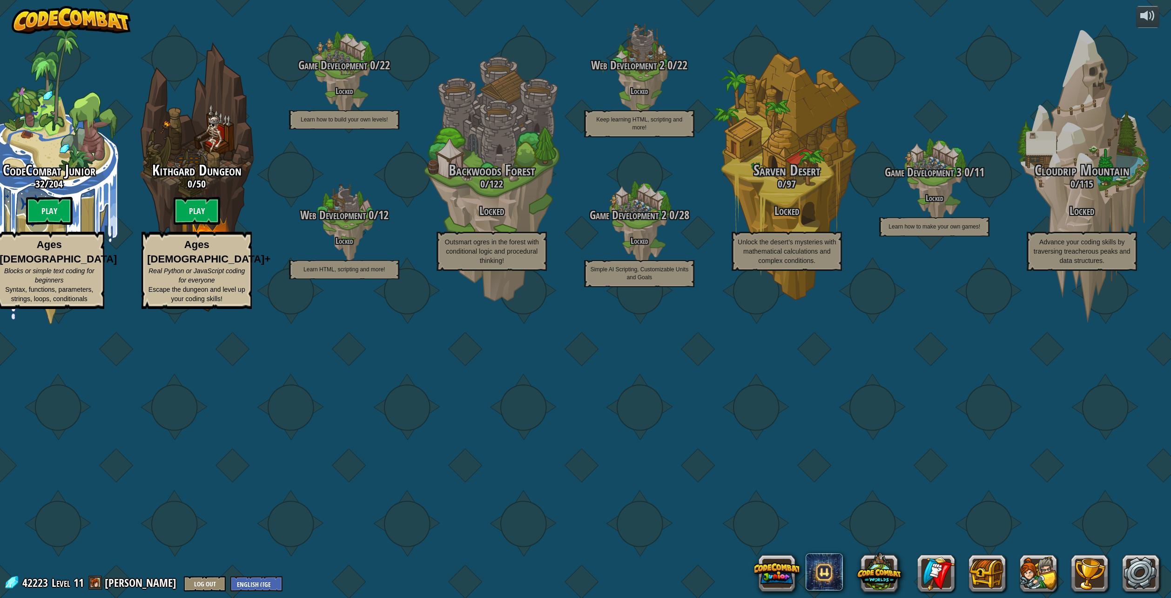
click at [82, 14] on img at bounding box center [71, 20] width 119 height 28
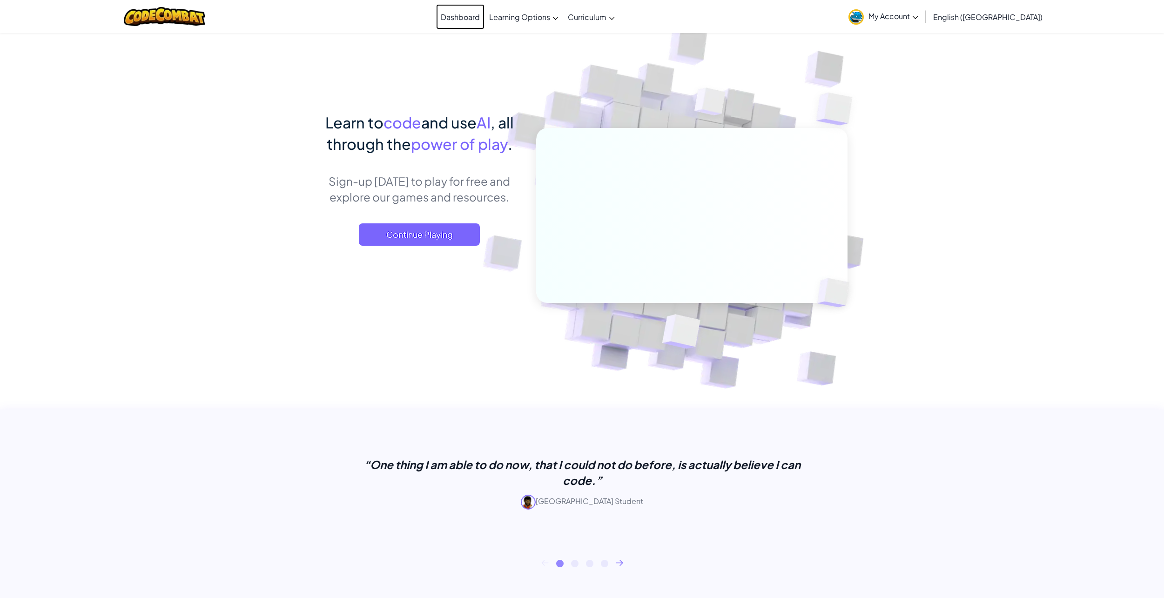
click at [485, 20] on link "Dashboard" at bounding box center [460, 16] width 48 height 25
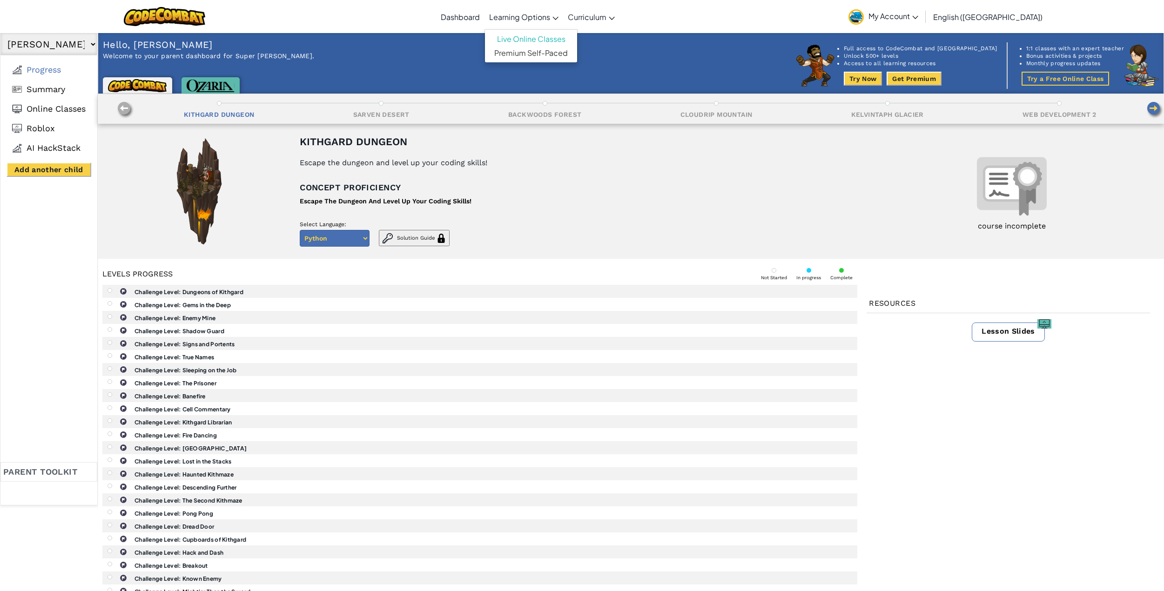
click at [535, 19] on span "Learning Options" at bounding box center [519, 17] width 61 height 10
click at [536, 38] on link "Live Online Classes" at bounding box center [531, 39] width 92 height 14
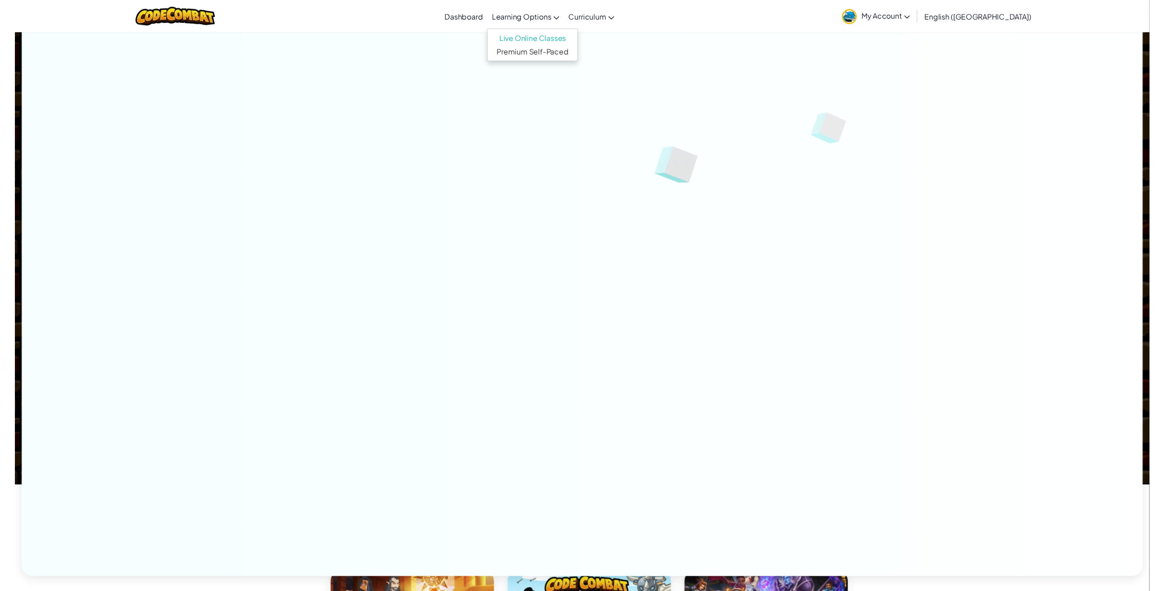
scroll to position [150, 0]
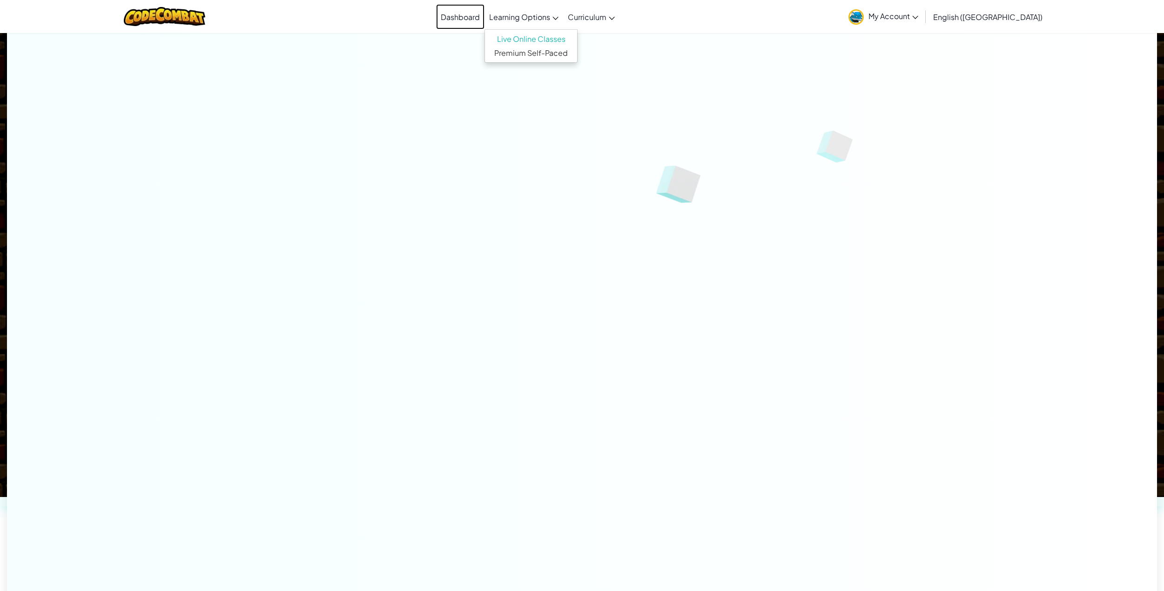
click at [485, 21] on link "Dashboard" at bounding box center [460, 16] width 48 height 25
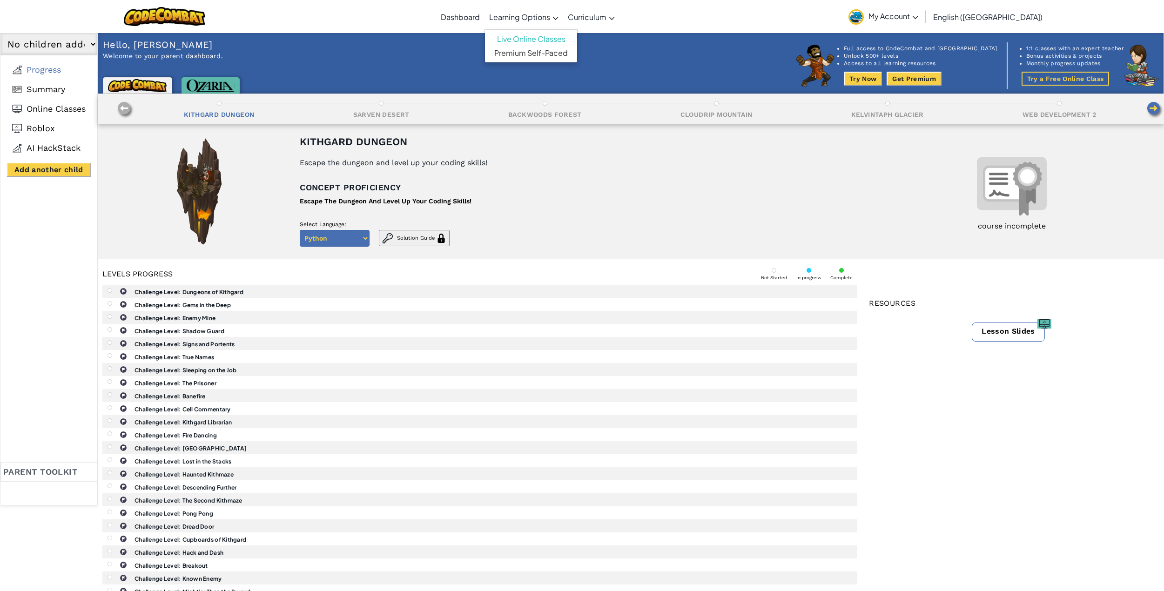
select select "689db4f0859c8d669fce3294"
click at [49, 89] on span "Summary" at bounding box center [46, 89] width 39 height 10
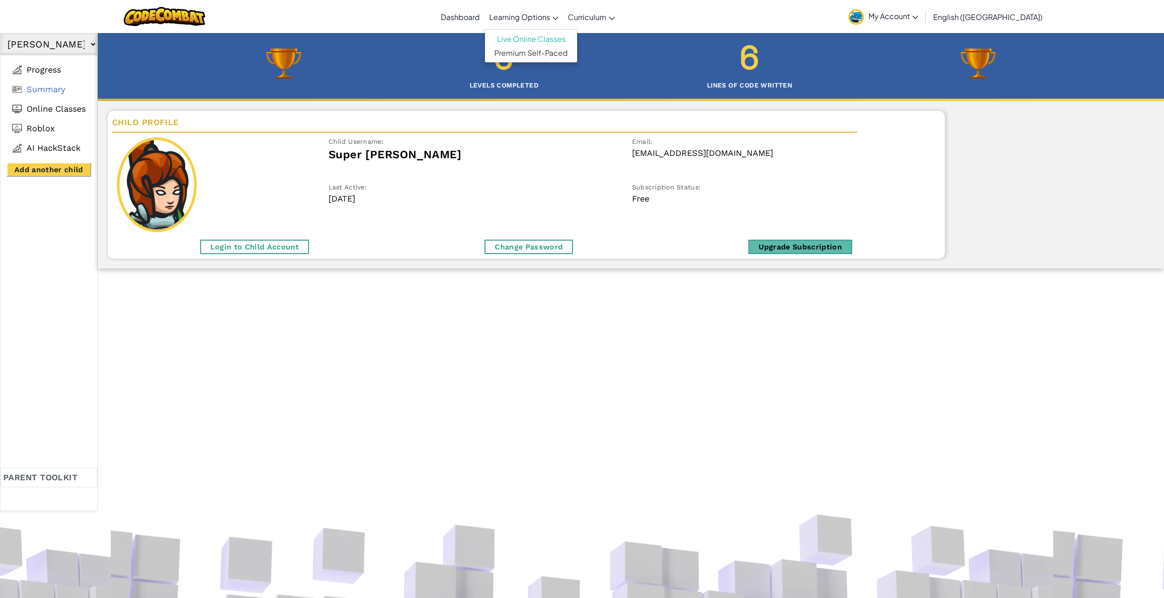
click at [818, 246] on div "Upgrade Subscription" at bounding box center [800, 247] width 104 height 14
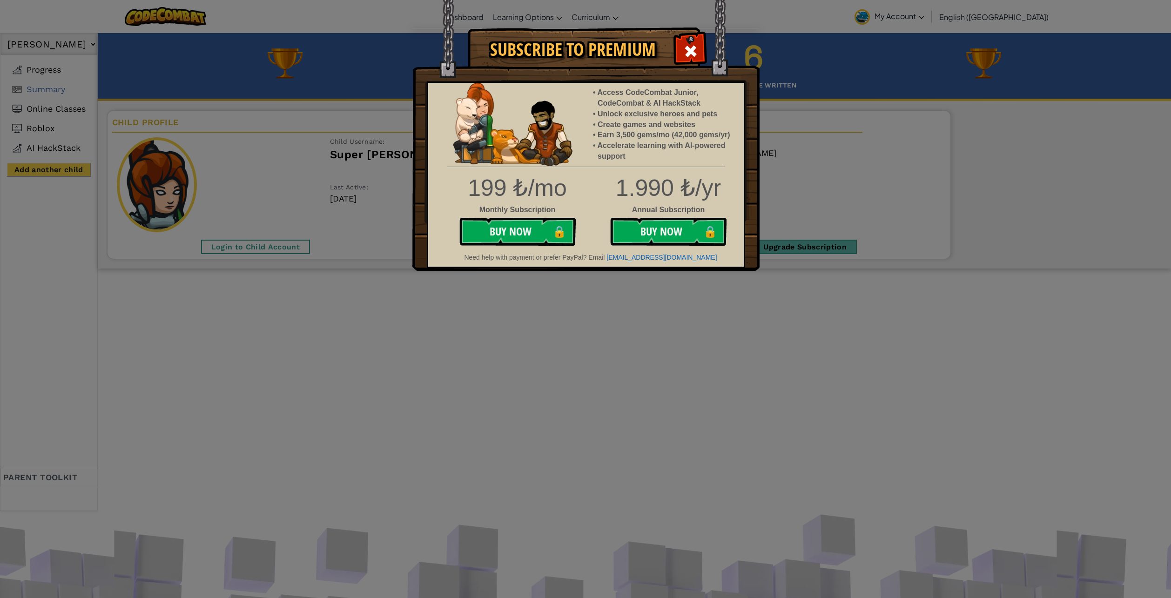
click at [608, 293] on div "Subscribe to Premium Access CodeCombat Junior, CodeCombat & AI HackStack Unlock…" at bounding box center [585, 299] width 1171 height 598
click at [693, 53] on span at bounding box center [690, 51] width 15 height 15
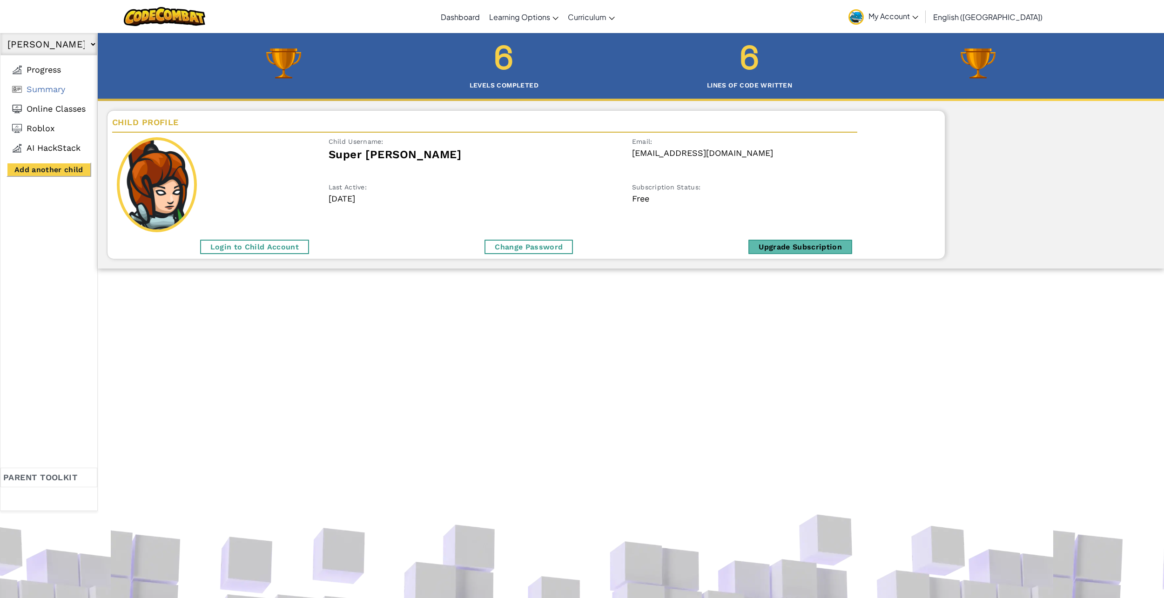
click at [243, 249] on div "Login to Child Account" at bounding box center [254, 247] width 109 height 14
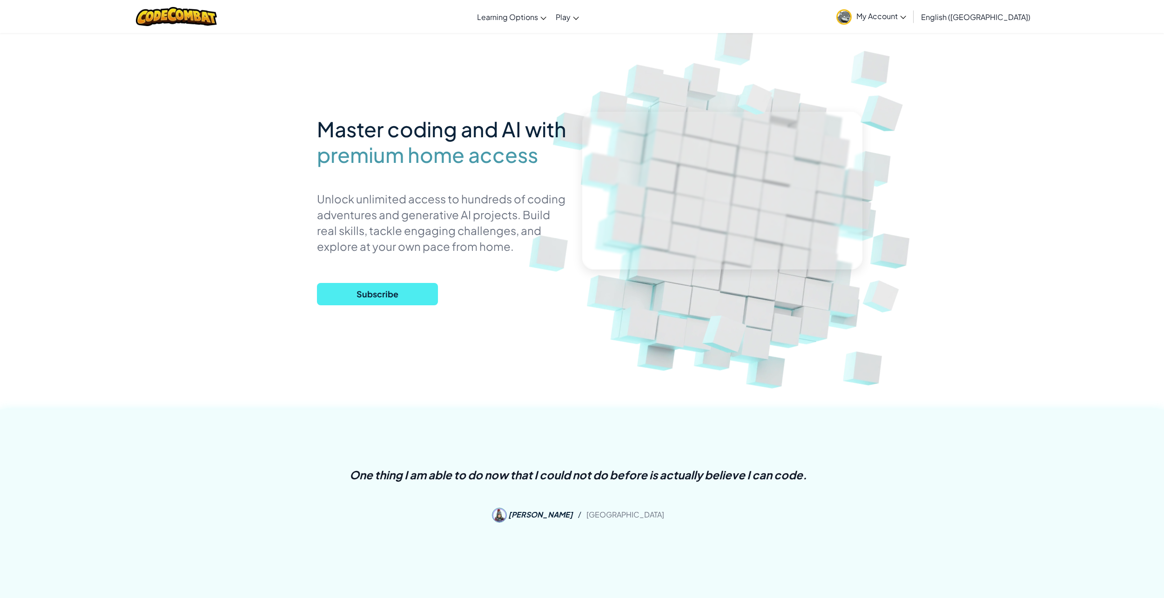
click at [911, 22] on link "My Account" at bounding box center [871, 16] width 79 height 29
click at [931, 166] on link "Log Out" at bounding box center [881, 160] width 99 height 14
